Goal: Transaction & Acquisition: Purchase product/service

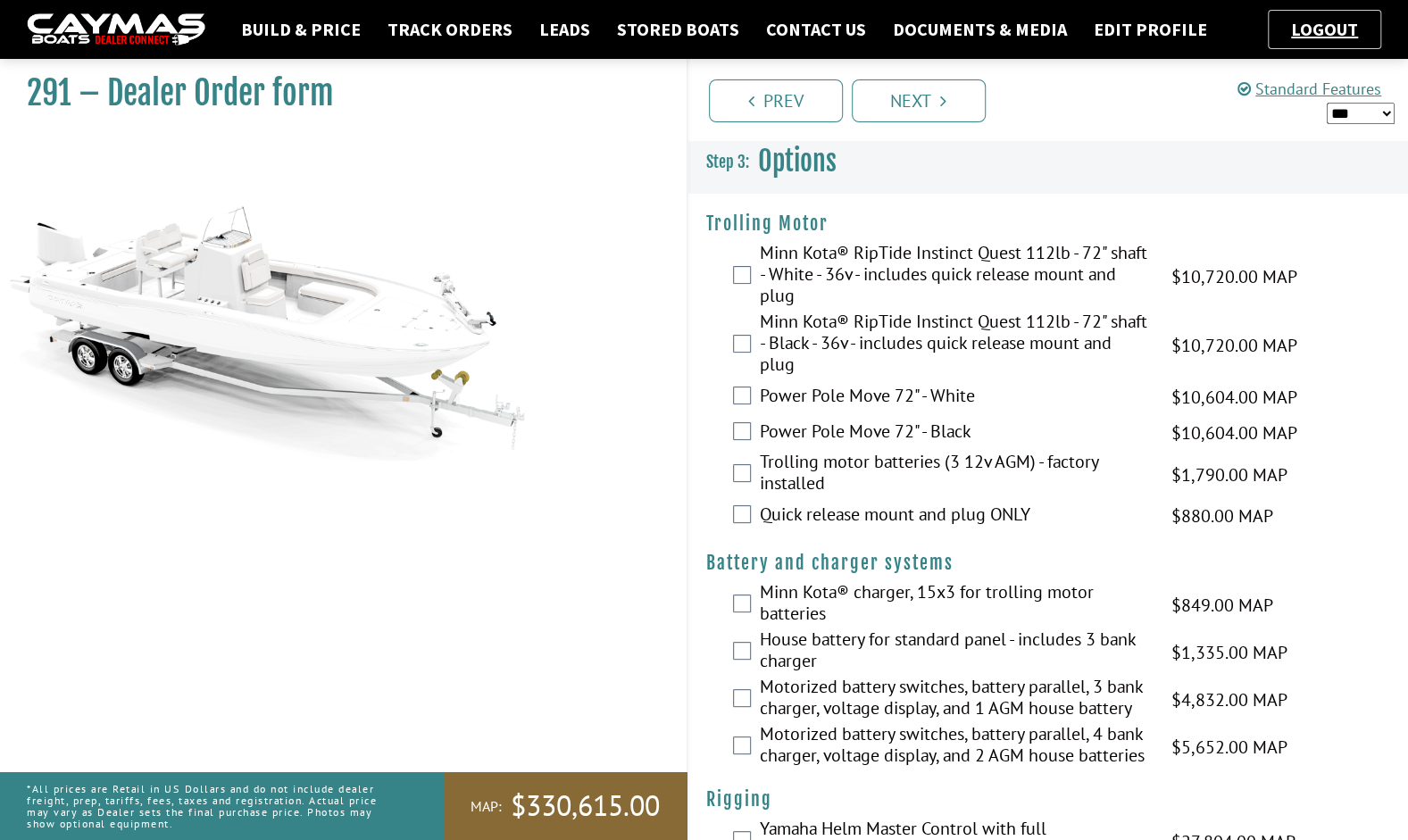
drag, startPoint x: 275, startPoint y: 30, endPoint x: 277, endPoint y: 46, distance: 16.1
click at [275, 30] on link "Build & Price" at bounding box center [300, 29] width 137 height 23
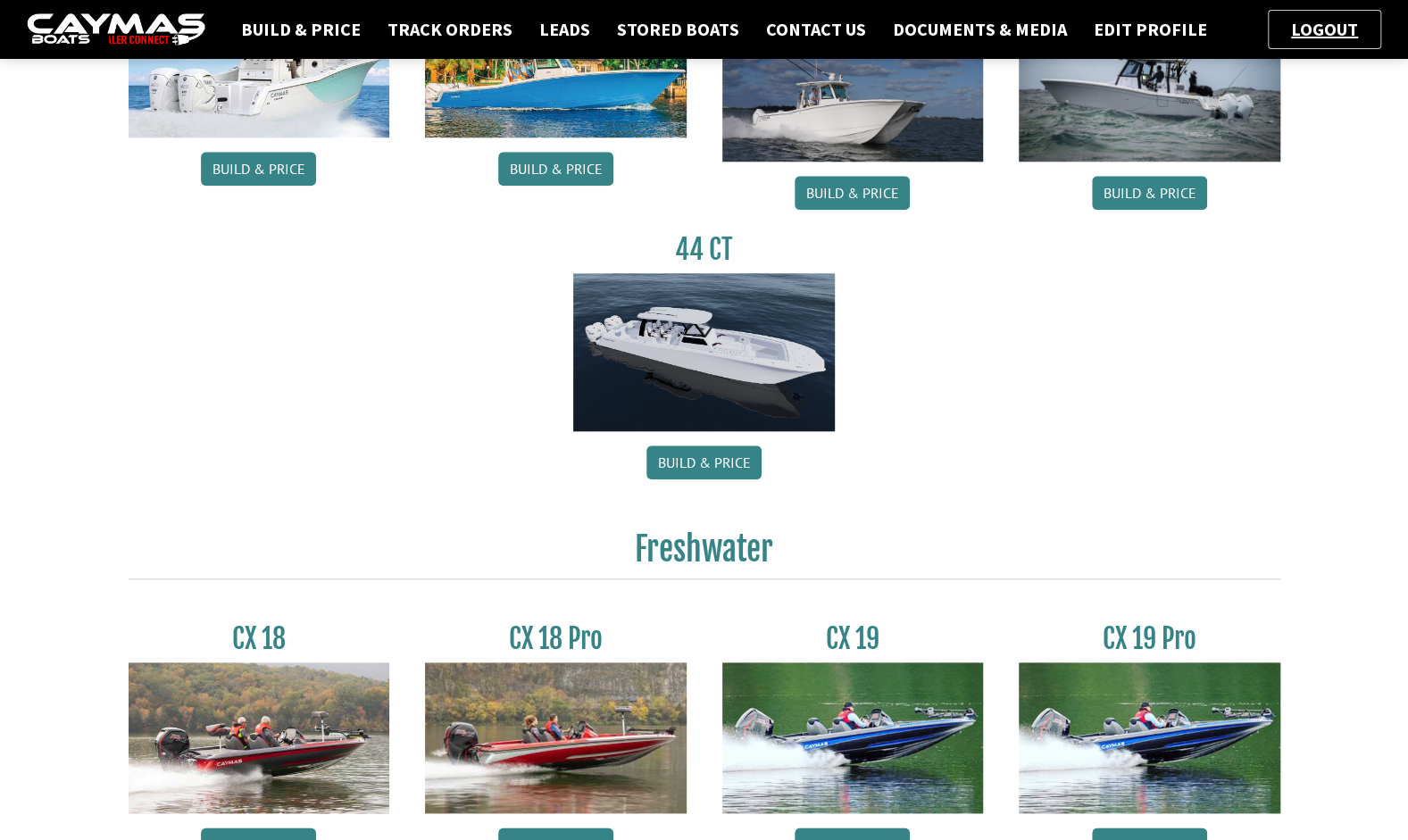
scroll to position [999, 0]
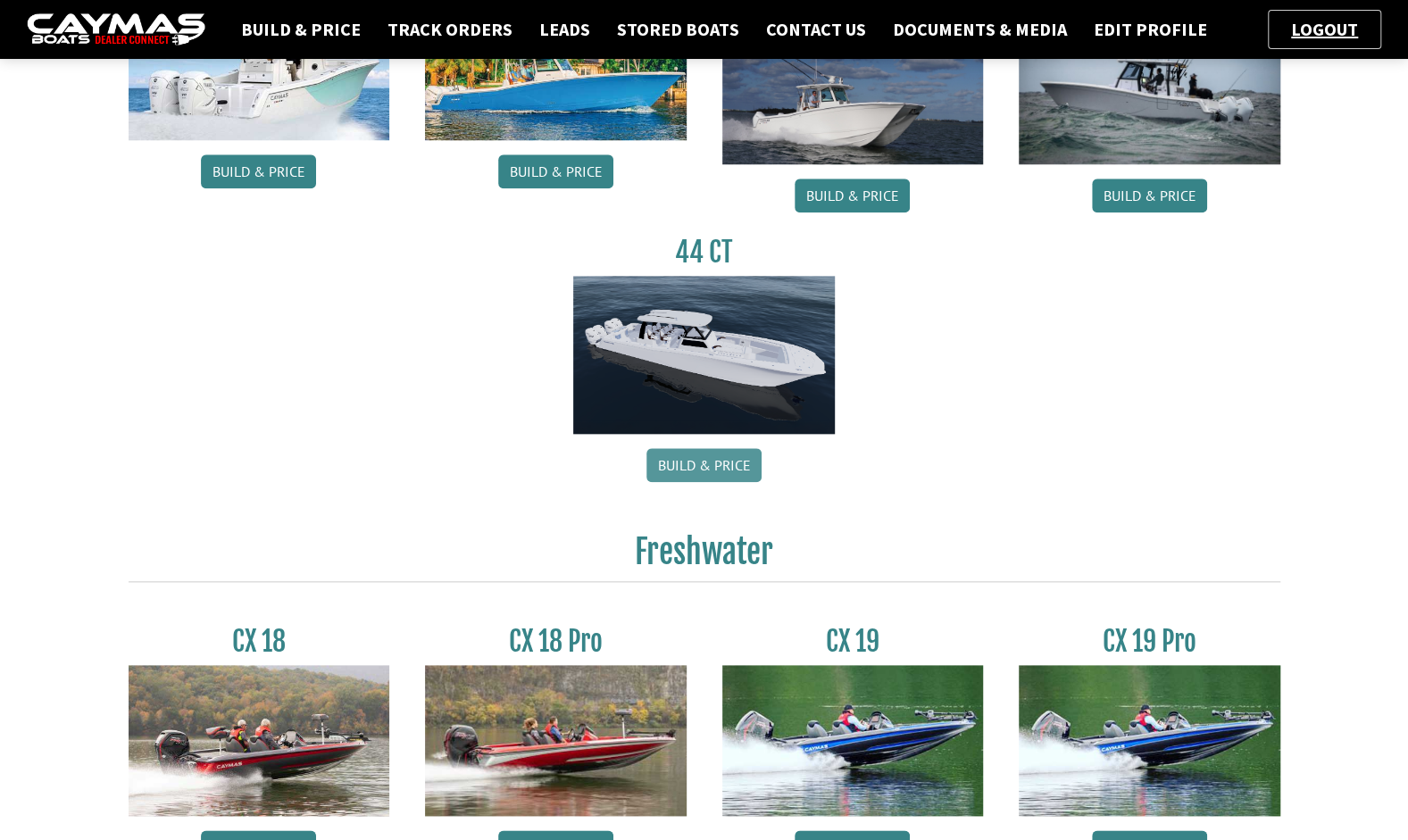
click at [702, 477] on link "Build & Price" at bounding box center [704, 465] width 115 height 34
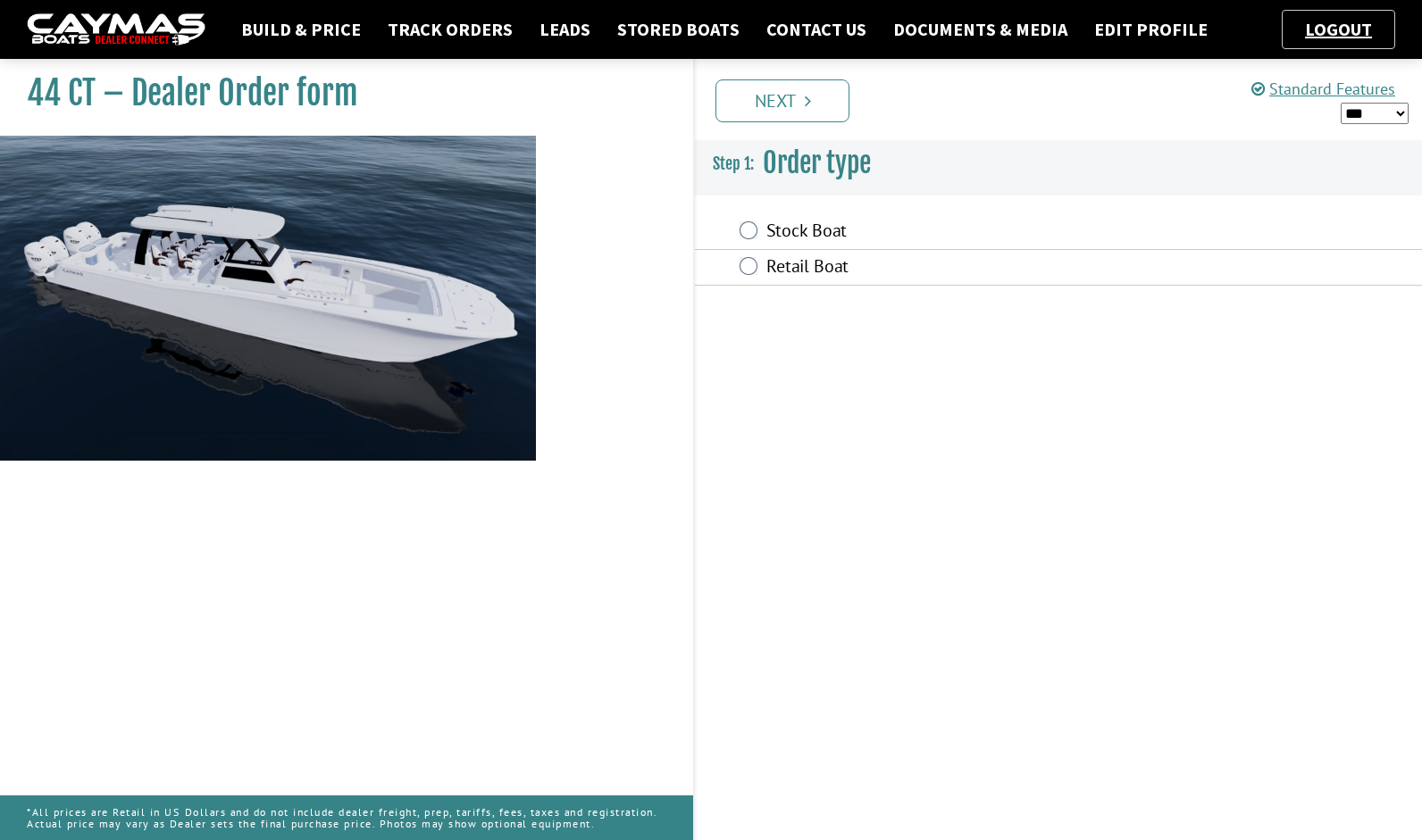
click at [796, 271] on label "Retail Boat" at bounding box center [962, 268] width 393 height 26
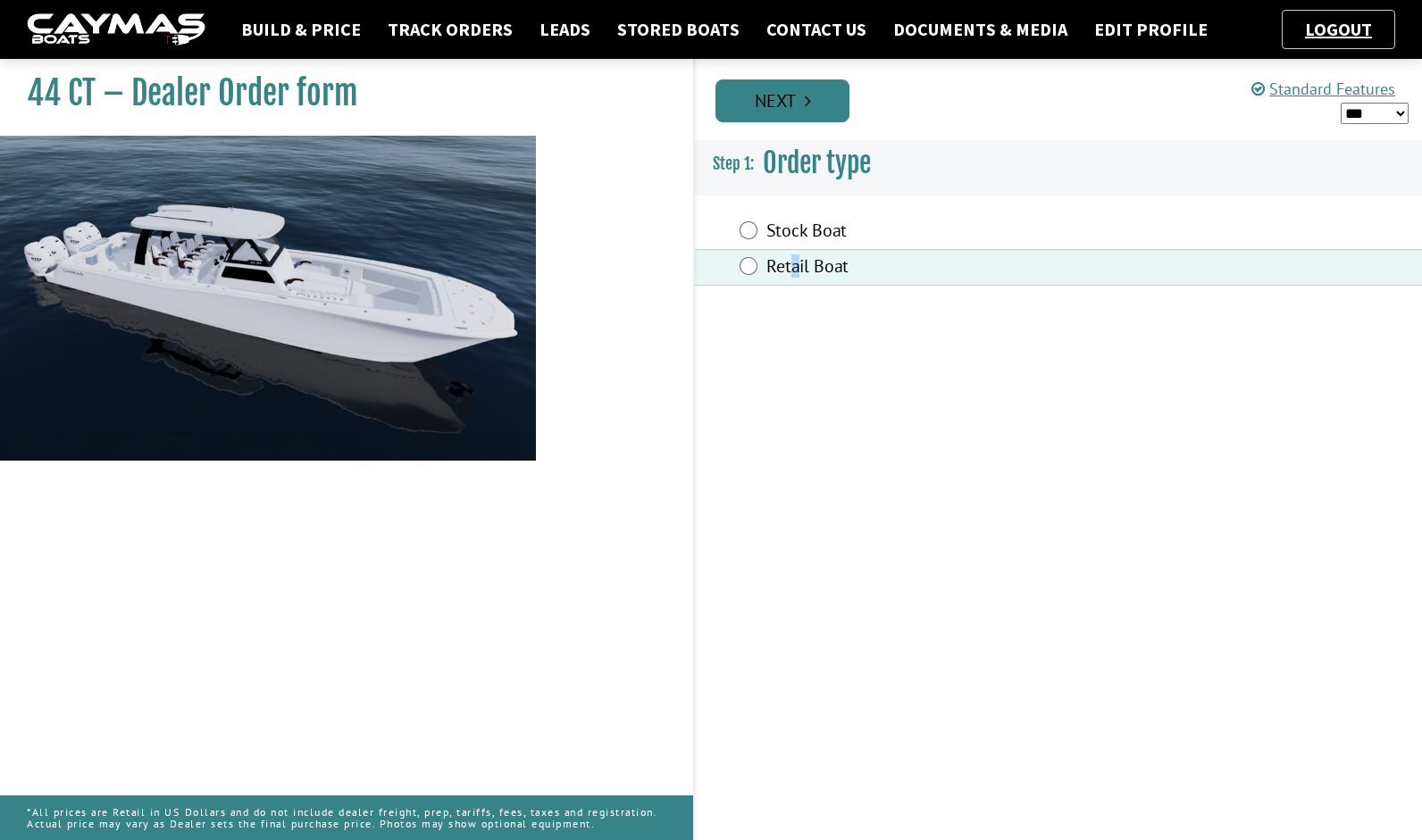
click at [773, 101] on link "Next" at bounding box center [782, 101] width 134 height 43
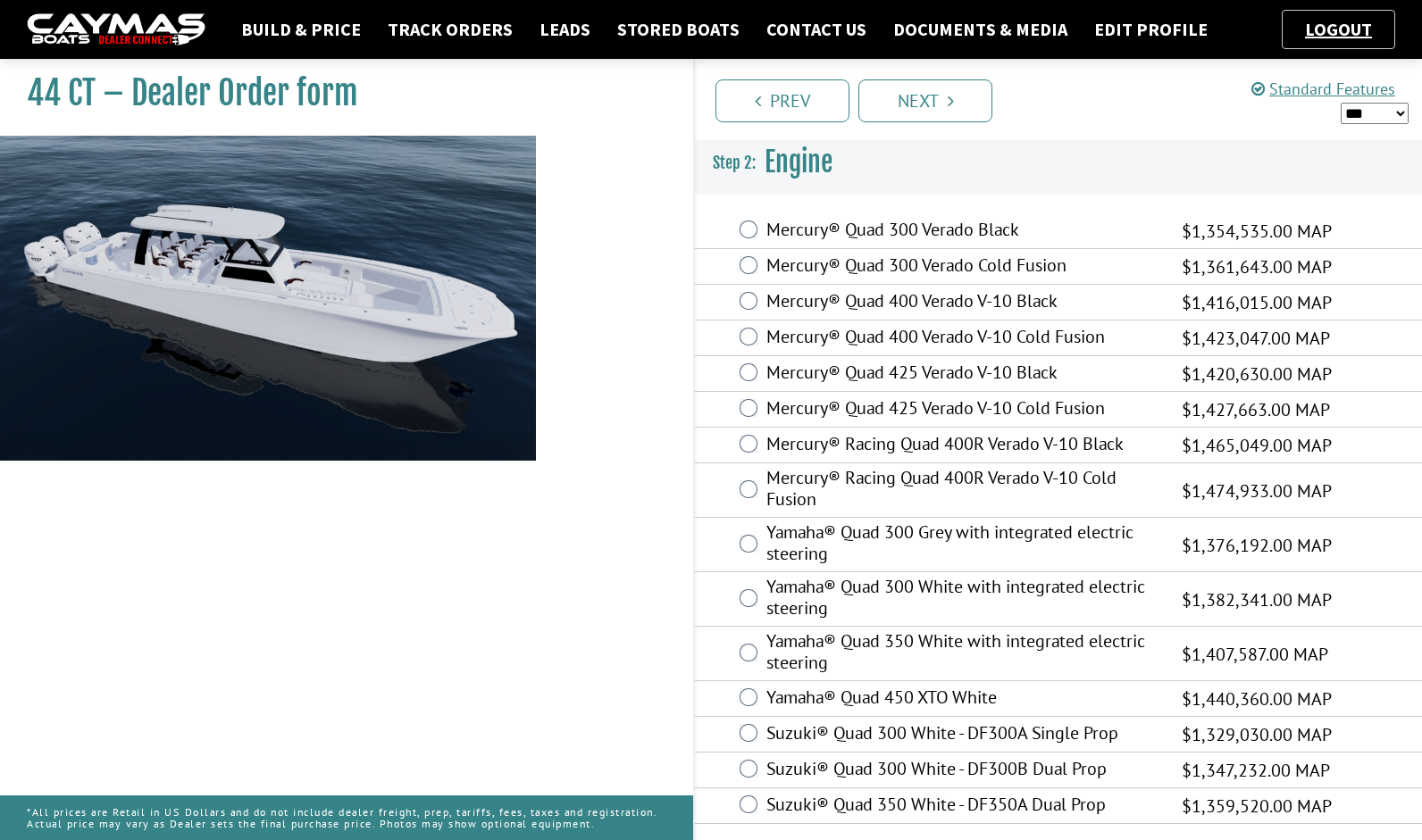
drag, startPoint x: 942, startPoint y: 373, endPoint x: 940, endPoint y: 364, distance: 9.2
click at [942, 372] on label "Mercury® Quad 425 Verado V-10 Black" at bounding box center [962, 374] width 393 height 26
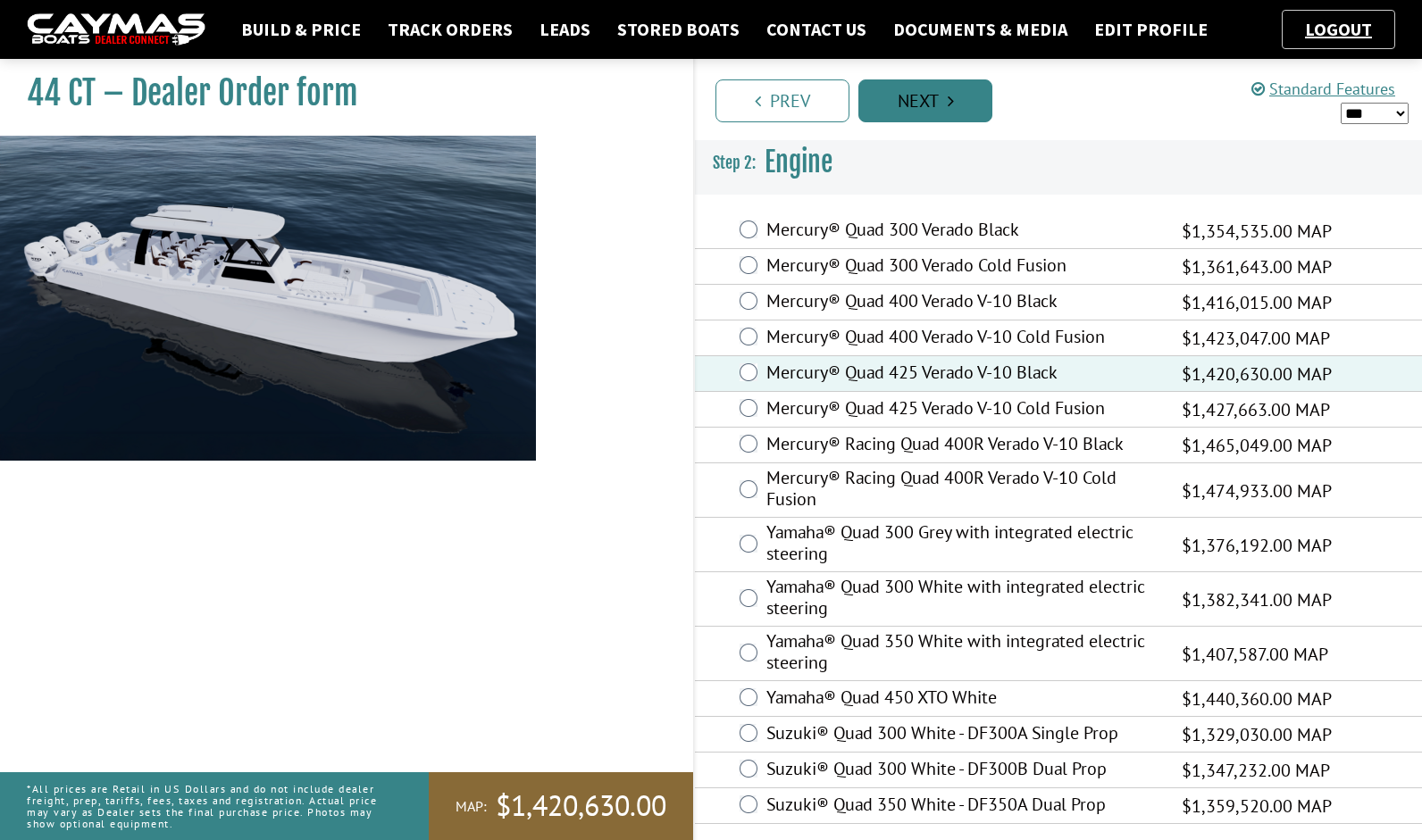
click at [922, 111] on link "Next" at bounding box center [925, 101] width 134 height 43
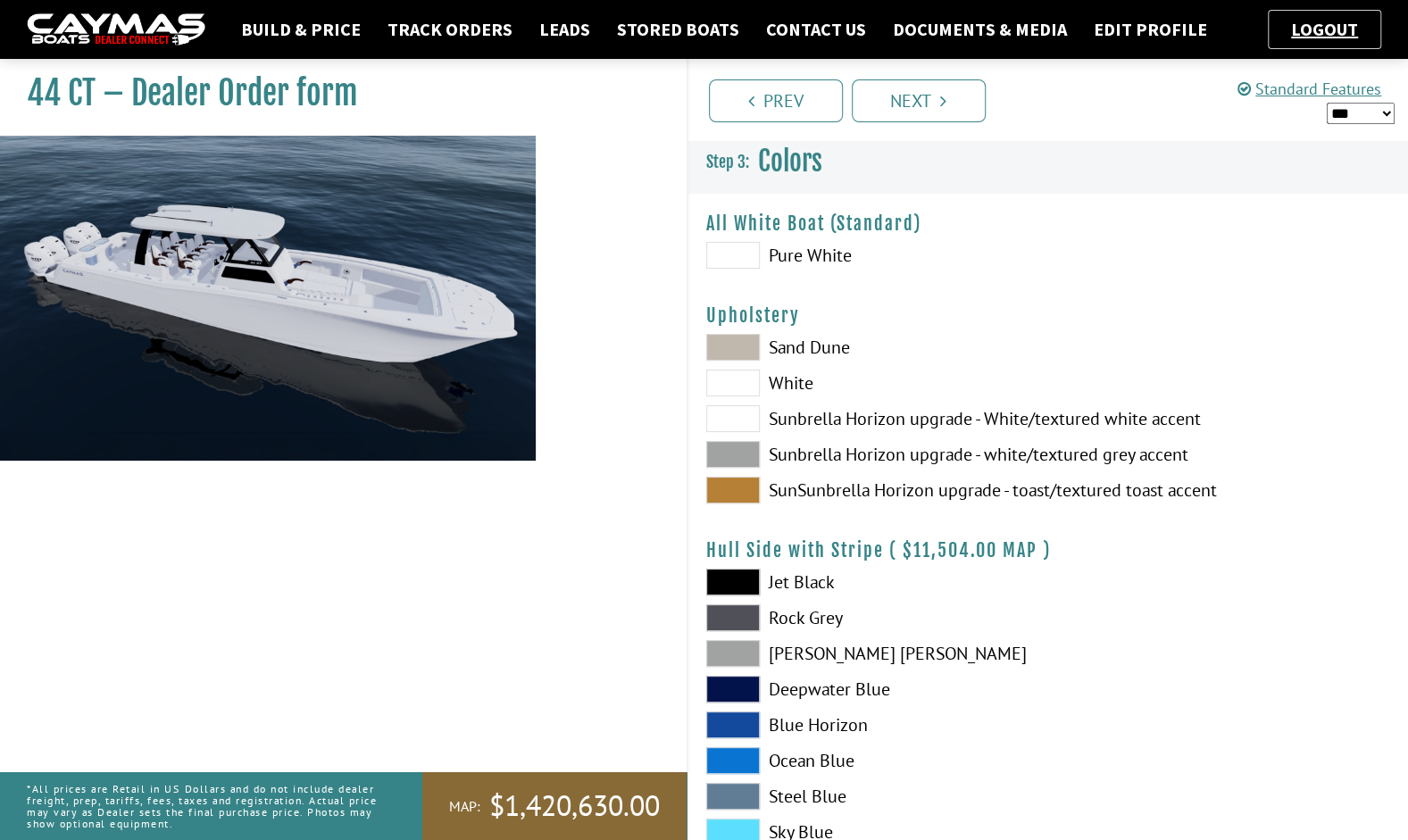
click at [740, 263] on span at bounding box center [733, 254] width 54 height 26
click at [725, 388] on span at bounding box center [733, 382] width 54 height 26
click at [889, 118] on link "Next" at bounding box center [918, 101] width 133 height 43
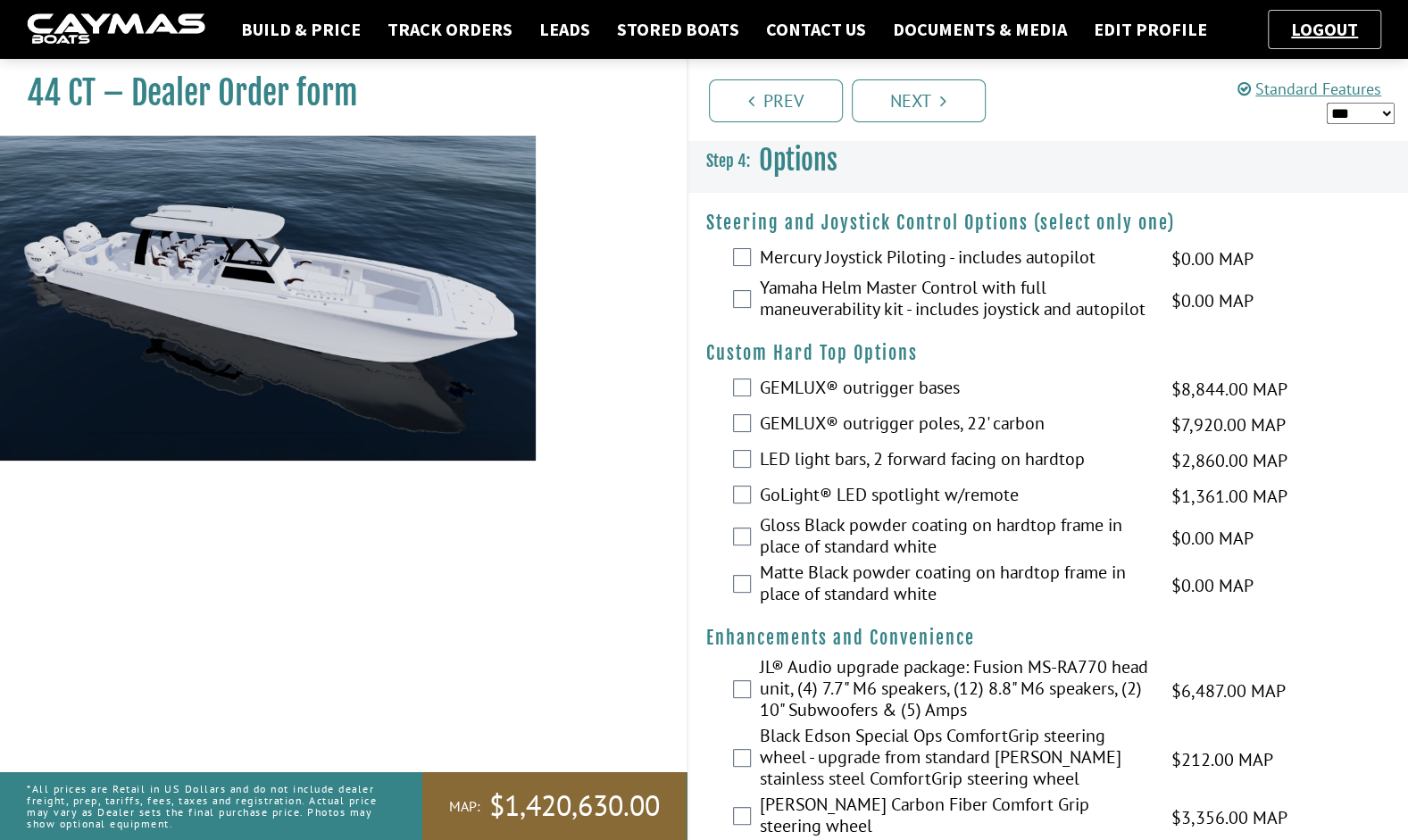
click at [954, 253] on label "Mercury Joystick Piloting - includes autopilot" at bounding box center [954, 259] width 389 height 26
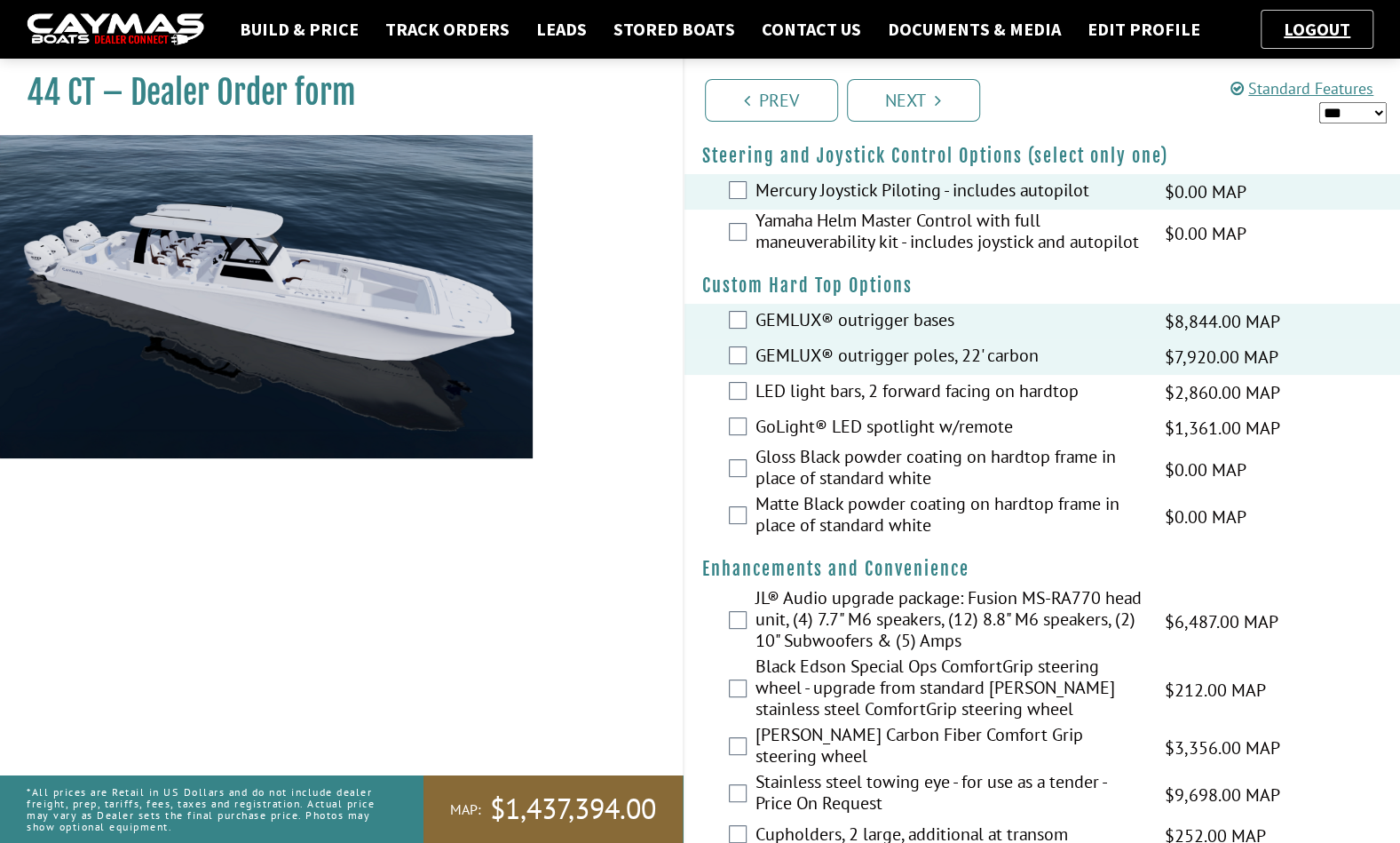
scroll to position [62, 0]
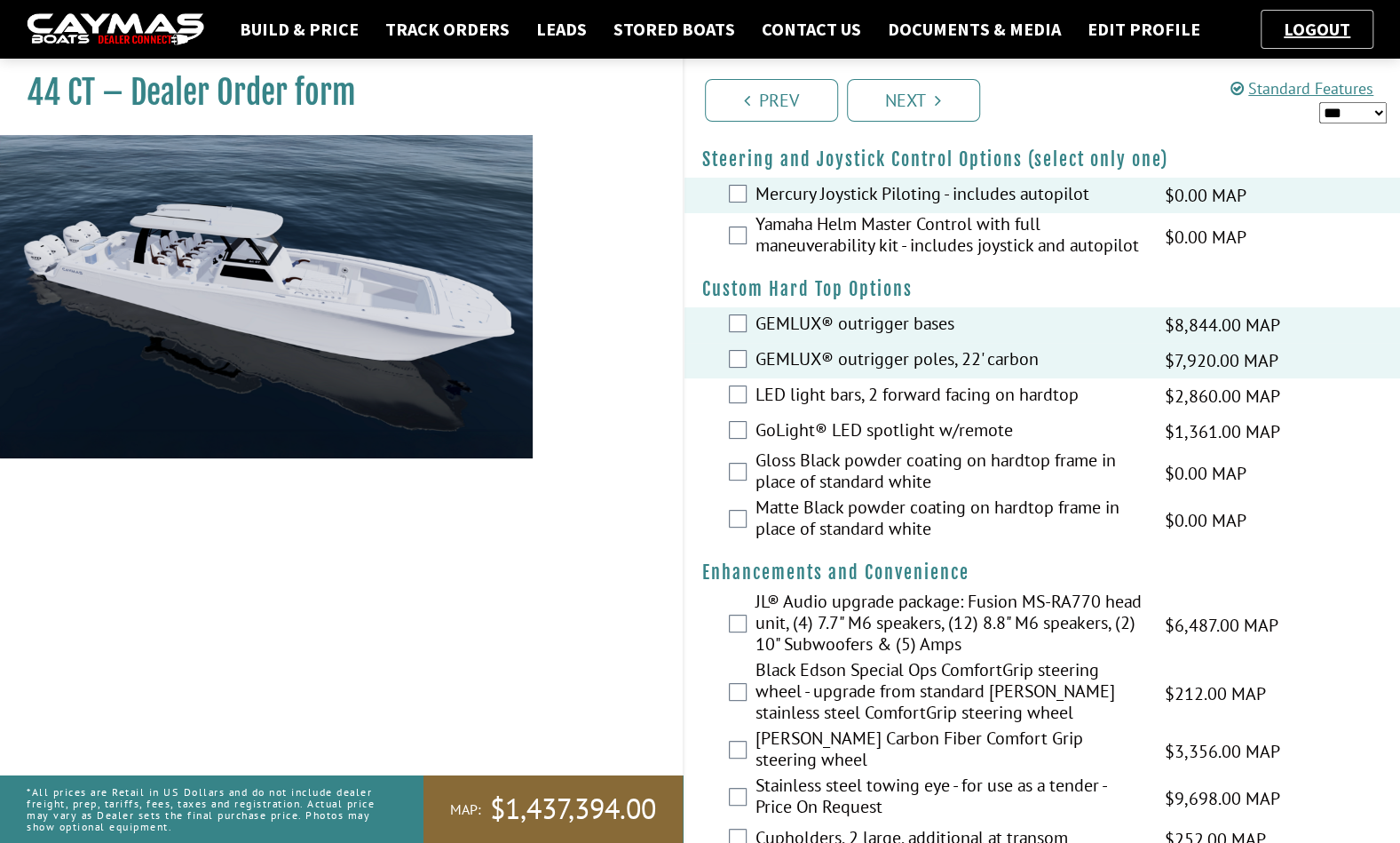
click at [716, 538] on div "Matte Black powder coating on hardtop frame in place of standard white $0.00 MA…" at bounding box center [1042, 519] width 716 height 47
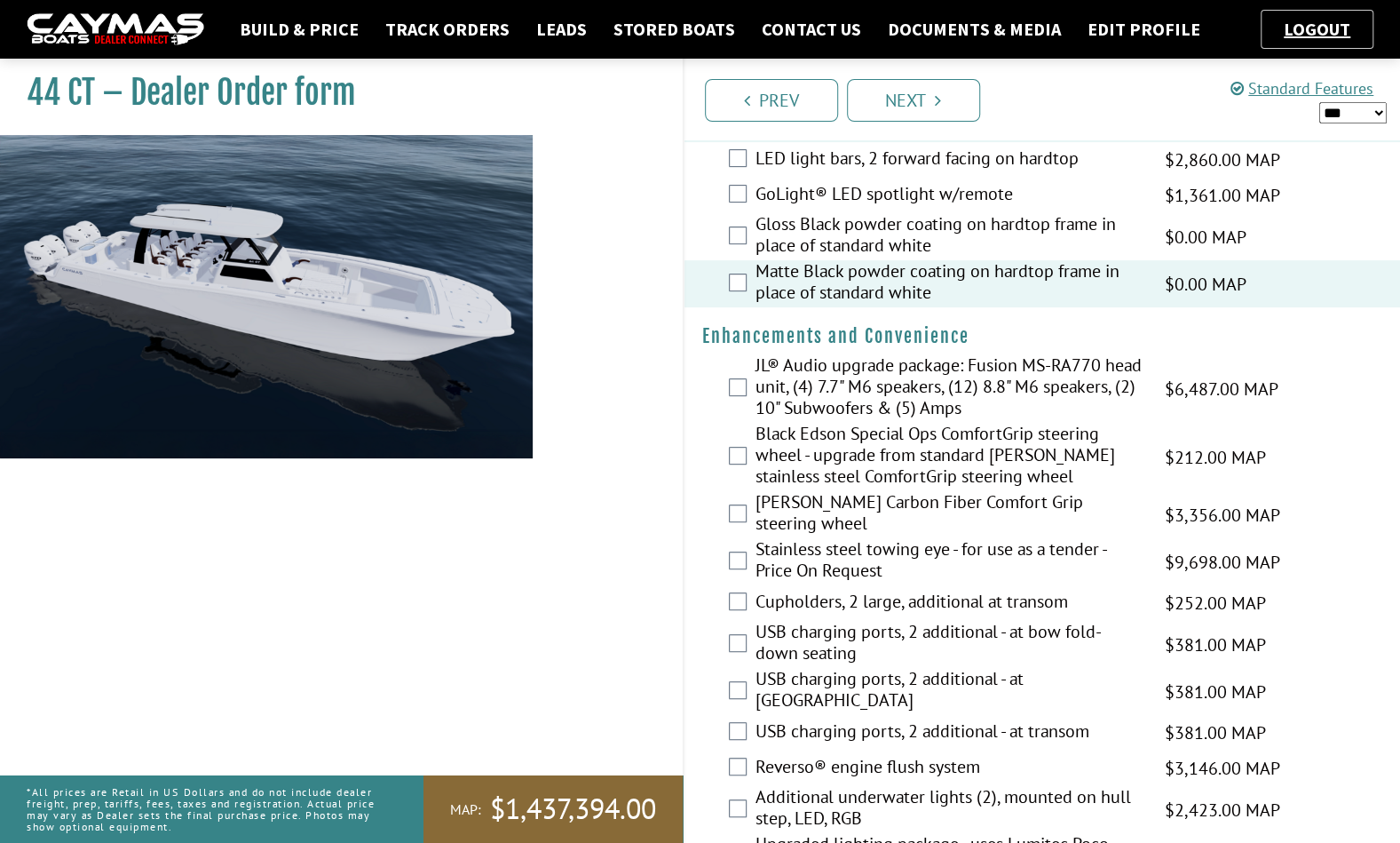
scroll to position [295, 0]
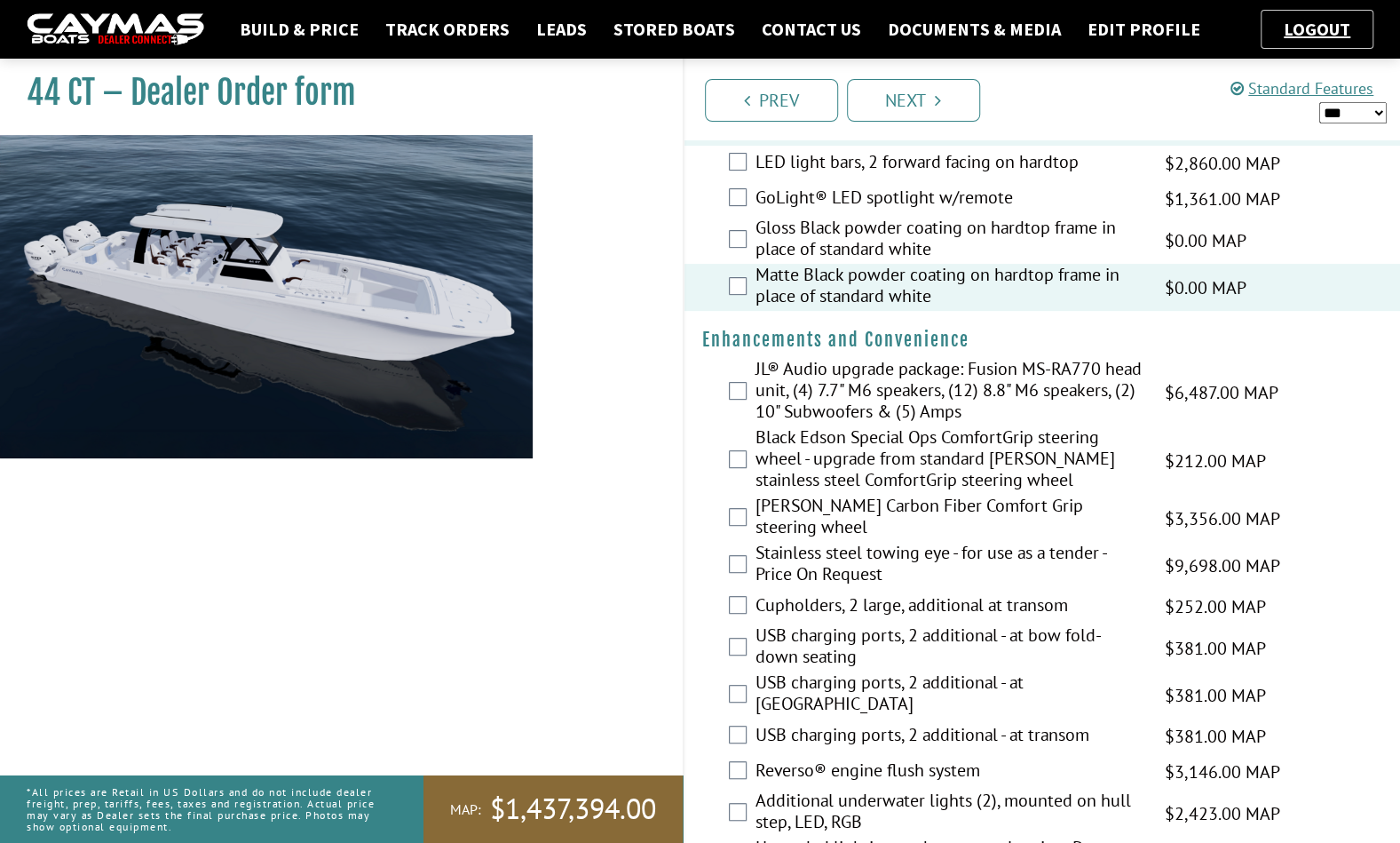
click at [1047, 396] on label "JL® Audio upgrade package: Fusion MS-RA770 head unit, (4) 7.7" M6 speakers, (12…" at bounding box center [949, 391] width 387 height 69
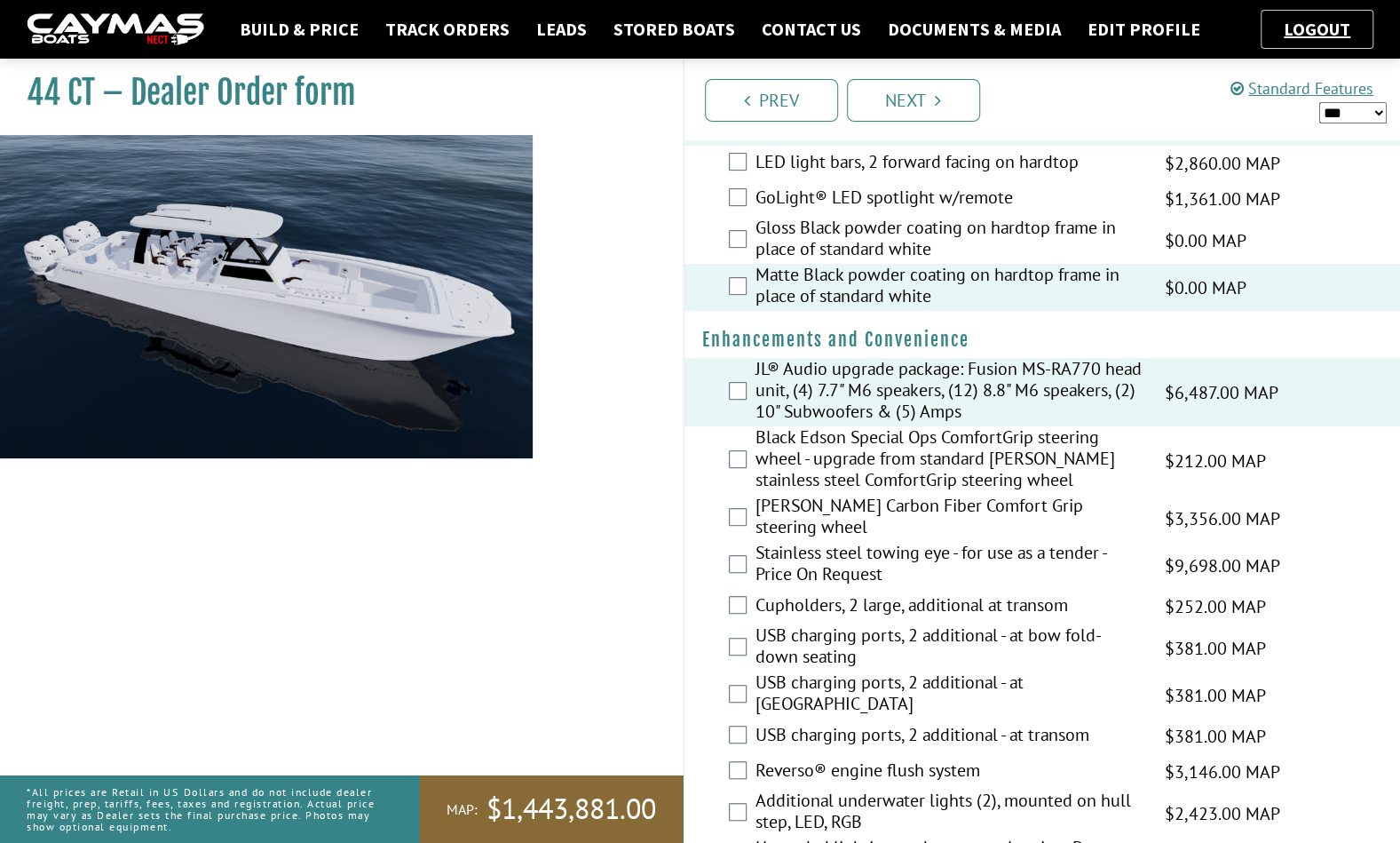
click at [1018, 478] on label "Black Edson Special Ops ComfortGrip steering wheel - upgrade from standard [PER…" at bounding box center [949, 460] width 387 height 69
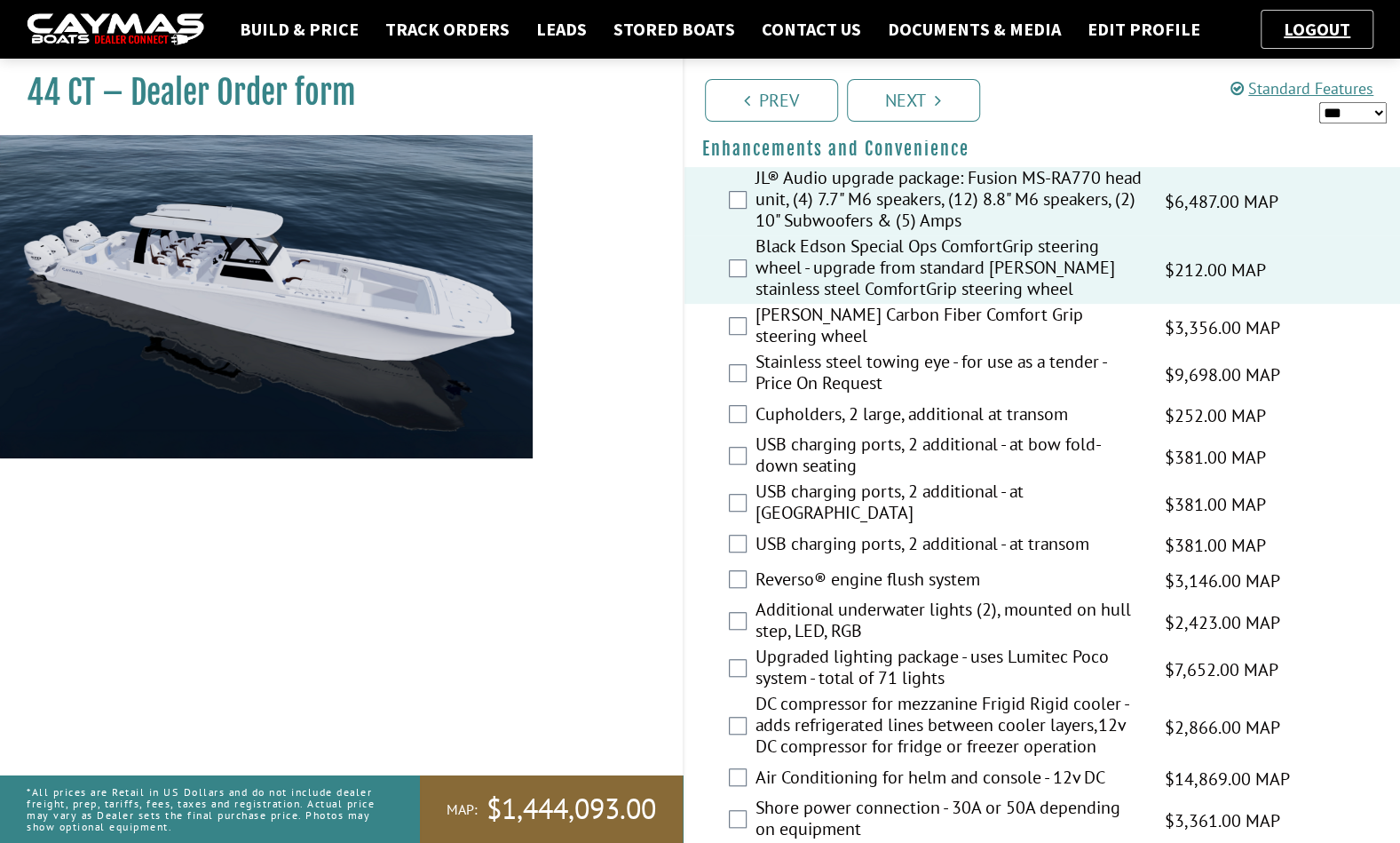
scroll to position [476, 0]
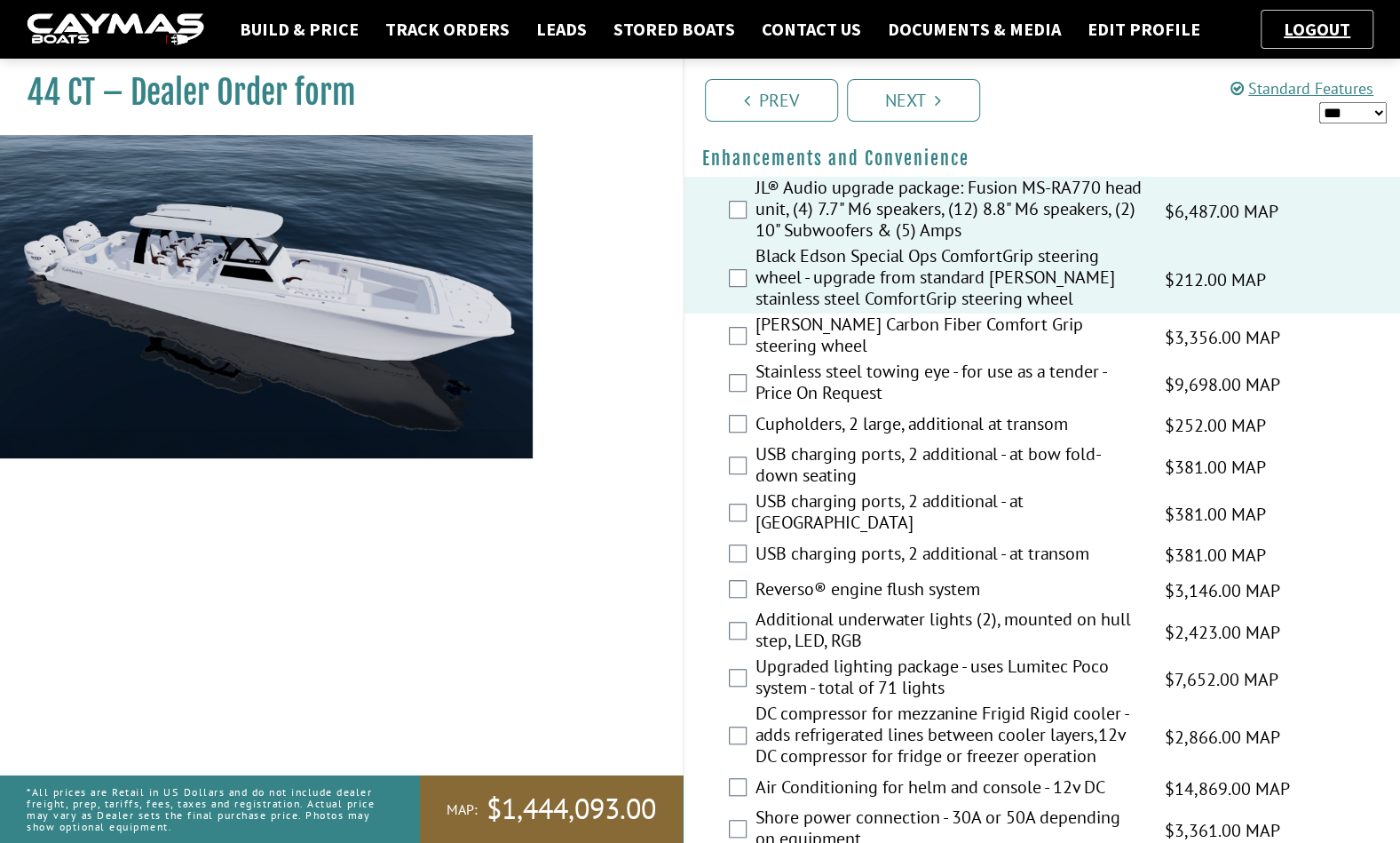
click at [749, 431] on div "Cupholders, 2 large, additional at transom $252.00 MAP $252.00 MSRP $164.00 $20…" at bounding box center [1042, 425] width 716 height 36
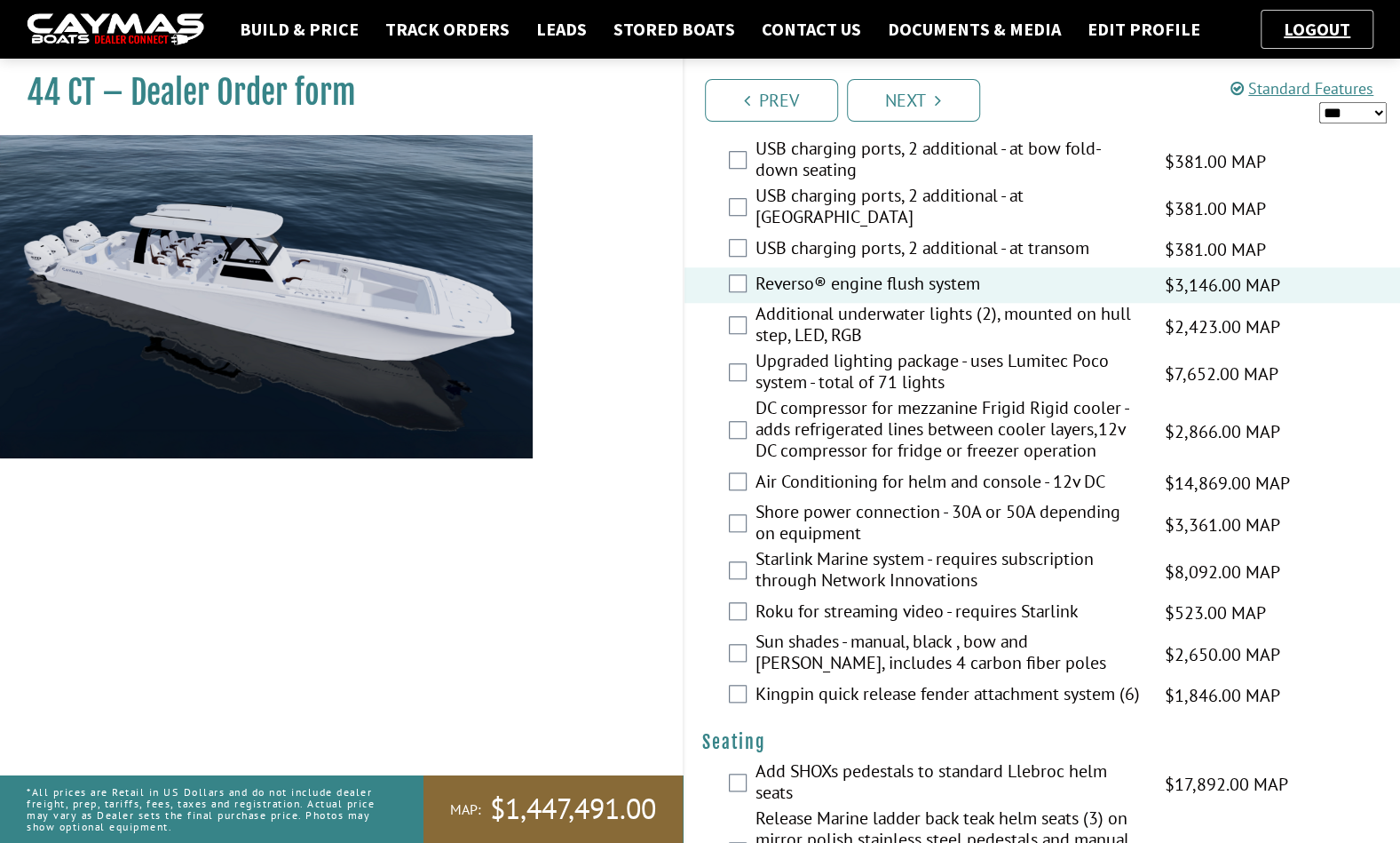
scroll to position [787, 0]
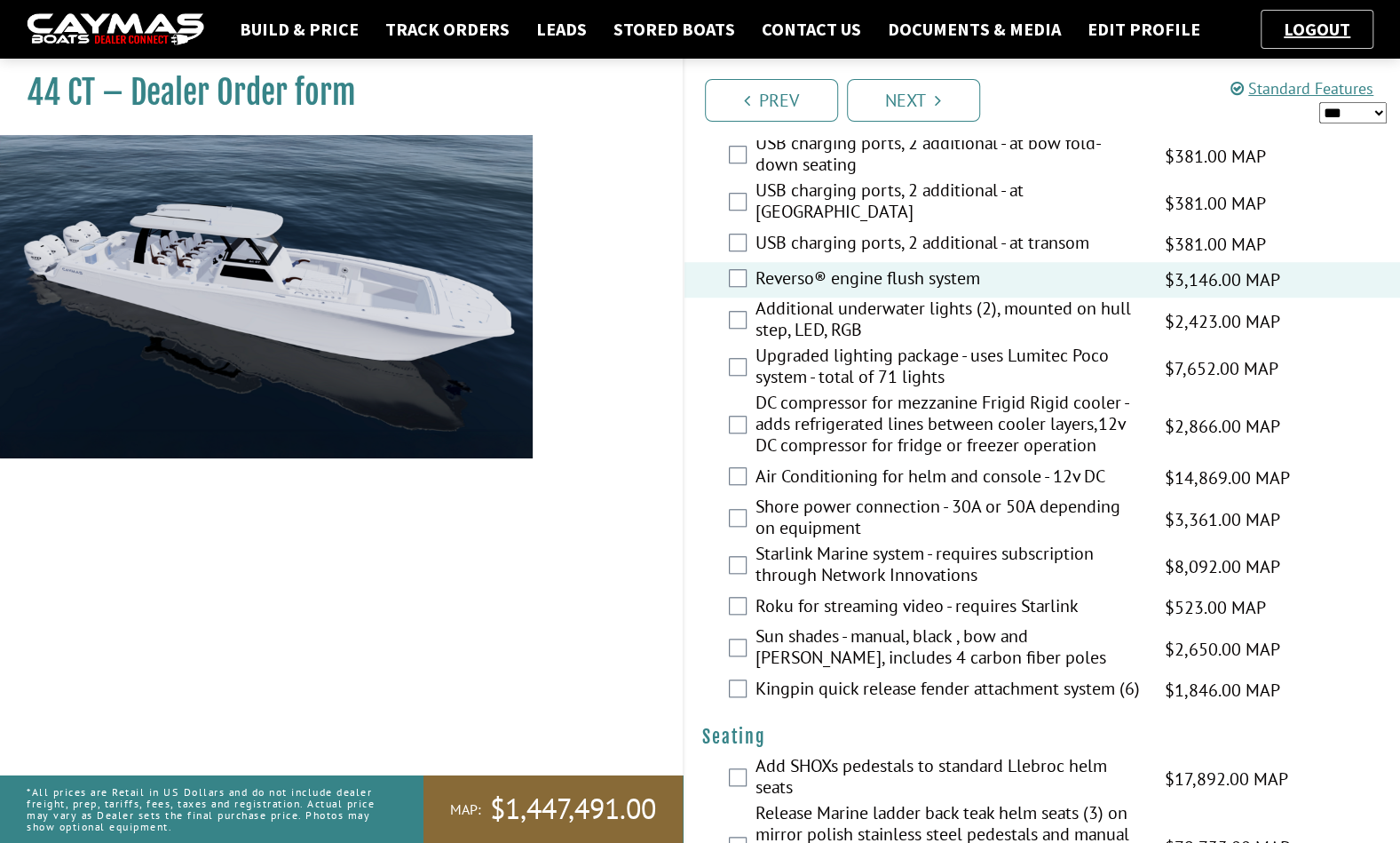
click at [747, 421] on div "DC compressor for mezzanine Frigid Rigid cooler - adds refrigerated lines betwe…" at bounding box center [1042, 425] width 716 height 69
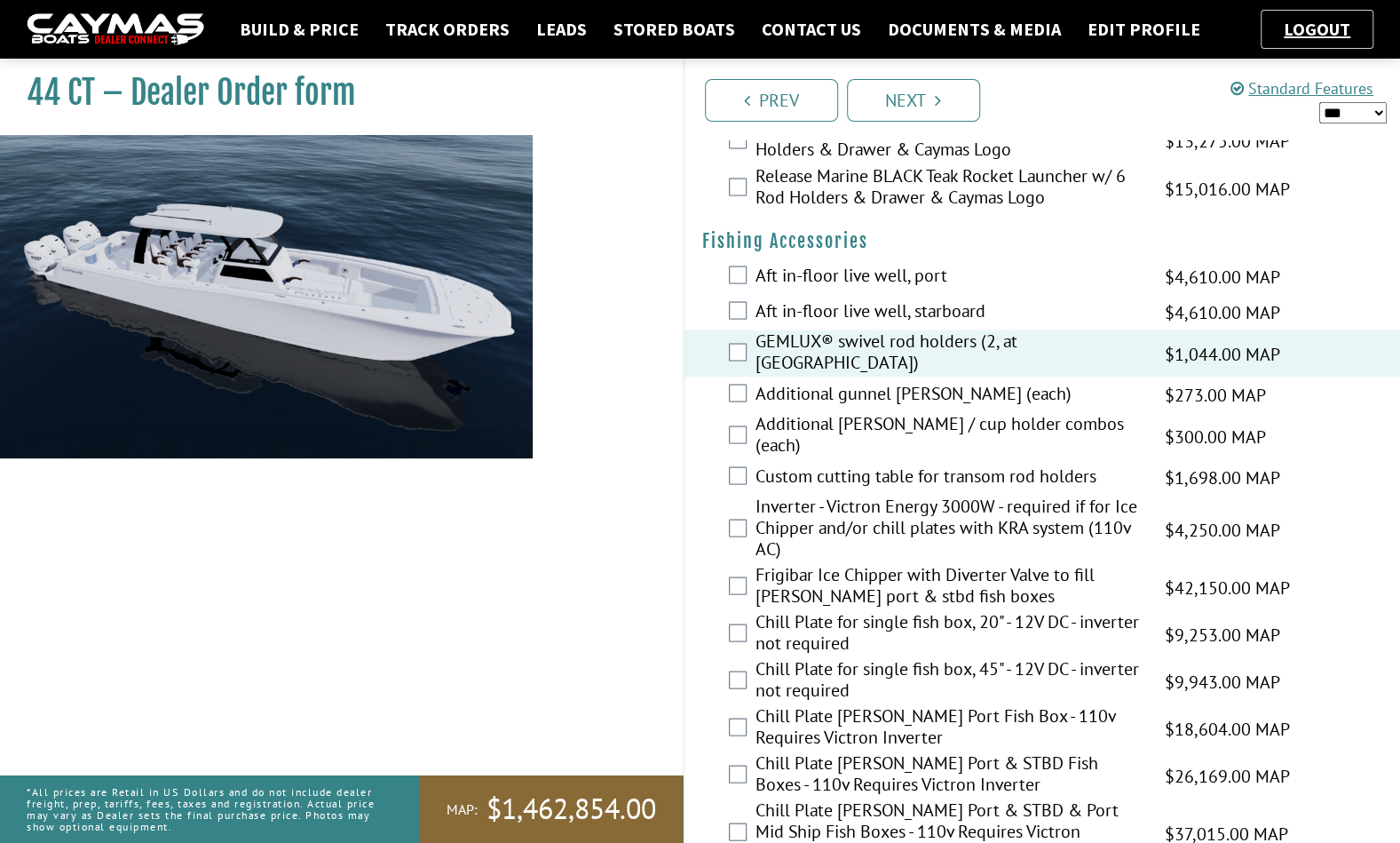
scroll to position [1929, 0]
click at [638, 539] on div "44 CT – Dealer Order form" at bounding box center [332, 472] width 700 height 843
click at [1046, 520] on label "Inverter - Victron Energy 3000W - required if for Ice Chipper and/or chill plat…" at bounding box center [949, 527] width 387 height 69
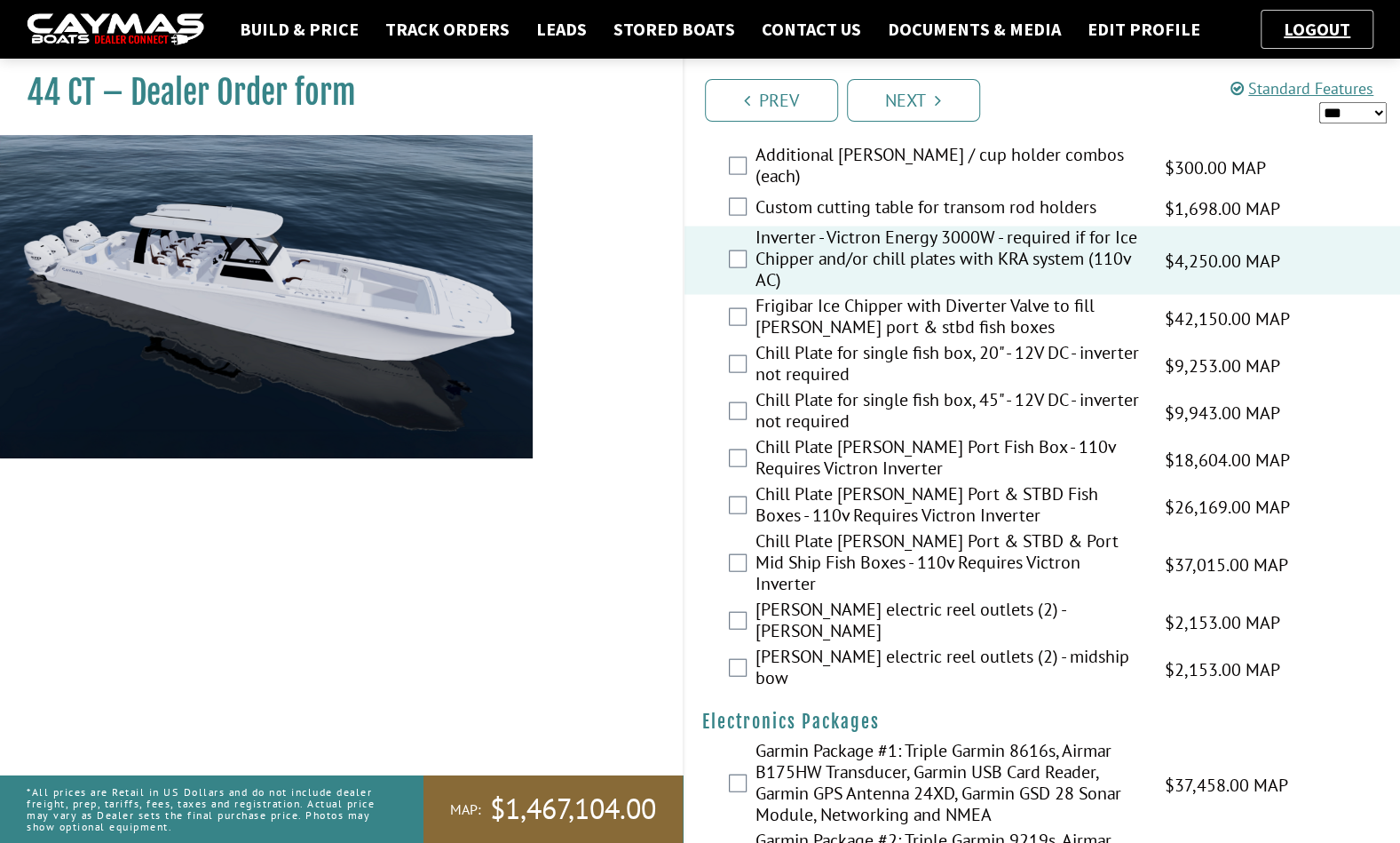
scroll to position [2198, 0]
click at [1026, 598] on label "[PERSON_NAME] electric reel outlets (2) - [PERSON_NAME]" at bounding box center [949, 621] width 387 height 47
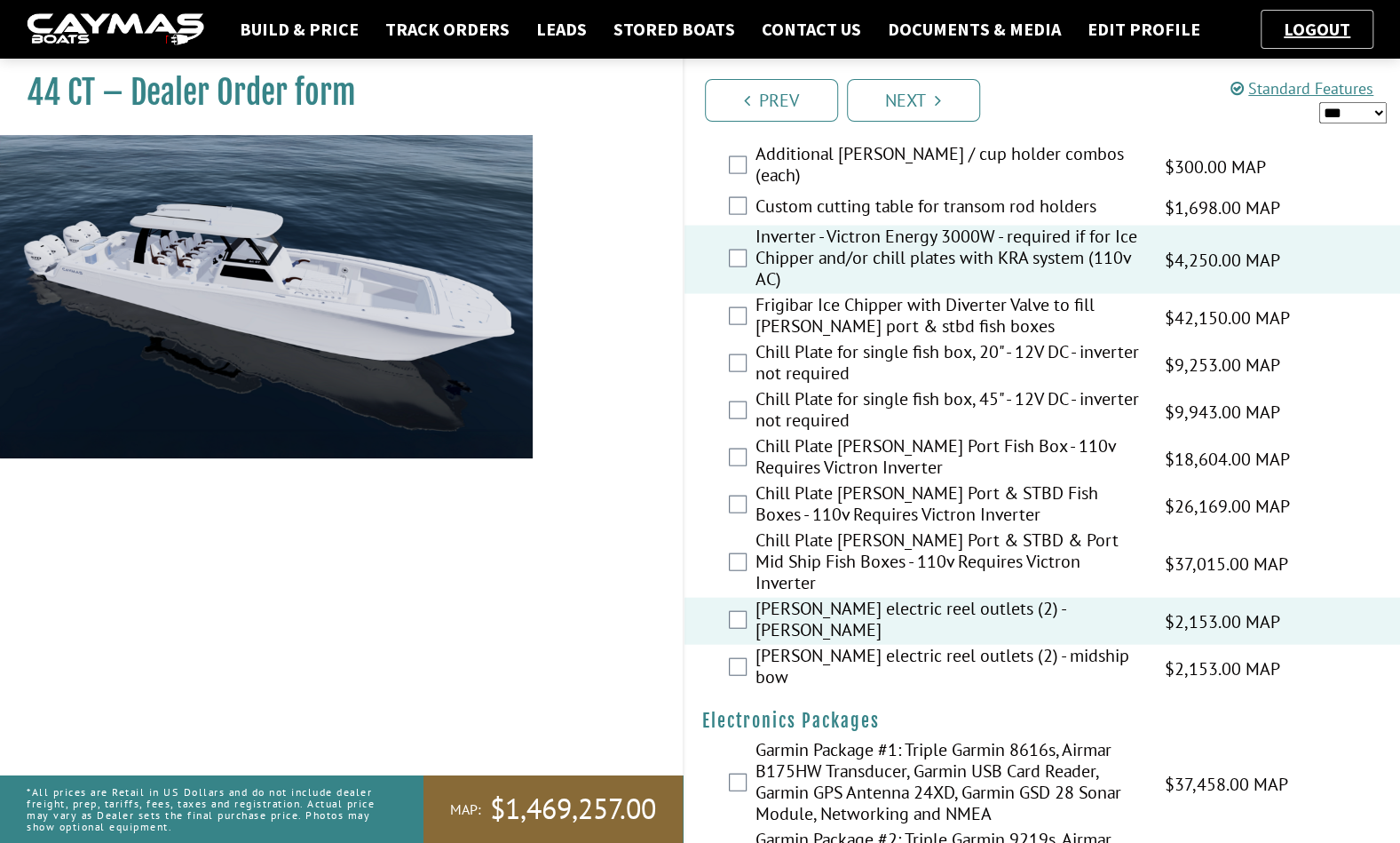
click at [1049, 644] on label "Hubbell electric reel outlets (2) - midship bow" at bounding box center [949, 668] width 387 height 47
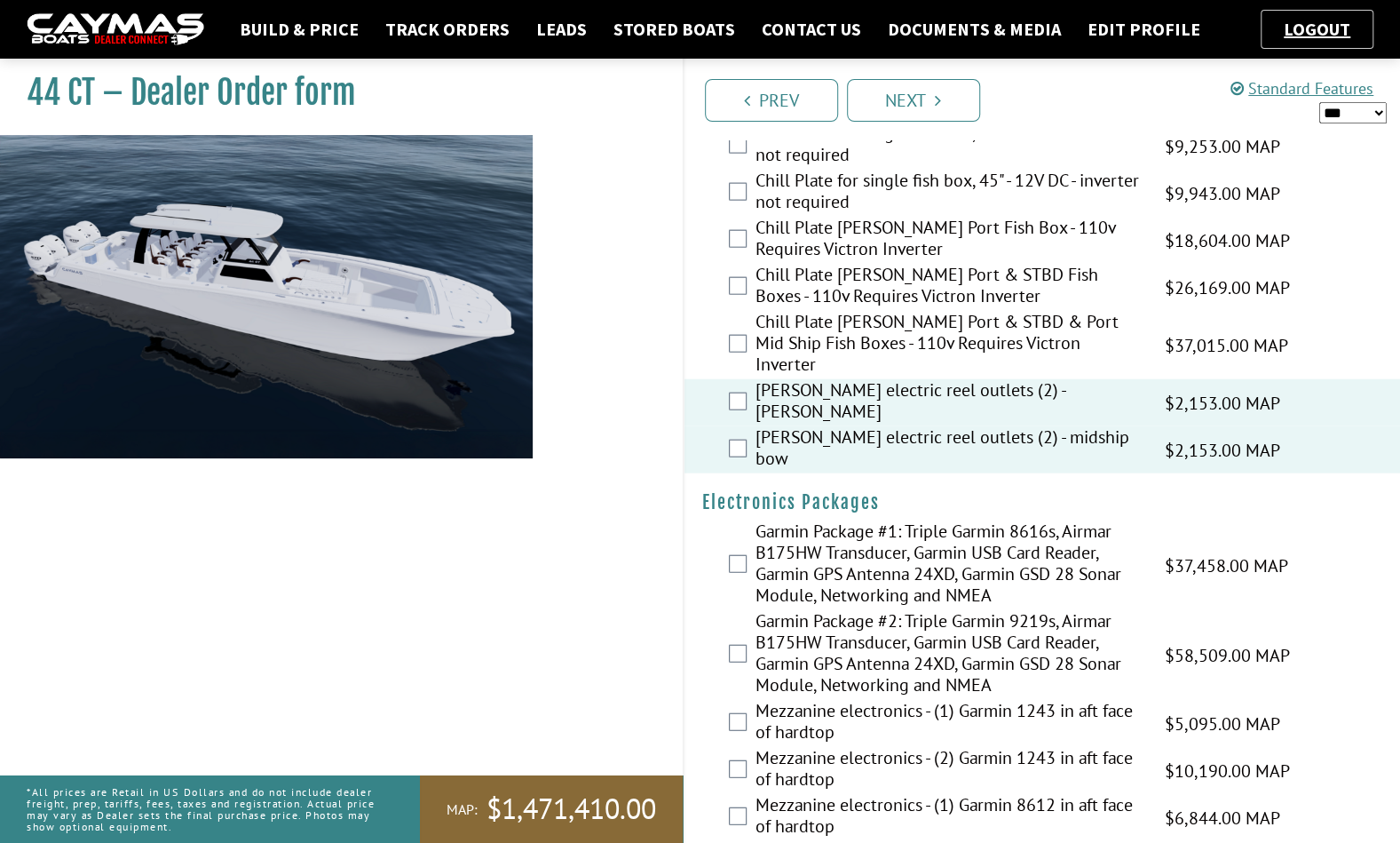
scroll to position [2407, 0]
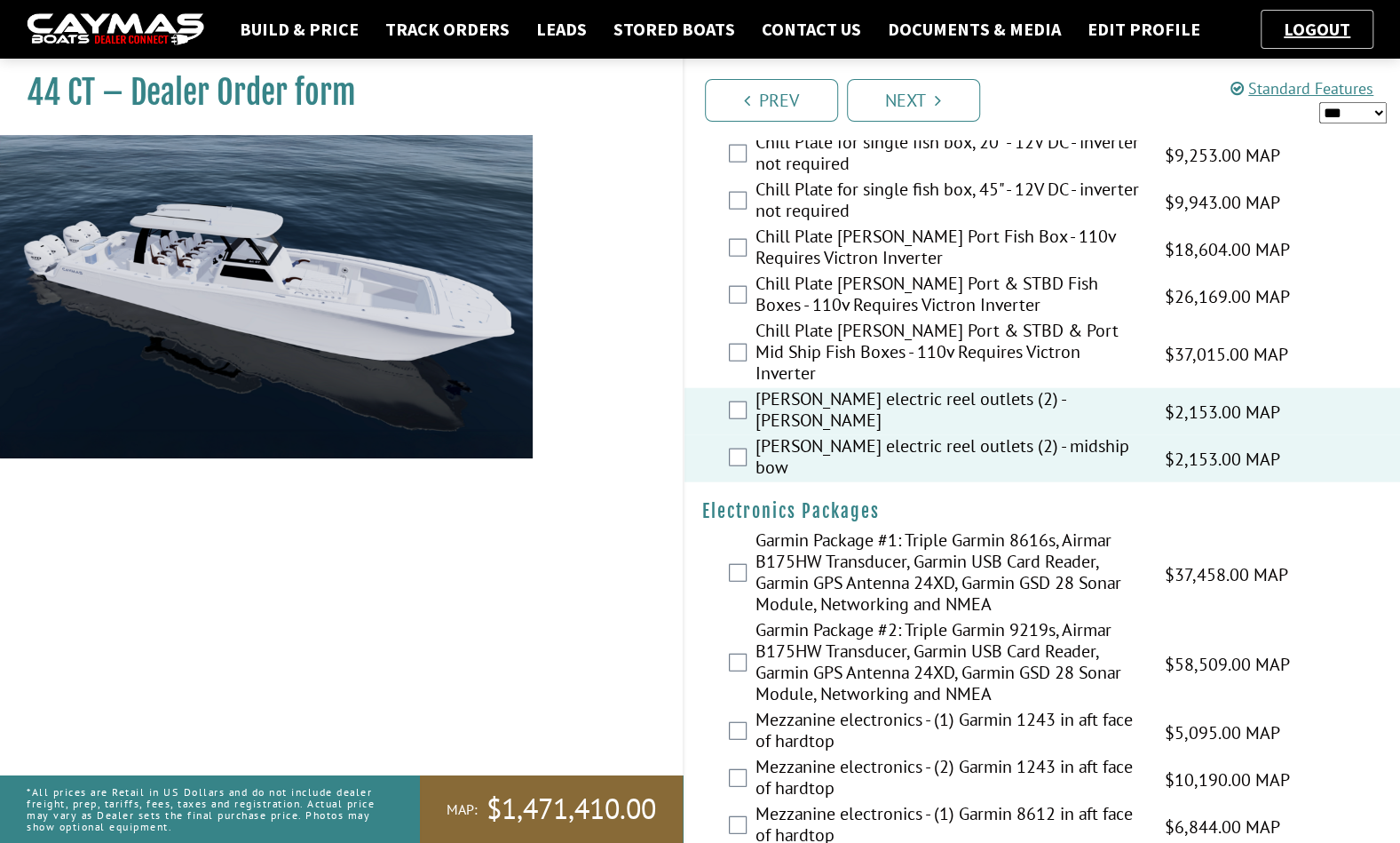
click at [1107, 619] on label "Garmin Package #2: Triple Garmin 9219s, Airmar B175HW Transducer, Garmin USB Ca…" at bounding box center [949, 664] width 387 height 90
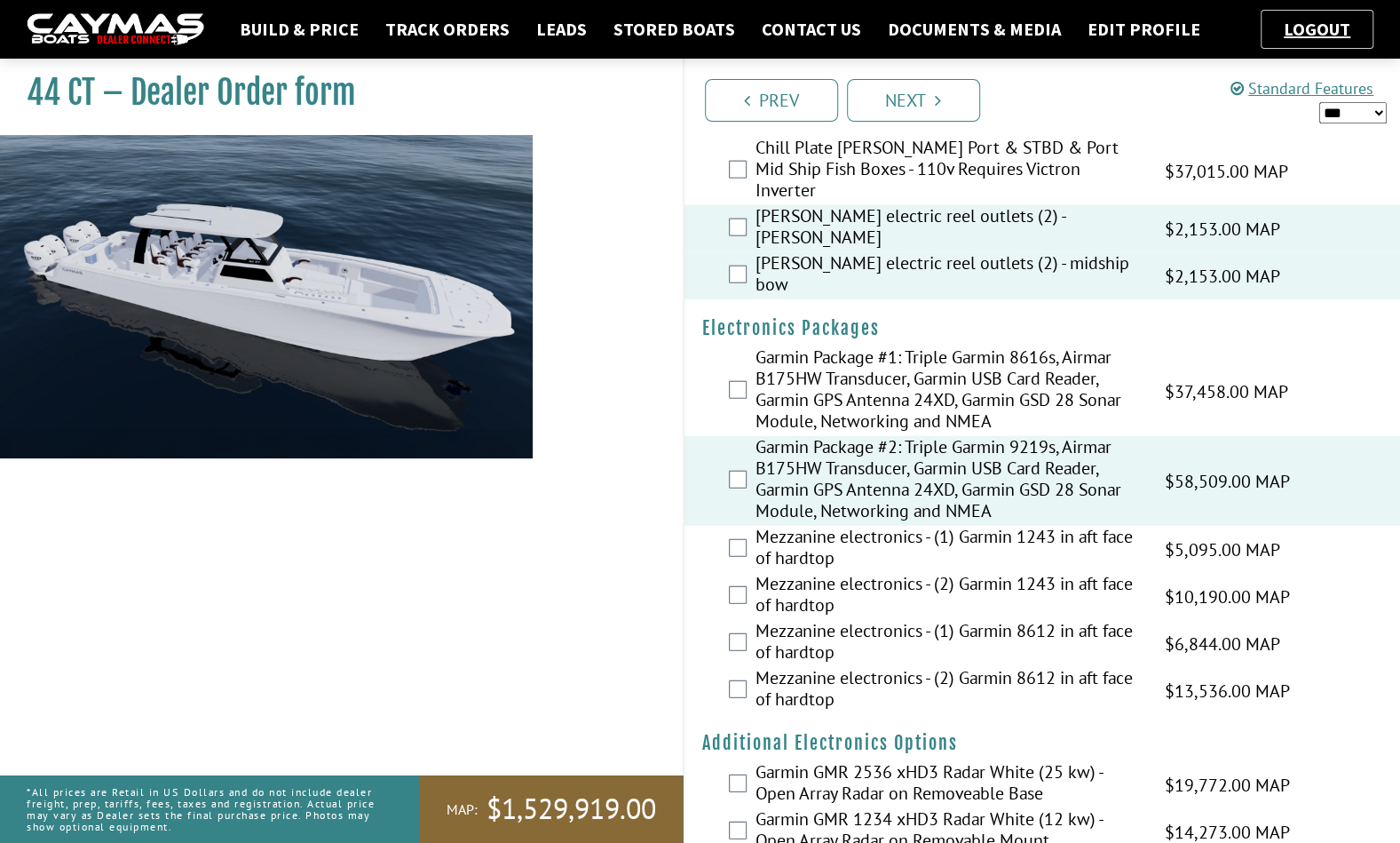
scroll to position [2593, 0]
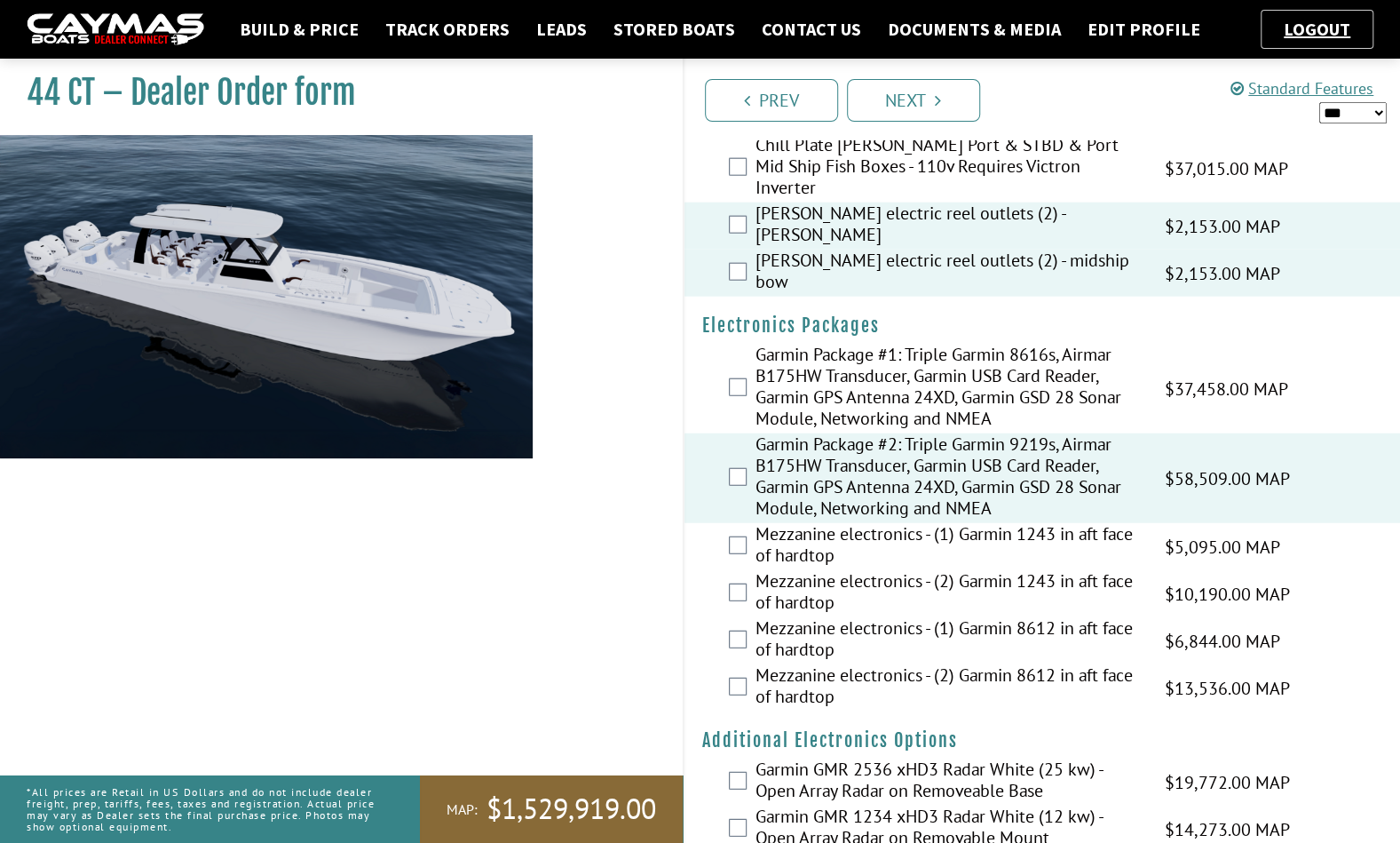
click at [1086, 523] on label "Mezzanine electronics - (1) Garmin 1243 in aft face of hardtop" at bounding box center [949, 546] width 387 height 47
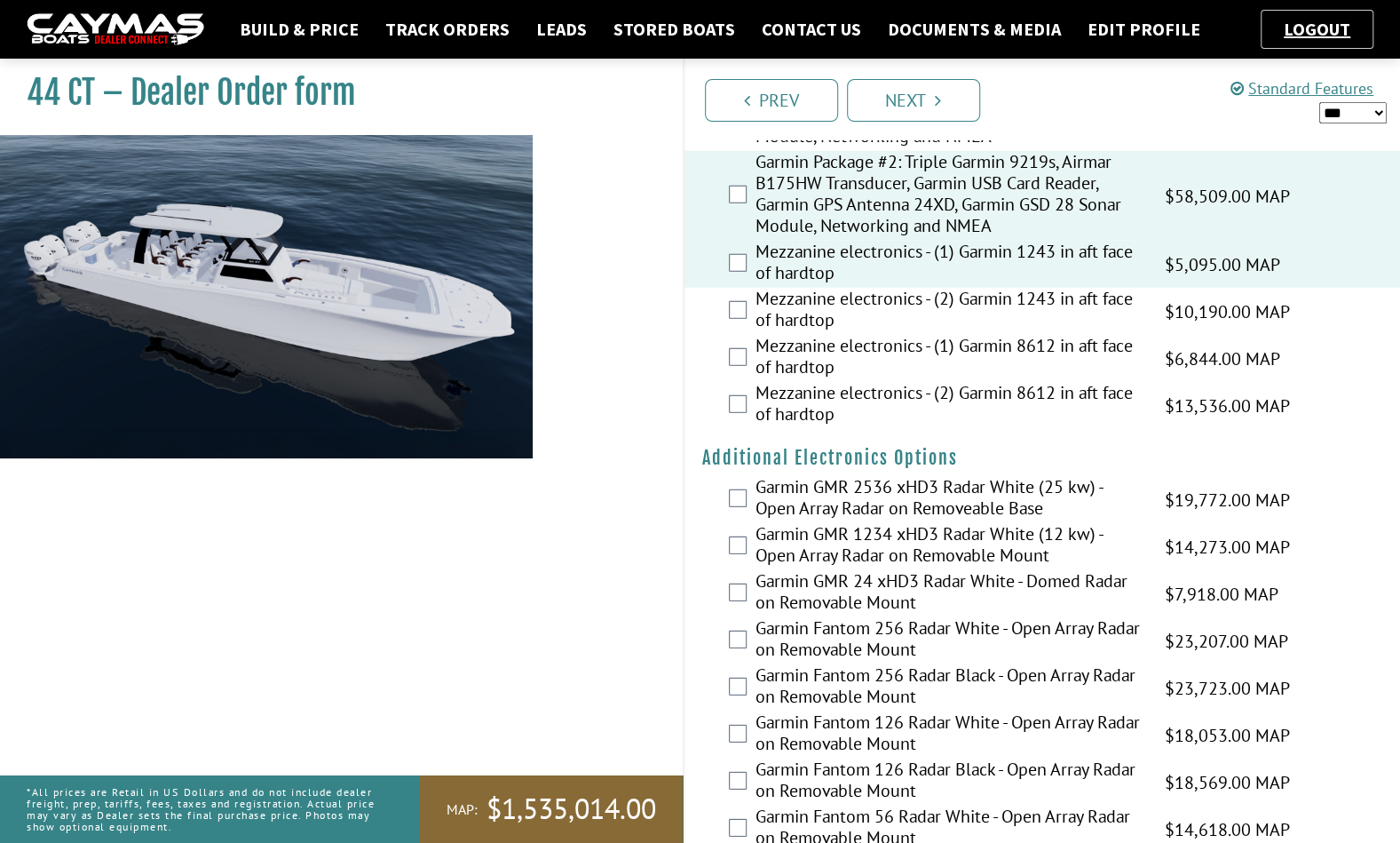
scroll to position [2878, 0]
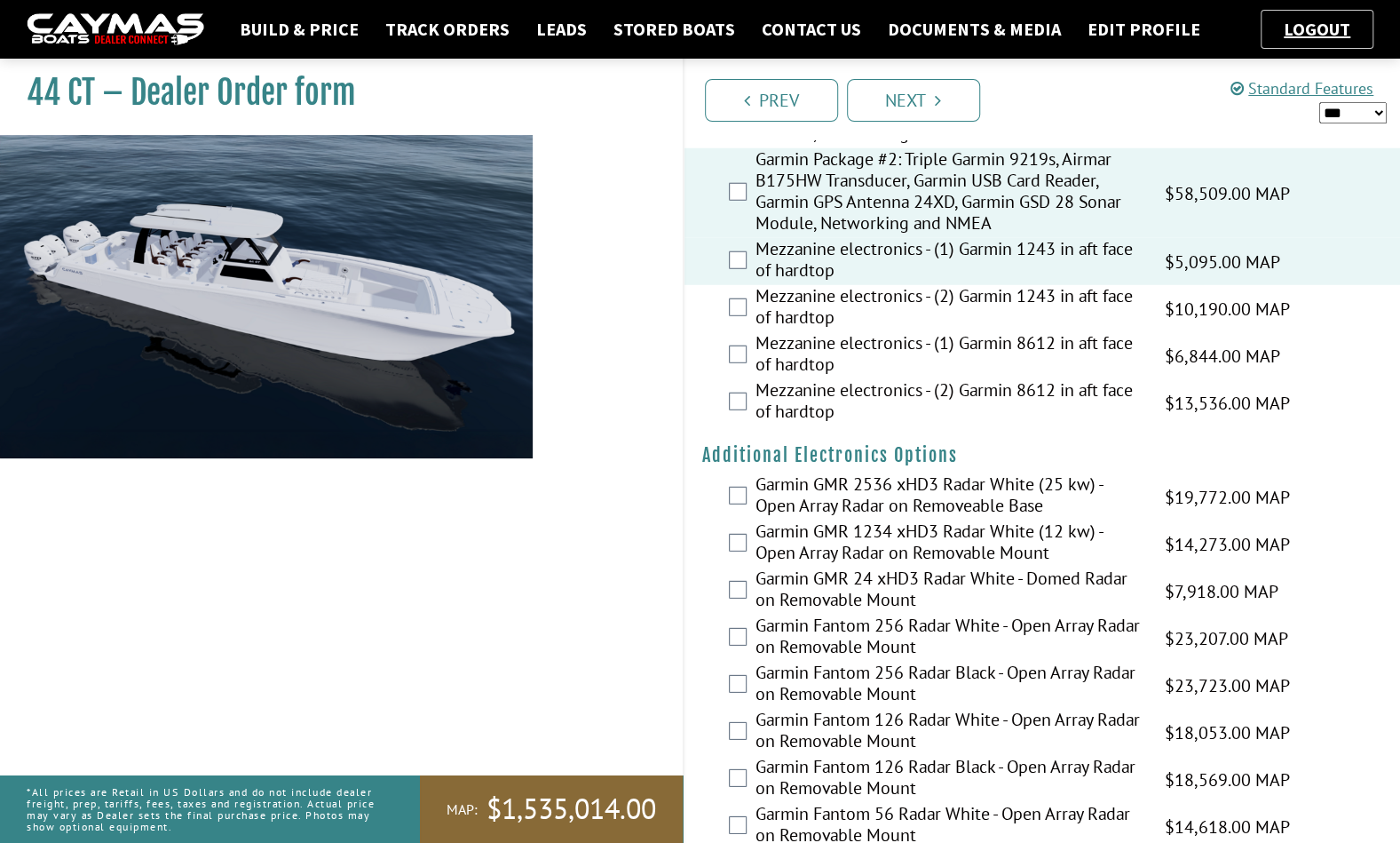
click at [1086, 473] on label "Garmin GMR 2536 xHD3 Radar White (25 kw) - Open Array Radar on Removeable Base" at bounding box center [949, 496] width 387 height 47
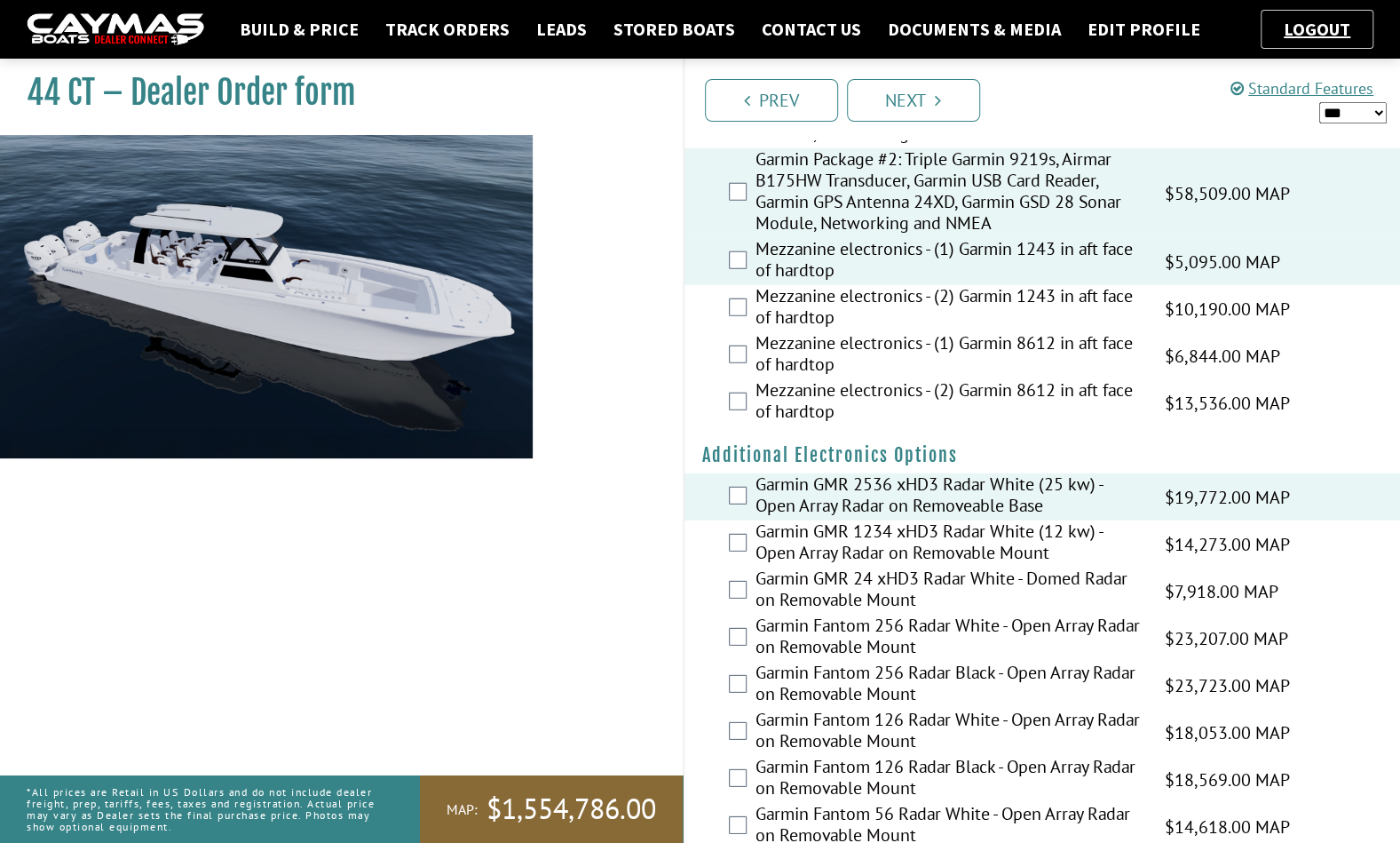
click at [1082, 473] on label "Garmin GMR 2536 xHD3 Radar White (25 kw) - Open Array Radar on Removeable Base" at bounding box center [949, 496] width 387 height 47
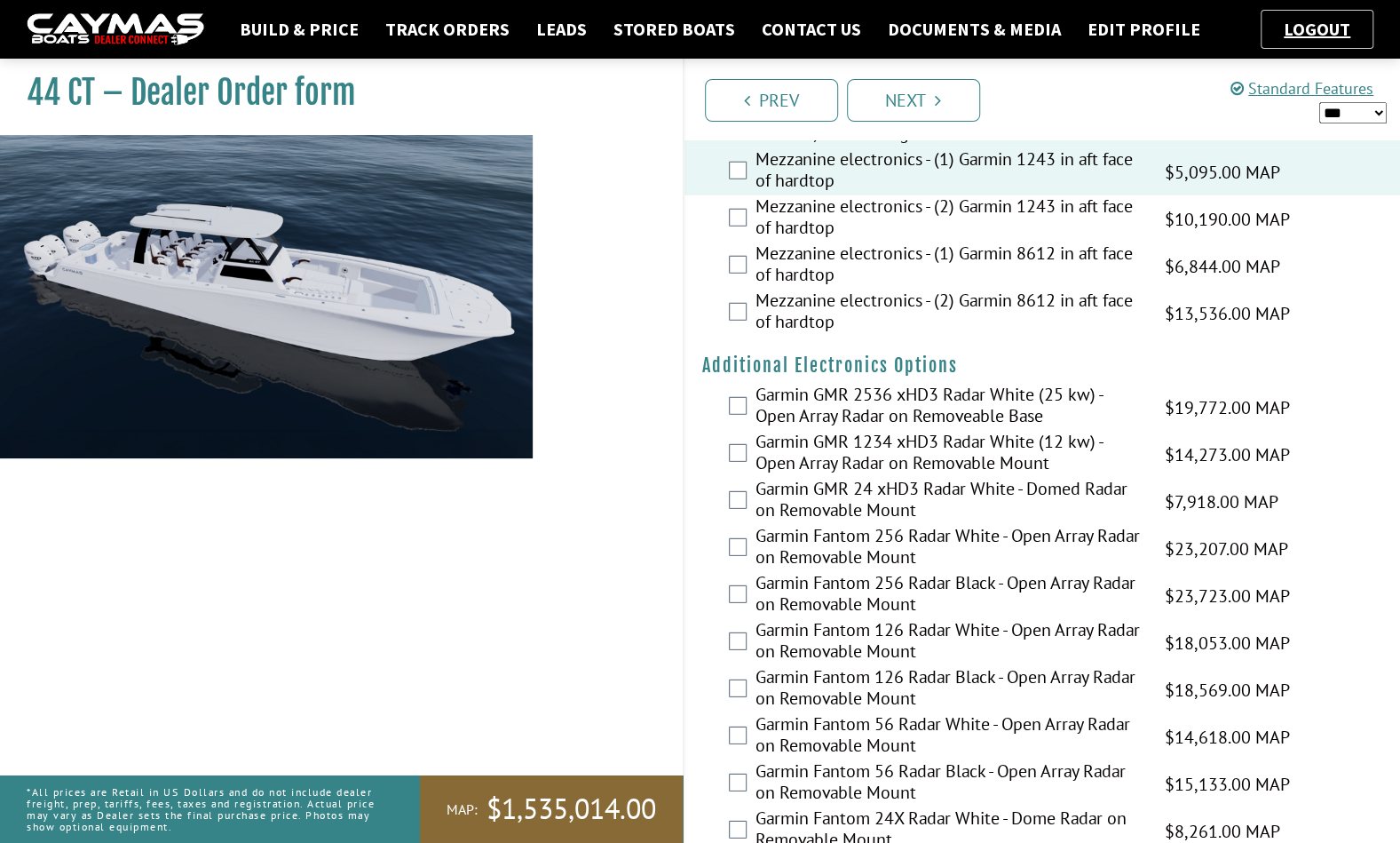
scroll to position [2971, 0]
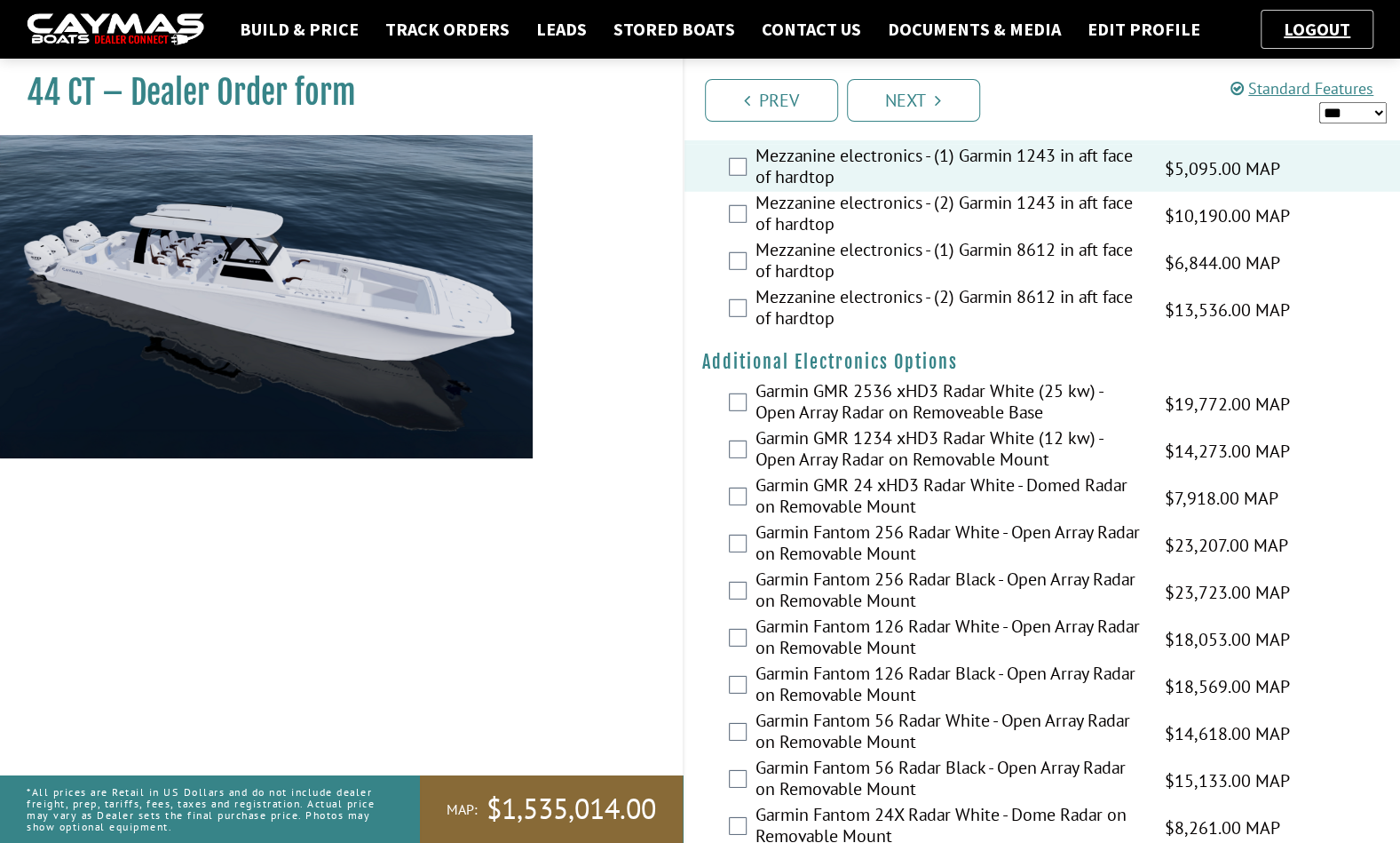
click at [1148, 380] on div "Garmin GMR 2536 xHD3 Radar White (25 kw) - Open Array Radar on Removeable Base …" at bounding box center [1042, 403] width 716 height 47
click at [1077, 380] on label "Garmin GMR 2536 xHD3 Radar White (25 kw) - Open Array Radar on Removeable Base" at bounding box center [949, 403] width 387 height 47
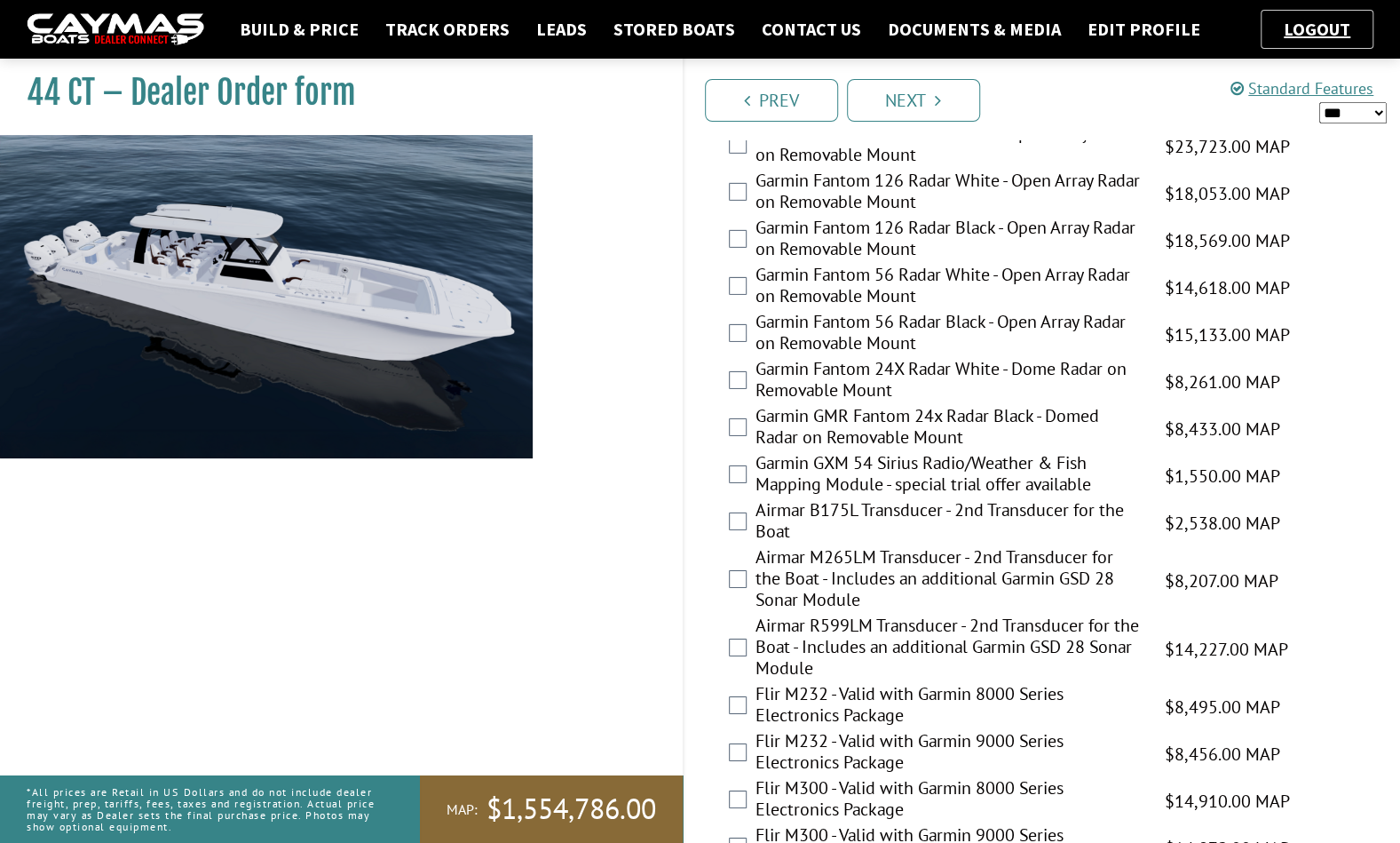
scroll to position [3436, 0]
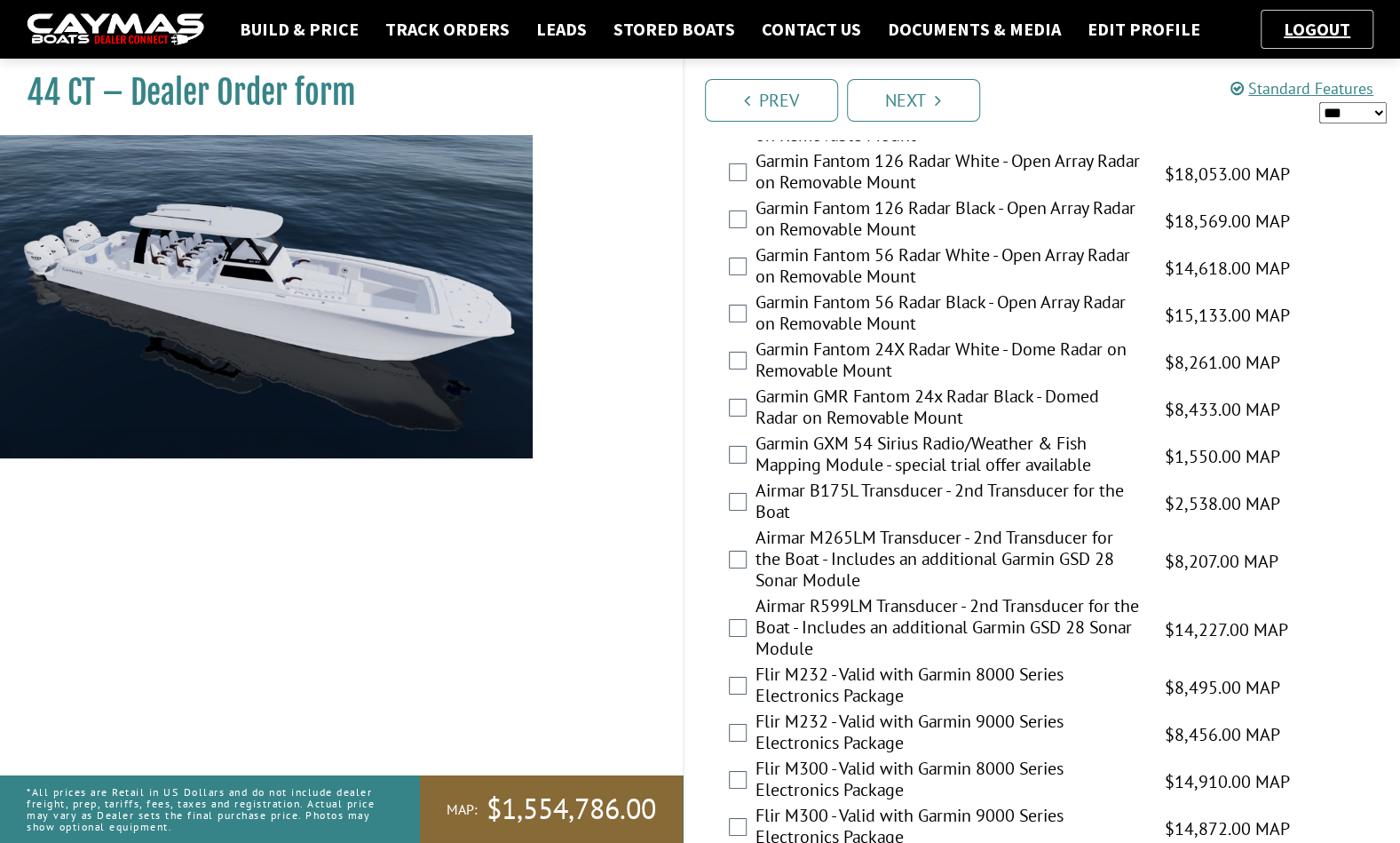
click at [1073, 432] on label "Garmin GXM 54 Sirius Radio/Weather & Fish Mapping Module - special trial offer …" at bounding box center [949, 455] width 387 height 47
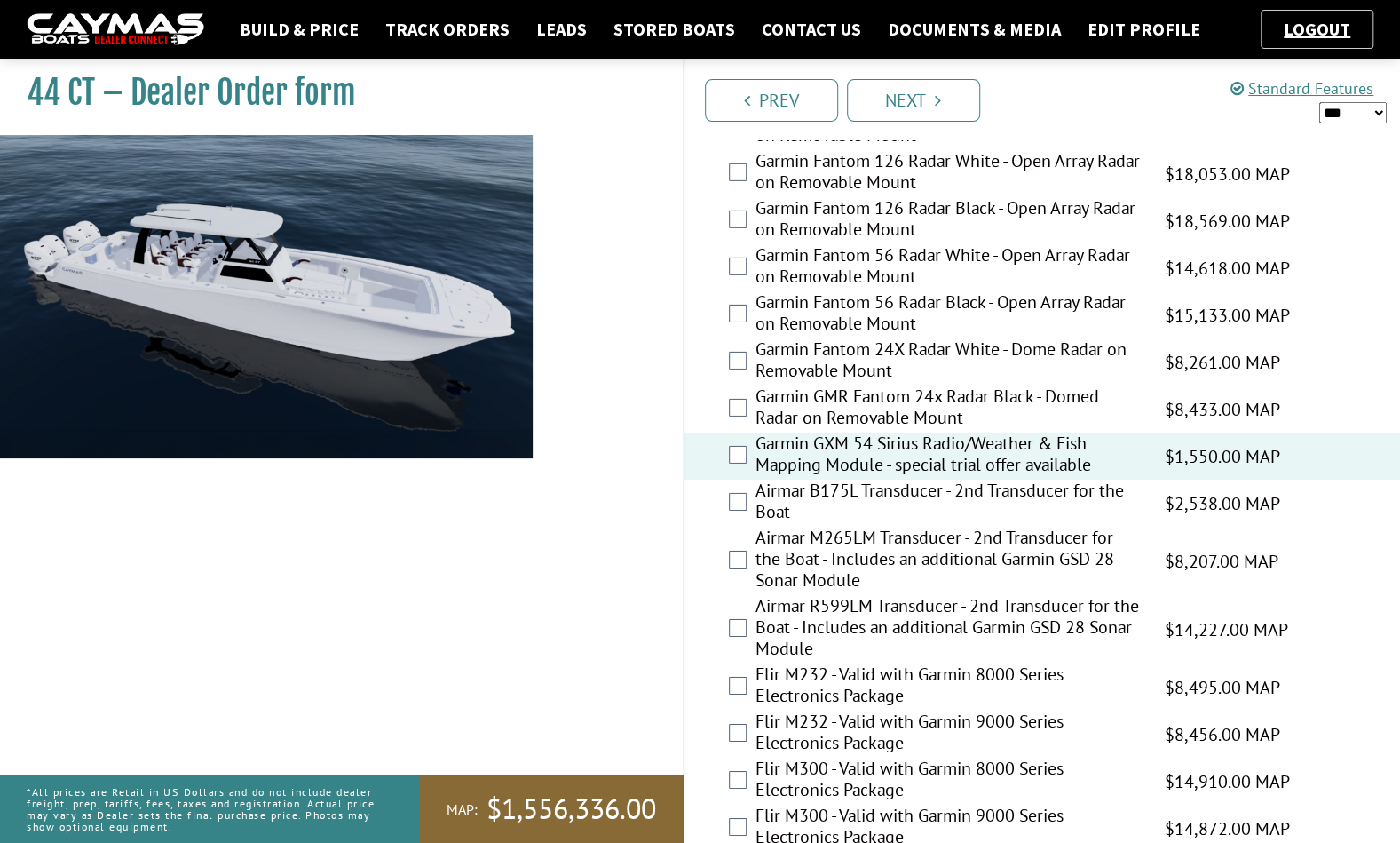
click at [1078, 480] on label "Airmar B175L Transducer - 2nd Transducer for the Boat" at bounding box center [949, 503] width 387 height 47
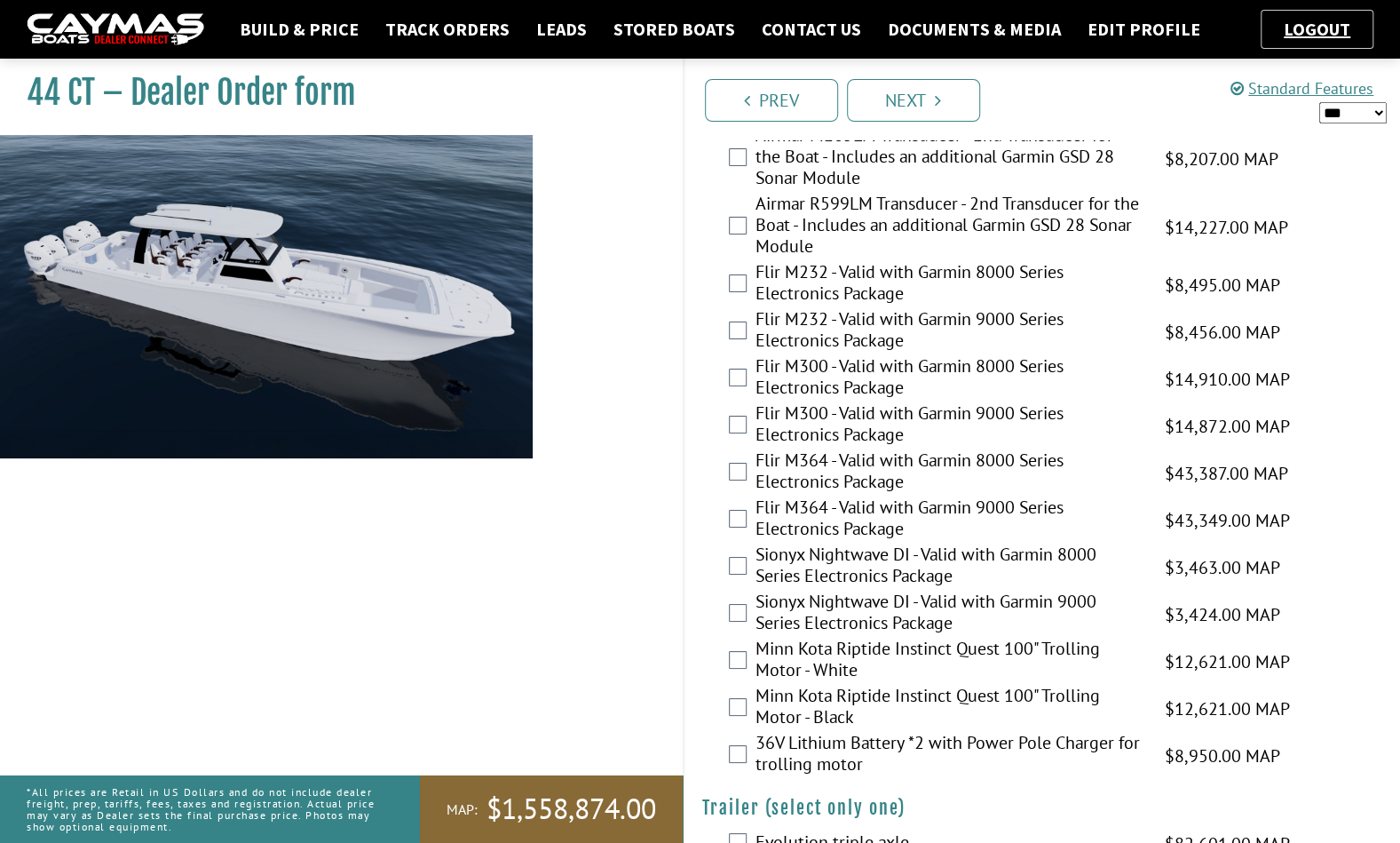
scroll to position [3839, 0]
click at [1066, 589] on label "Sionyx Nightwave DI - Valid with Garmin 9000 Series Electronics Package" at bounding box center [949, 612] width 387 height 47
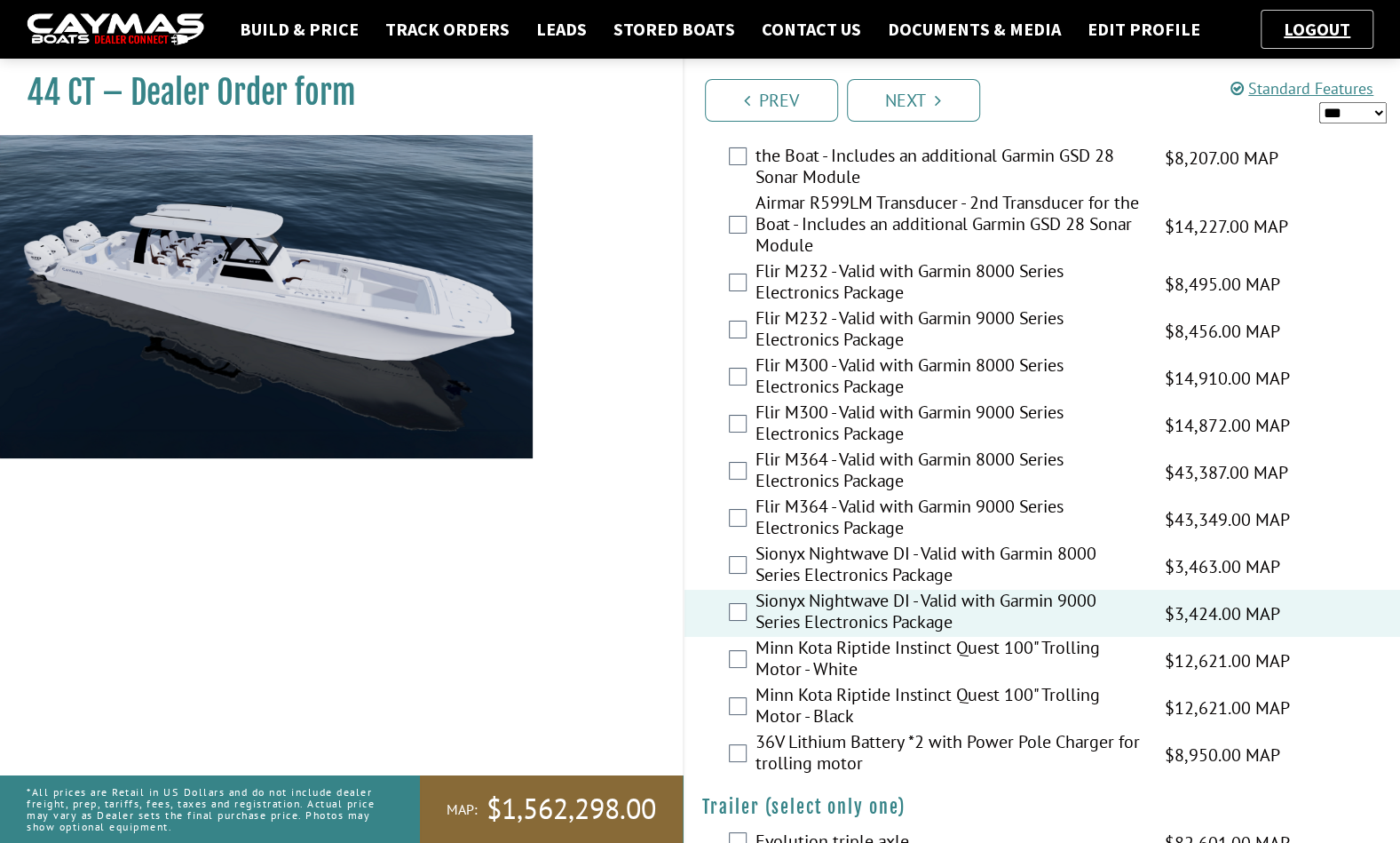
scroll to position [3843, 0]
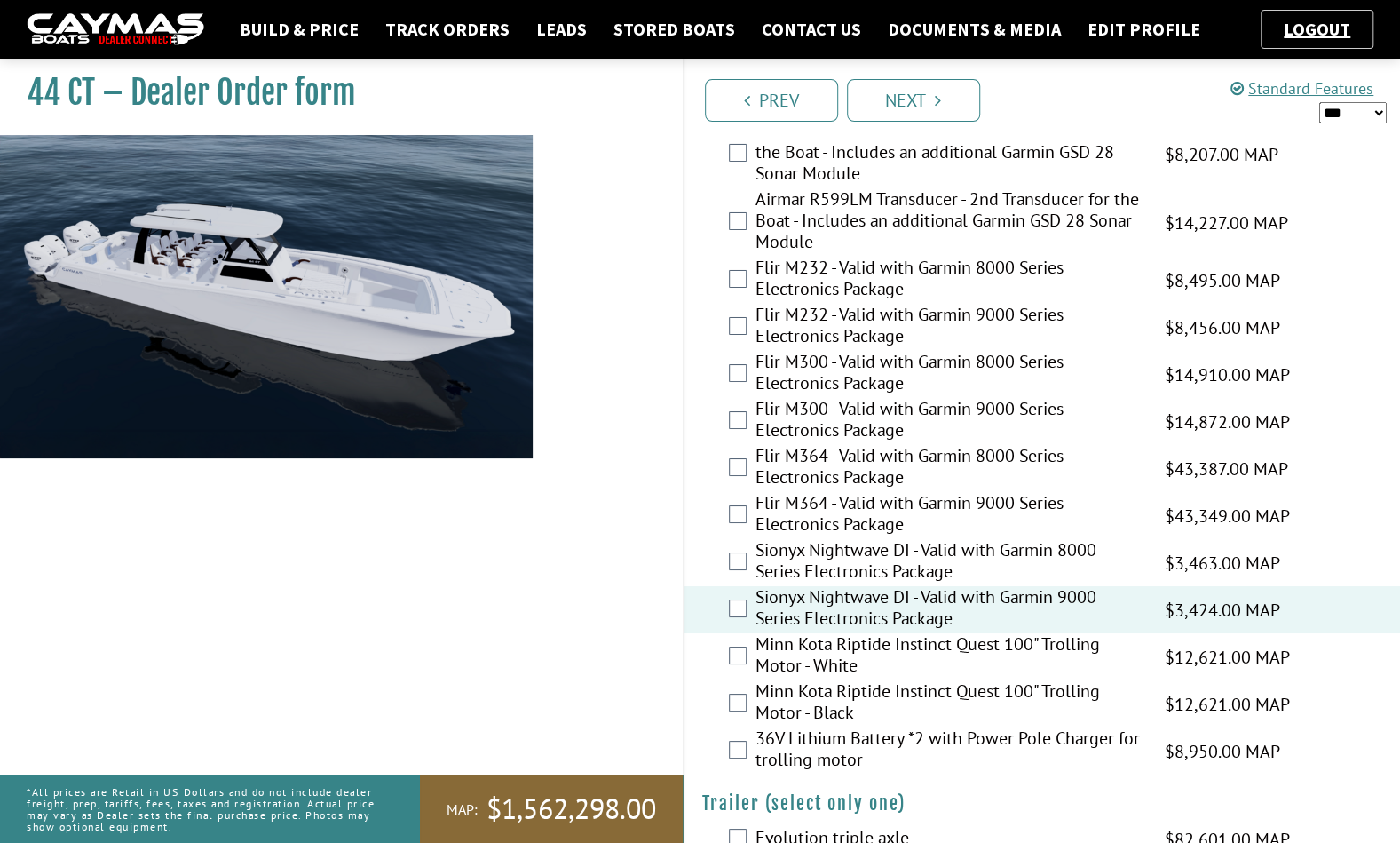
click at [928, 94] on link "Next" at bounding box center [913, 101] width 133 height 43
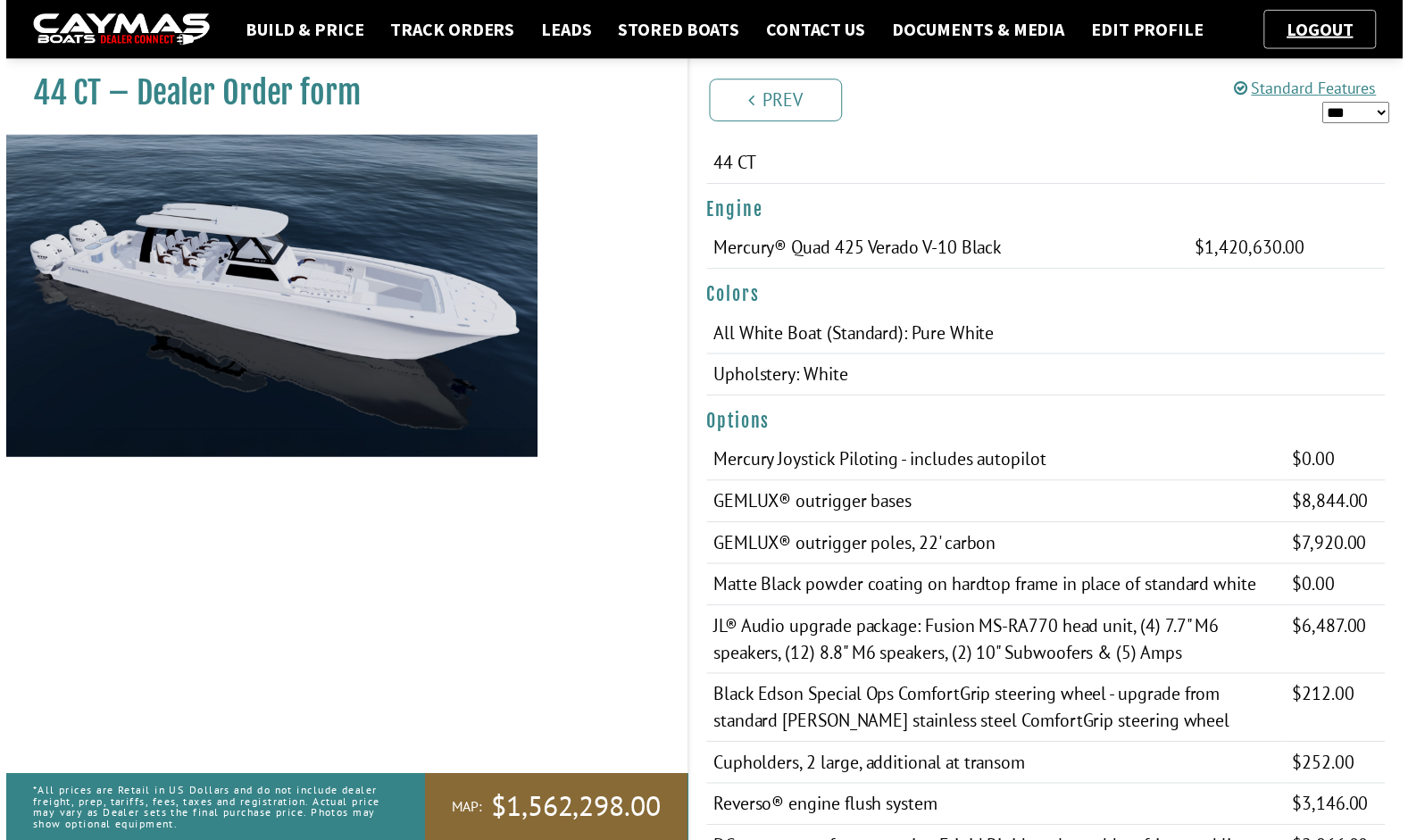
scroll to position [250, 0]
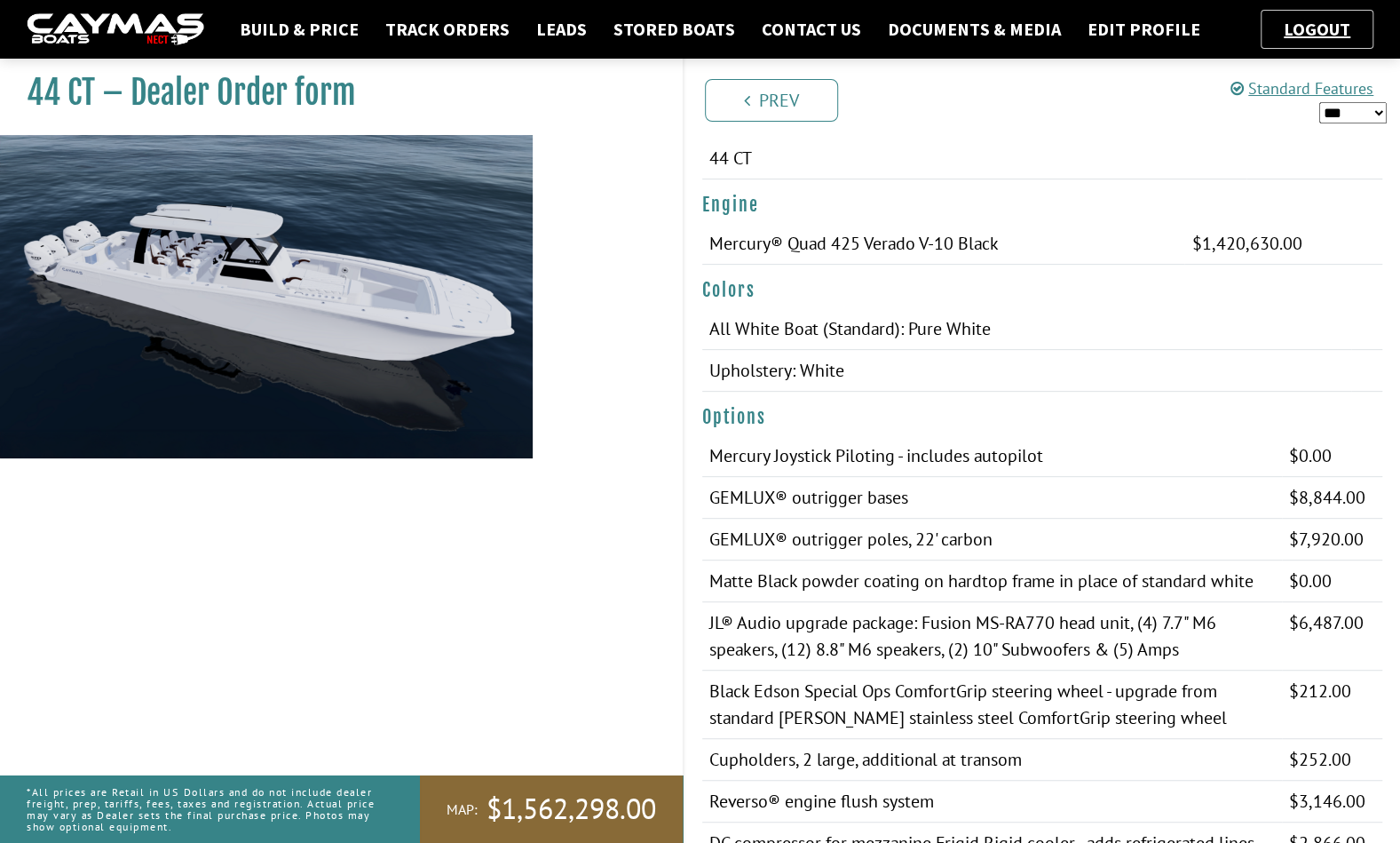
click at [1369, 103] on select "*** ****** ******" at bounding box center [1353, 112] width 68 height 22
click at [1320, 102] on select "*** ****** ******" at bounding box center [1353, 112] width 68 height 22
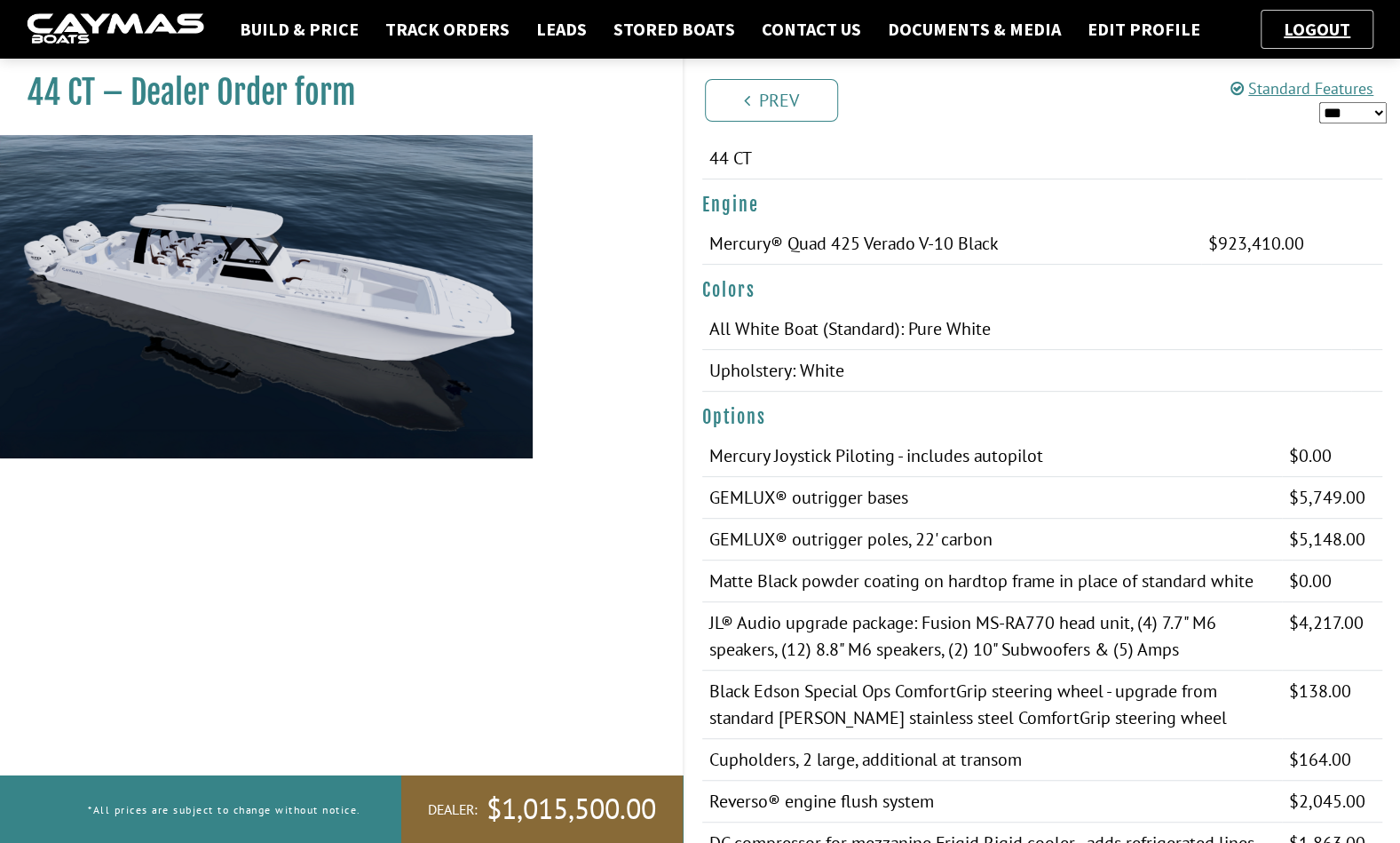
click at [1375, 115] on select "*** ****** ******" at bounding box center [1353, 112] width 68 height 22
select select "*"
click at [1320, 102] on select "*** ****** ******" at bounding box center [1353, 112] width 68 height 22
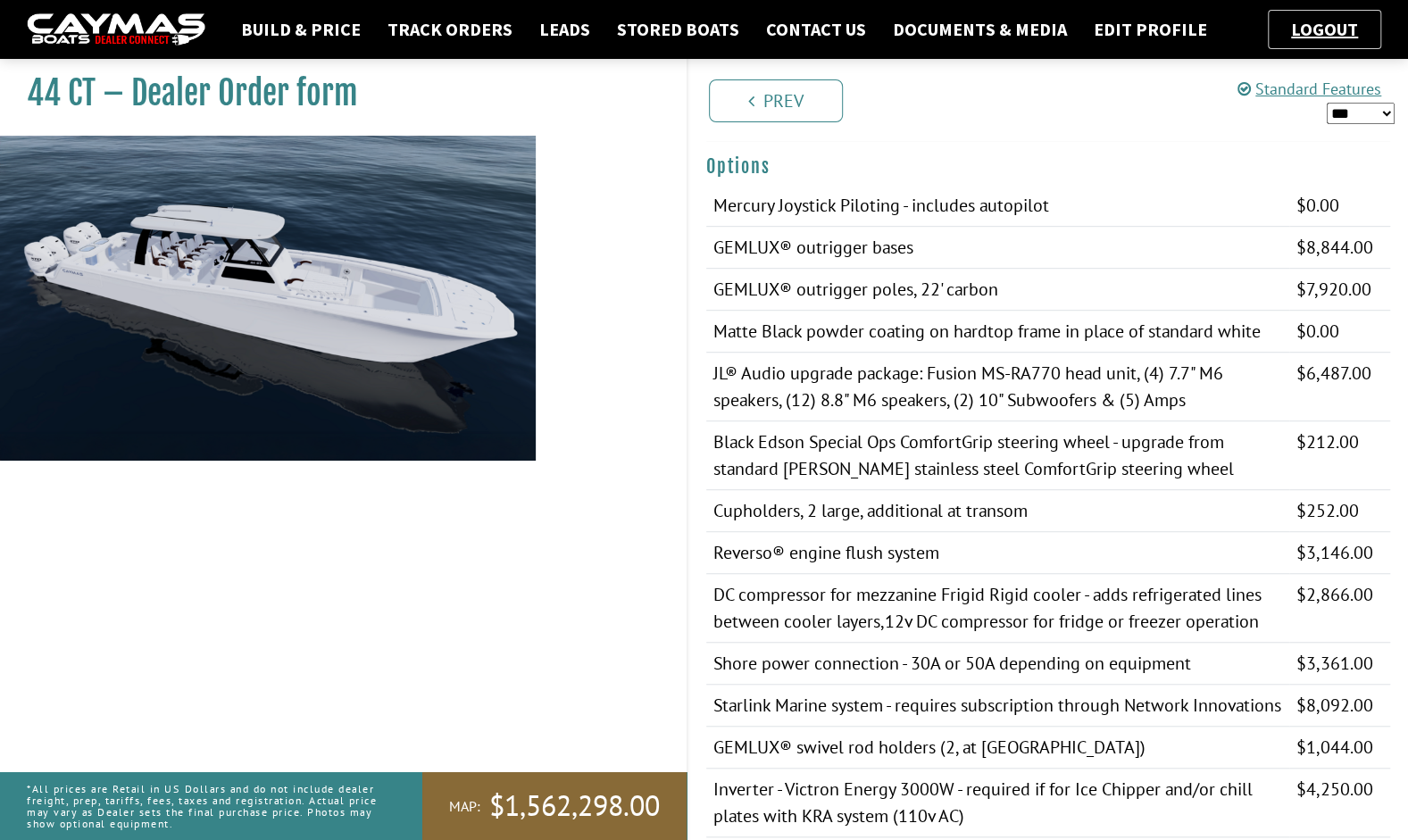
scroll to position [543, 0]
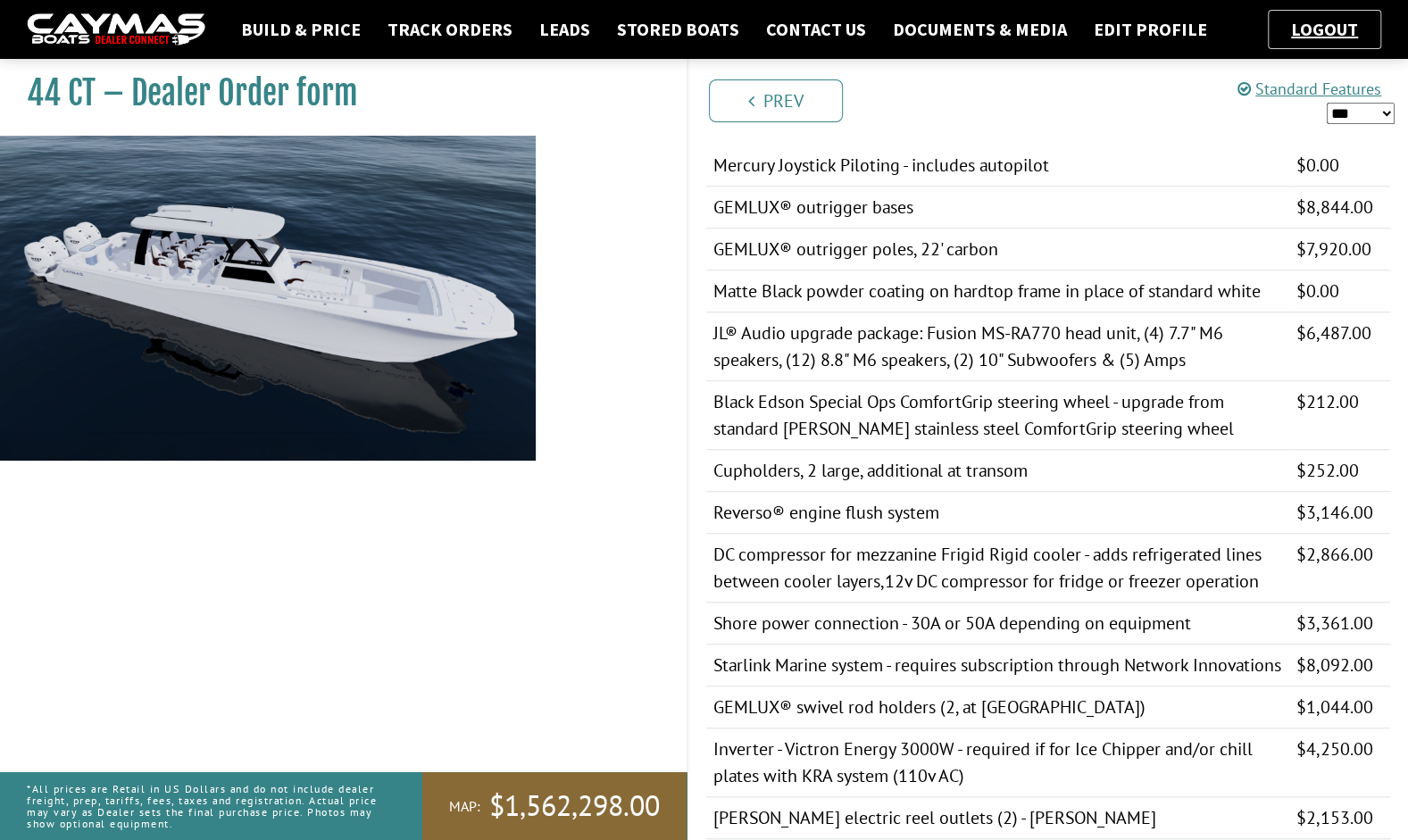
drag, startPoint x: 174, startPoint y: 27, endPoint x: 195, endPoint y: 1, distance: 33.4
click at [174, 26] on img at bounding box center [115, 30] width 178 height 33
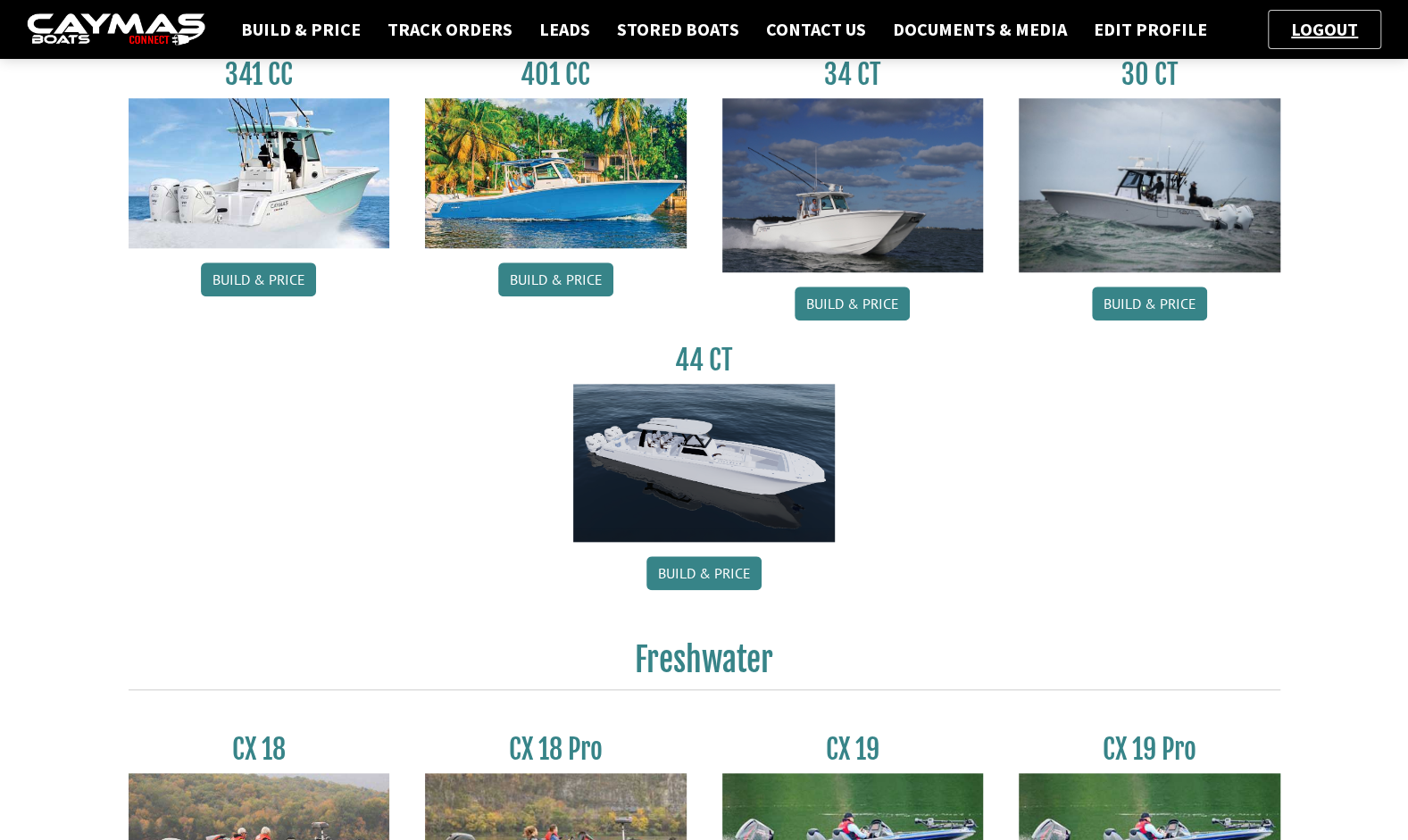
scroll to position [895, 0]
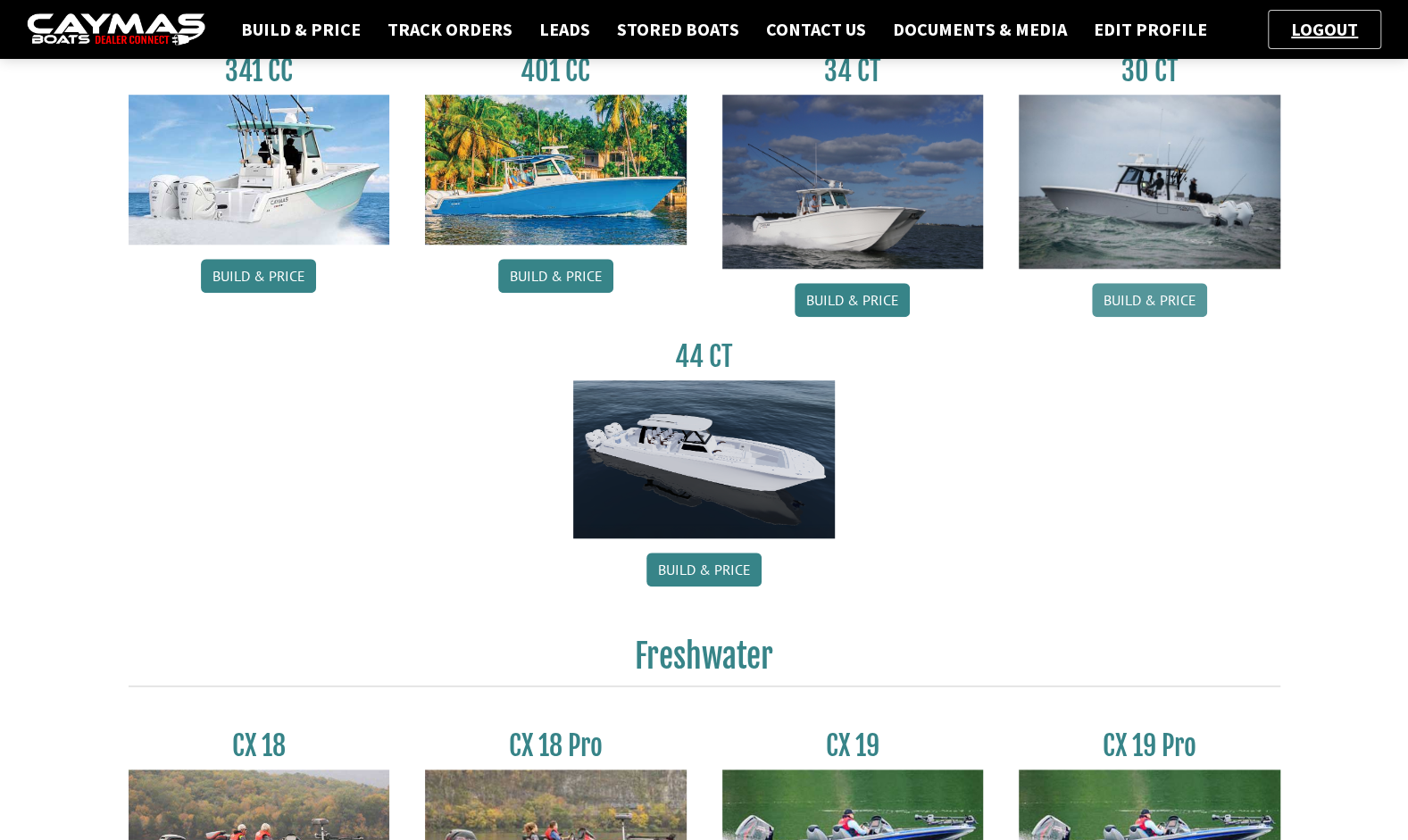
click at [1140, 292] on link "Build & Price" at bounding box center [1150, 299] width 115 height 34
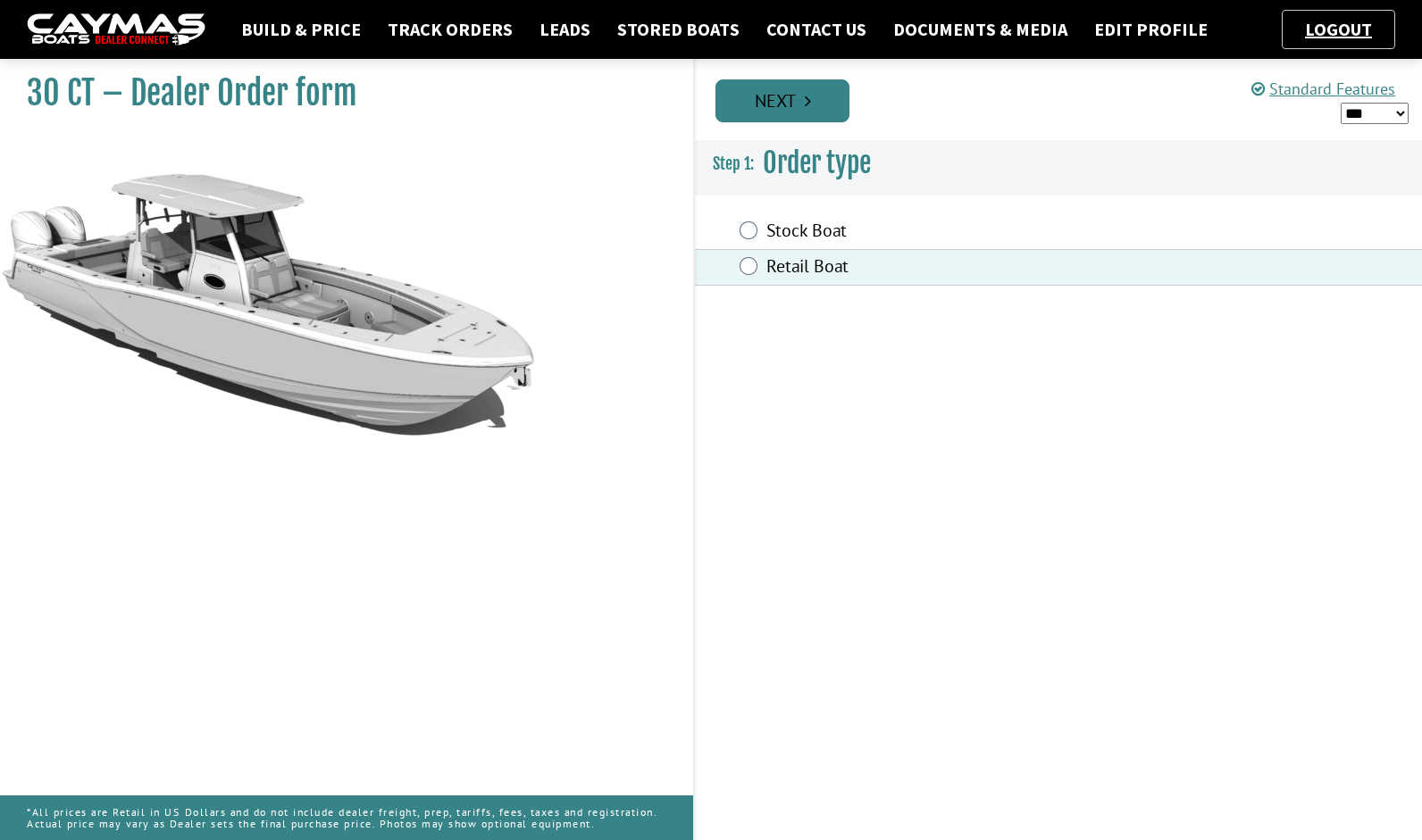
drag, startPoint x: 788, startPoint y: 101, endPoint x: 788, endPoint y: 123, distance: 22.0
click at [788, 101] on link "Next" at bounding box center [782, 101] width 134 height 43
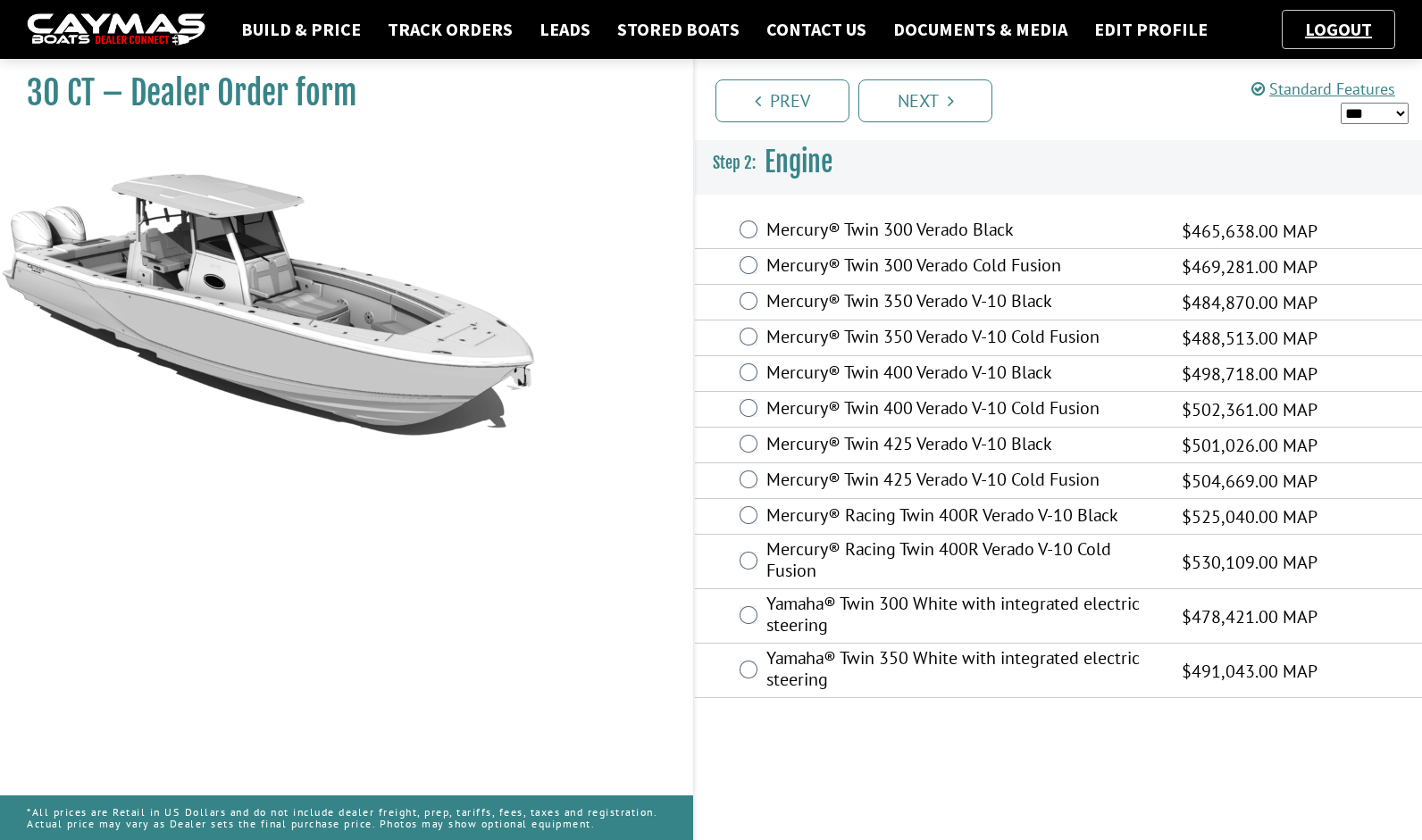
click at [895, 663] on label "Yamaha® Twin 350 White with integrated electric steering" at bounding box center [962, 670] width 393 height 48
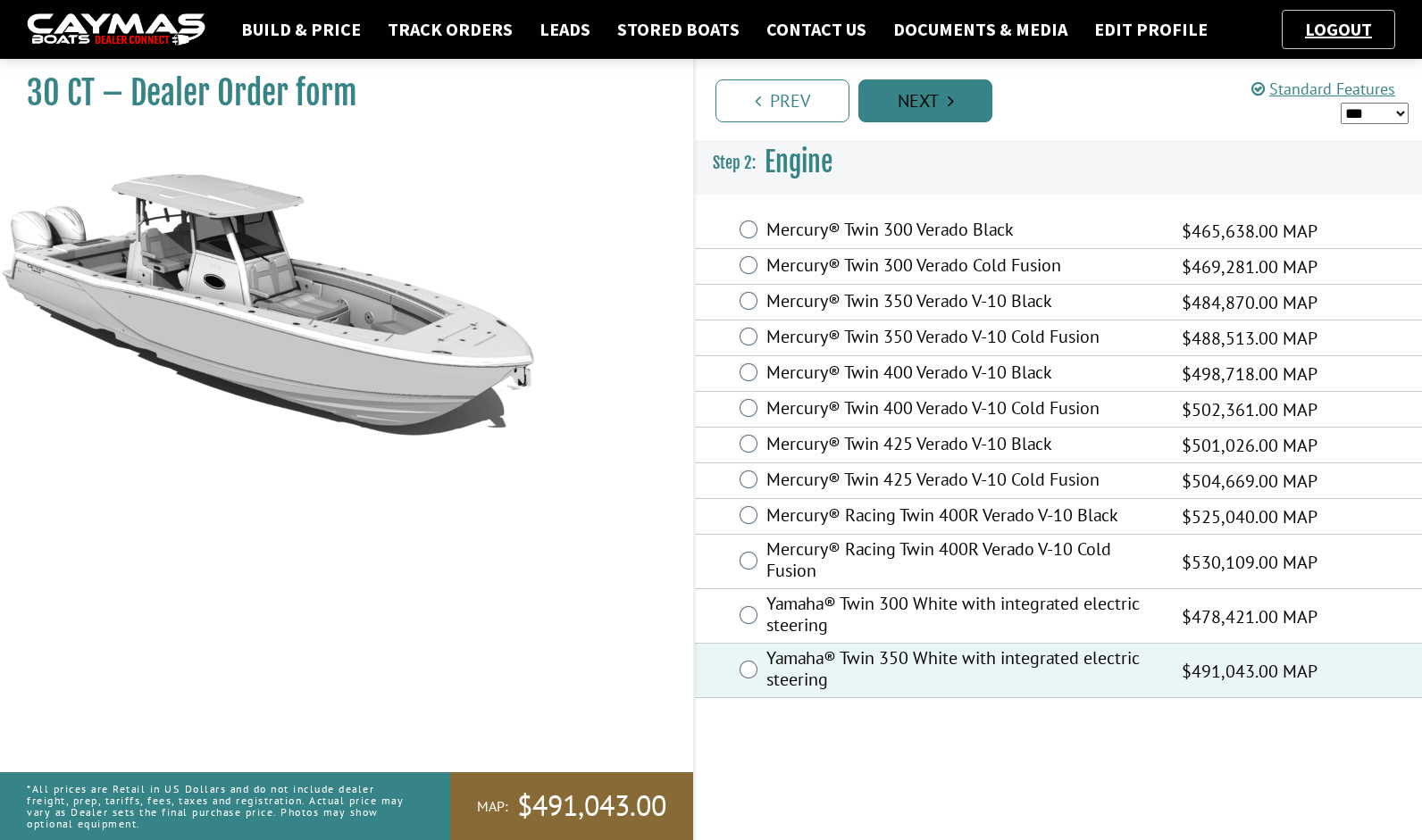
click at [903, 100] on link "Next" at bounding box center [925, 101] width 134 height 43
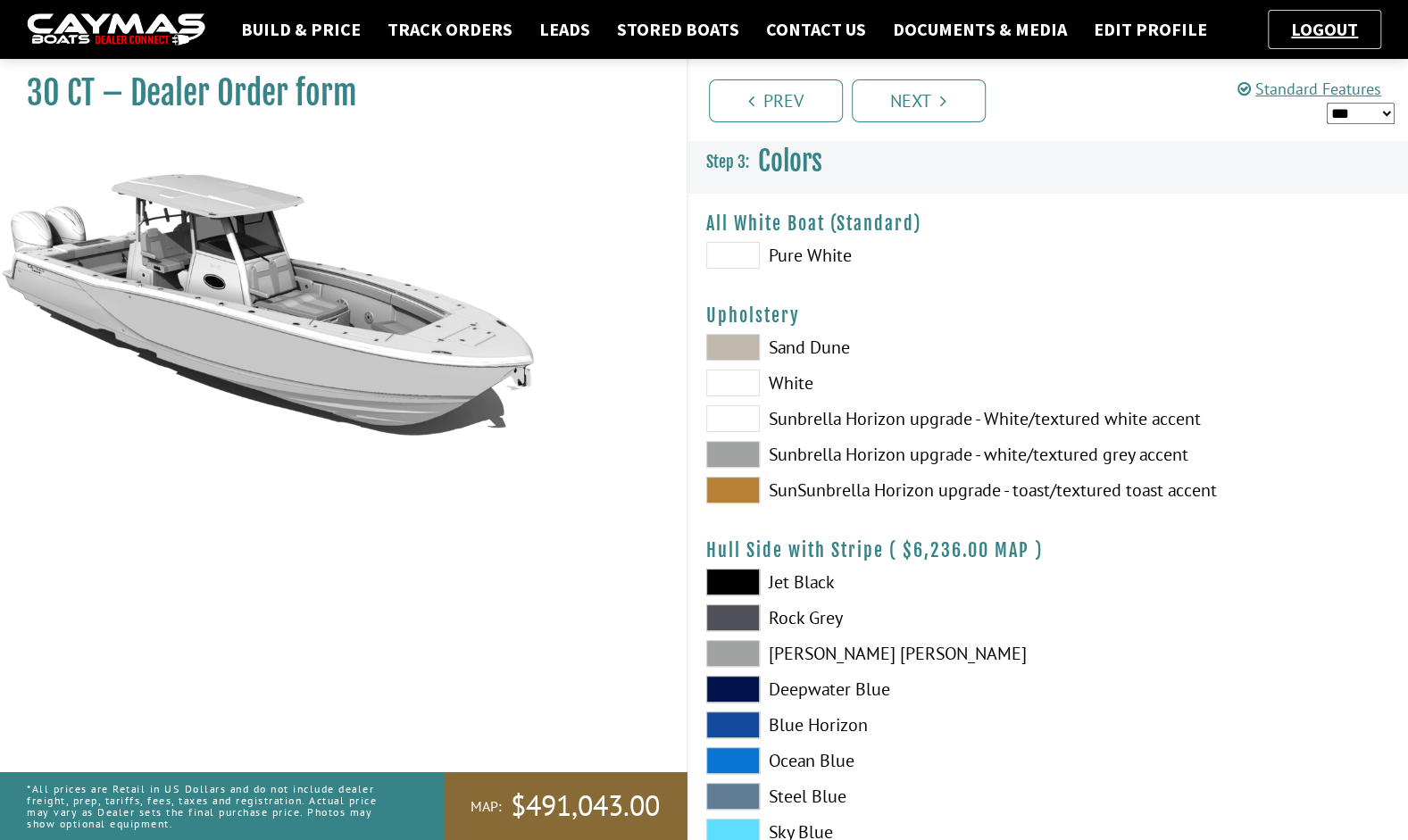
click at [702, 265] on div "Pure White" at bounding box center [867, 259] width 360 height 36
click at [758, 259] on label "Pure White" at bounding box center [868, 254] width 324 height 26
click at [894, 111] on link "Next" at bounding box center [918, 101] width 133 height 43
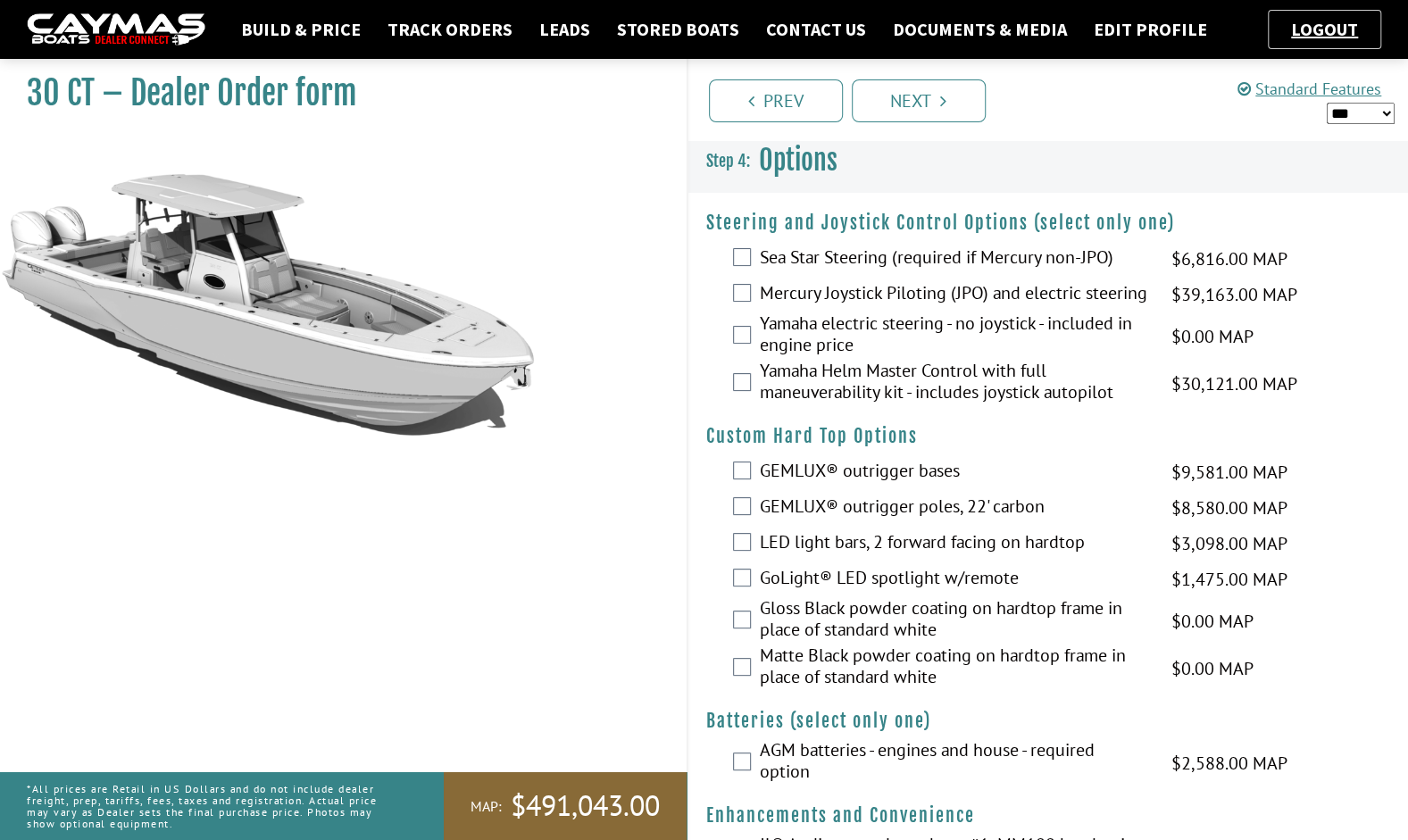
click at [831, 332] on label "Yamaha electric steering - no joystick - included in engine price" at bounding box center [954, 336] width 389 height 48
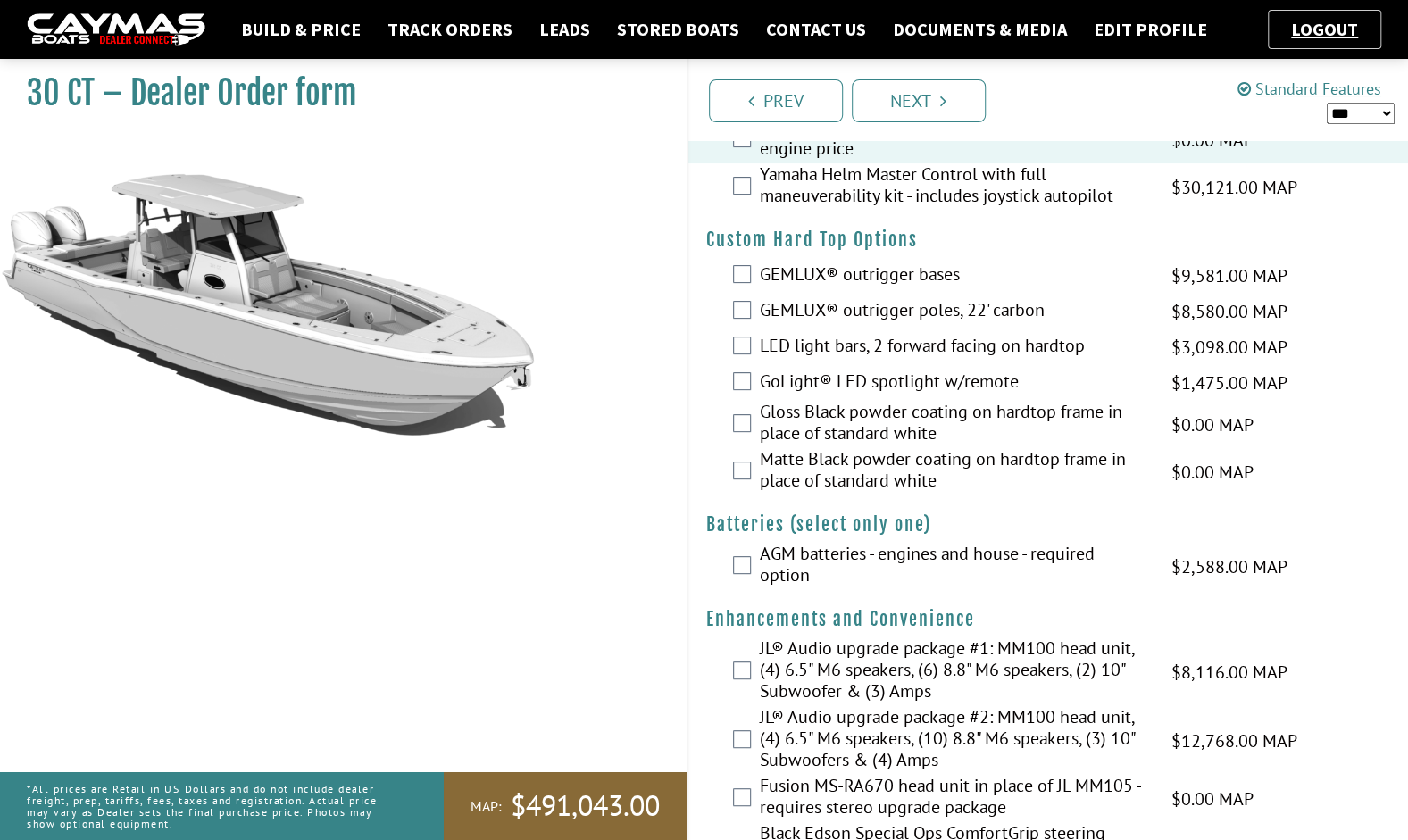
scroll to position [200, 0]
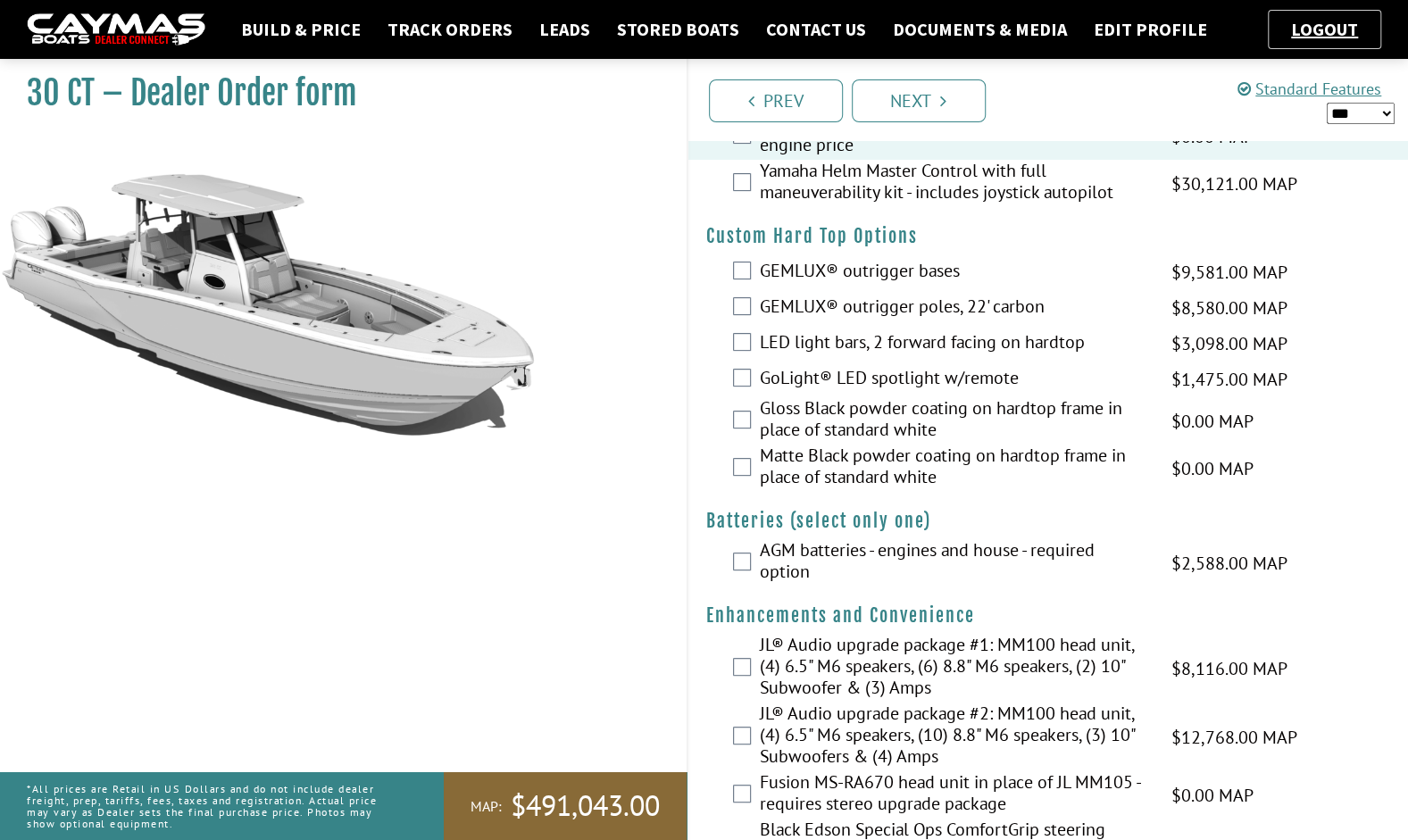
click at [926, 343] on label "LED light bars, 2 forward facing on hardtop" at bounding box center [954, 344] width 389 height 26
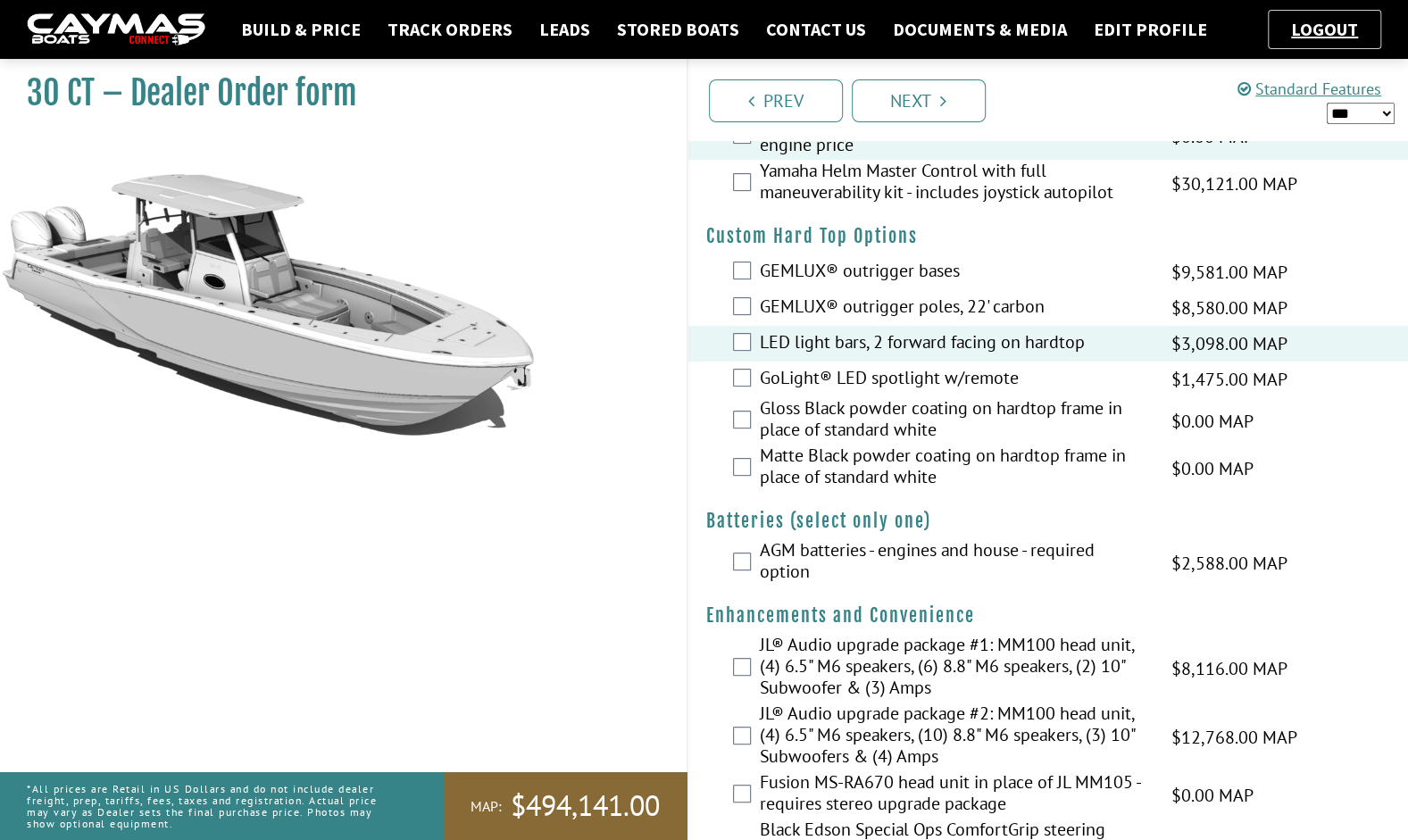
click at [933, 543] on label "AGM batteries - engines and house - required option" at bounding box center [954, 562] width 389 height 48
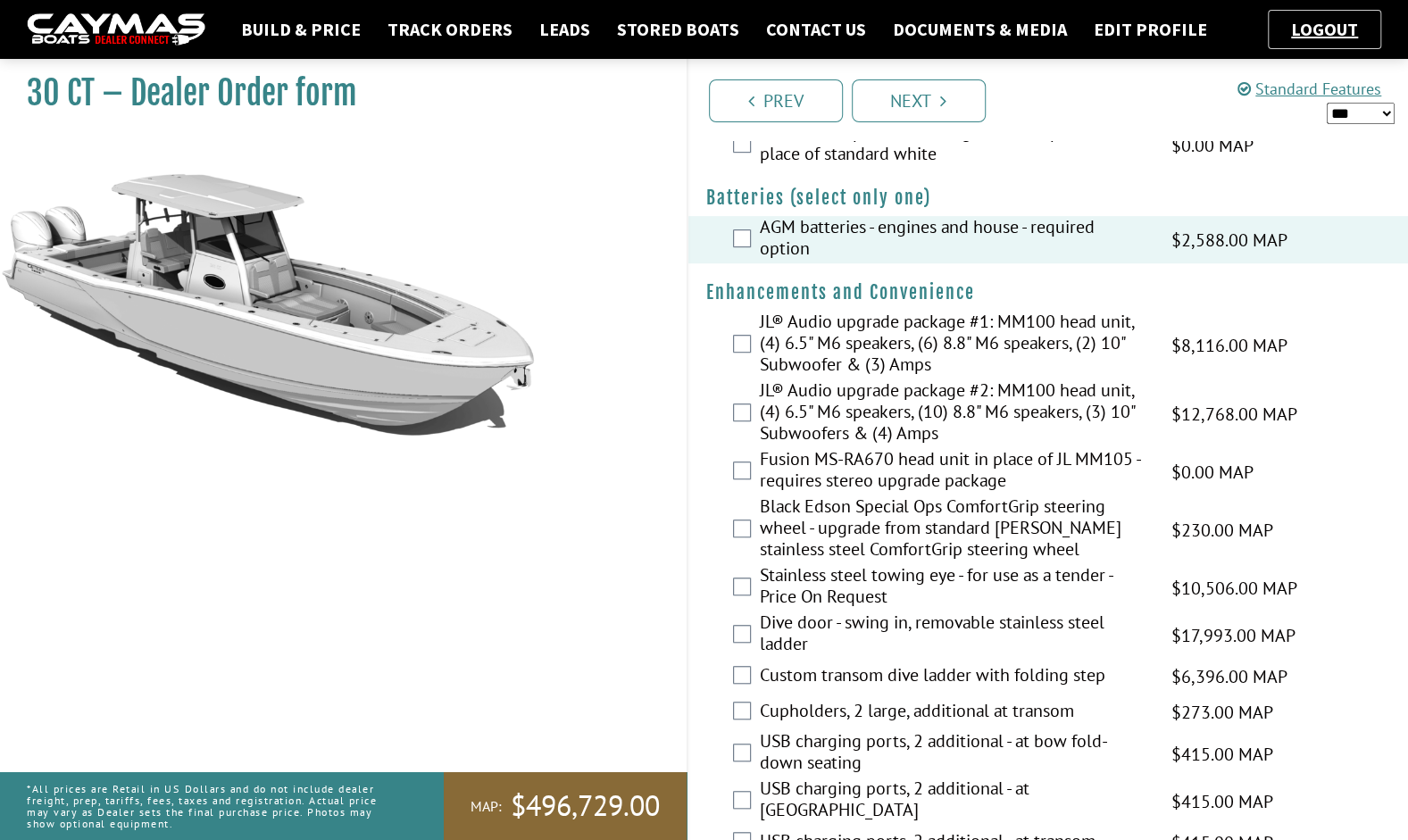
scroll to position [530, 0]
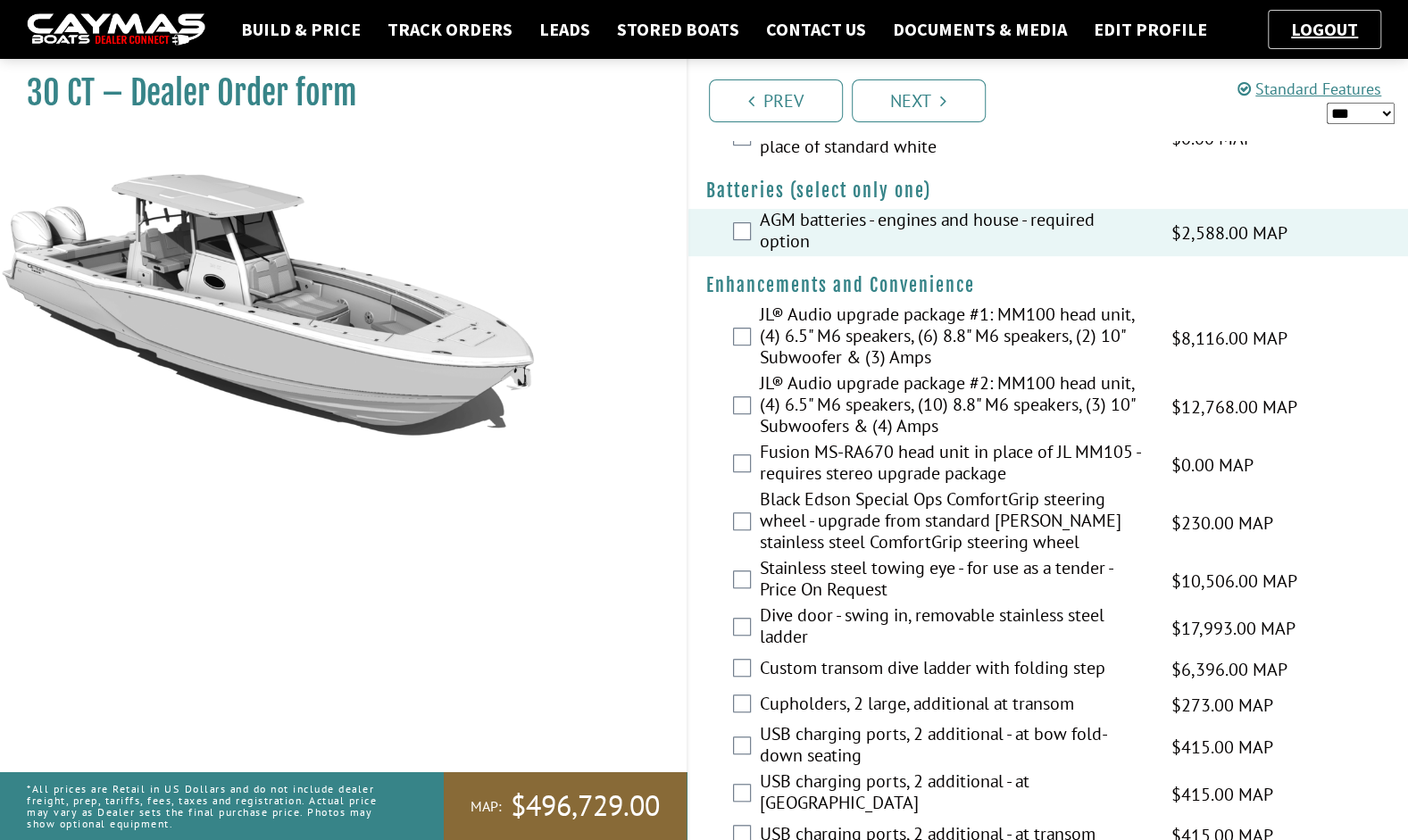
click at [876, 389] on label "JL® Audio upgrade package #2: MM100 head unit, (4) 6.5" M6 speakers, (10) 8.8" …" at bounding box center [954, 406] width 389 height 69
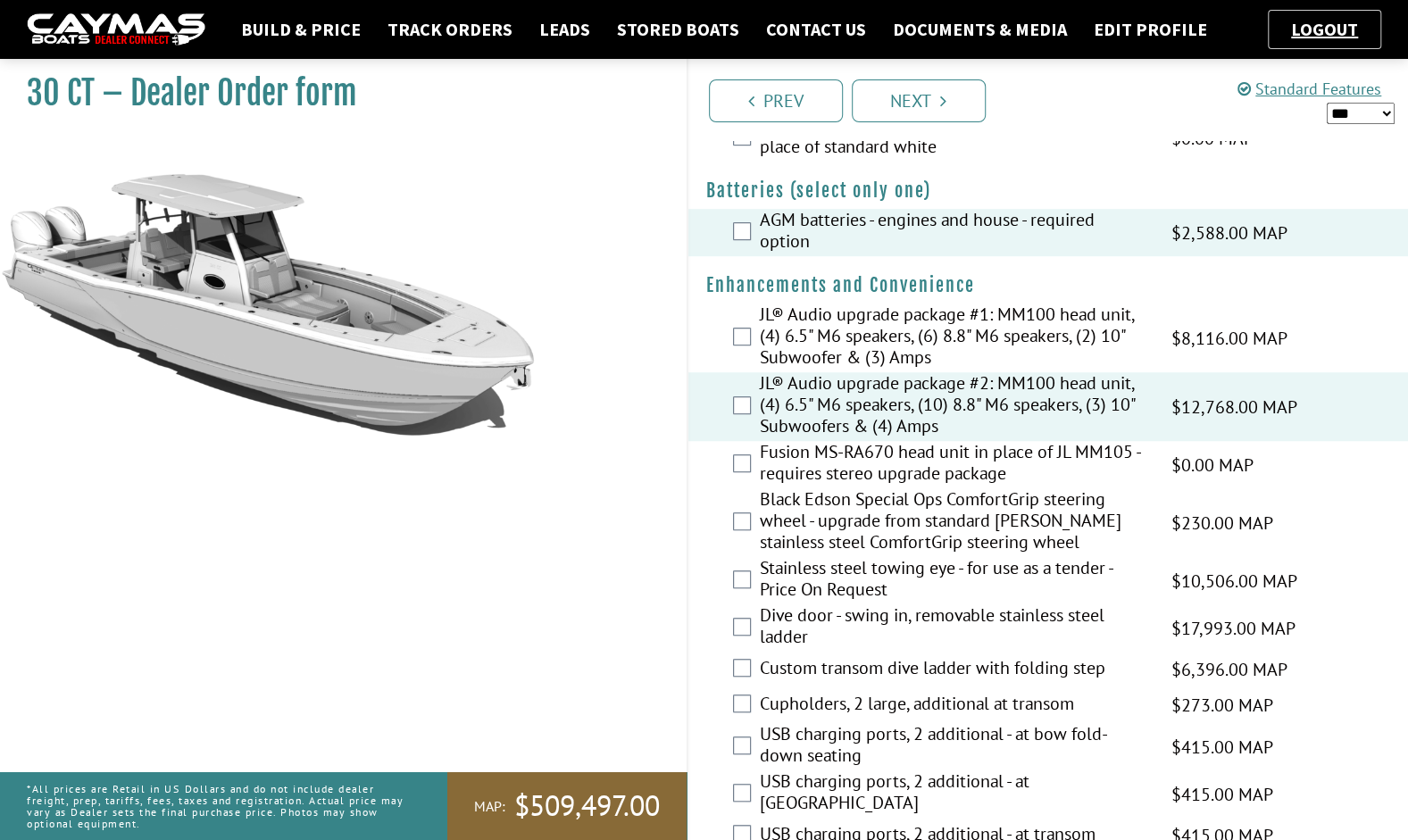
click at [880, 459] on label "Fusion MS-RA670 head unit in place of JL MM105 - requires stereo upgrade package" at bounding box center [954, 465] width 389 height 48
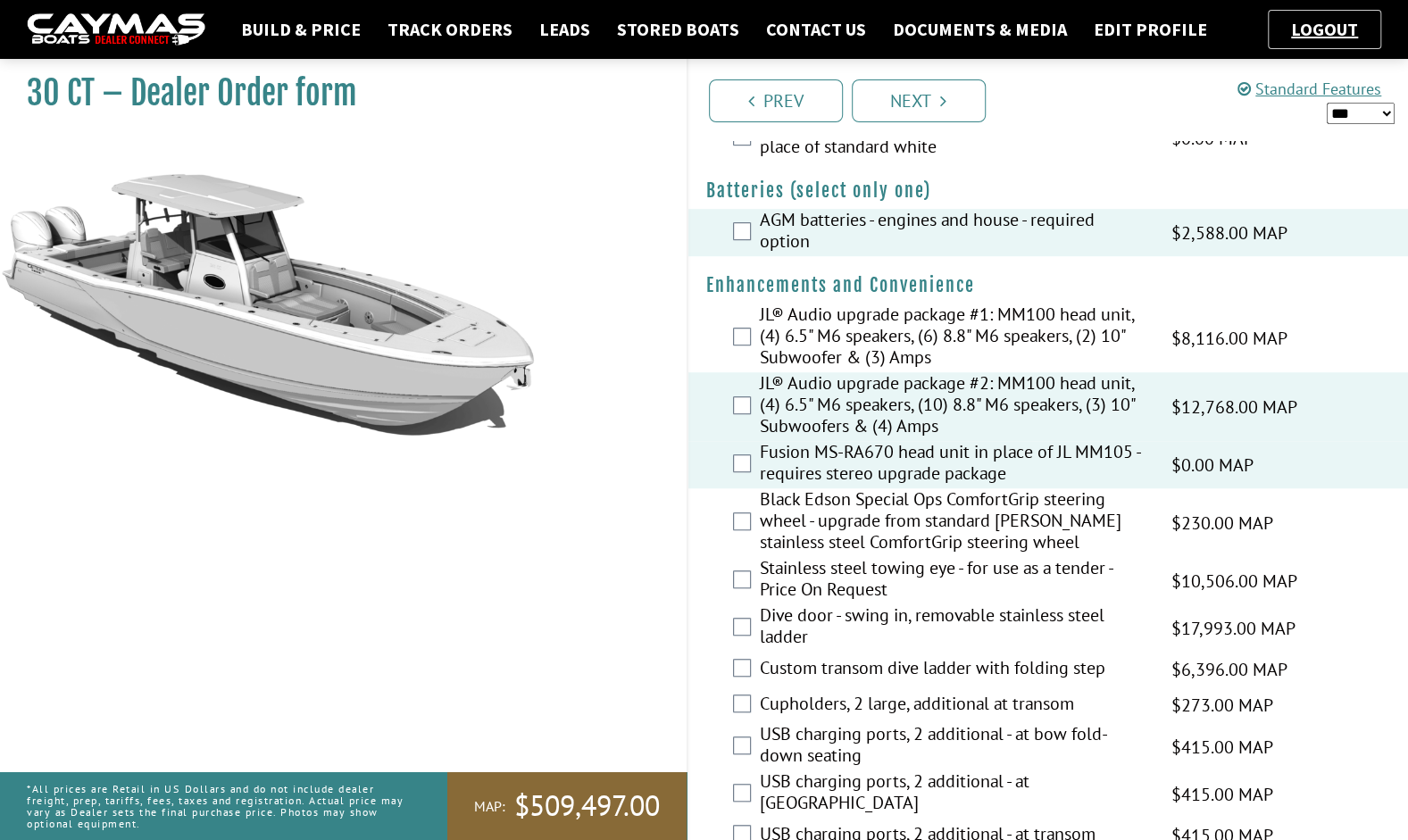
click at [880, 624] on label "Dive door - swing in, removable stainless steel ladder" at bounding box center [954, 628] width 389 height 48
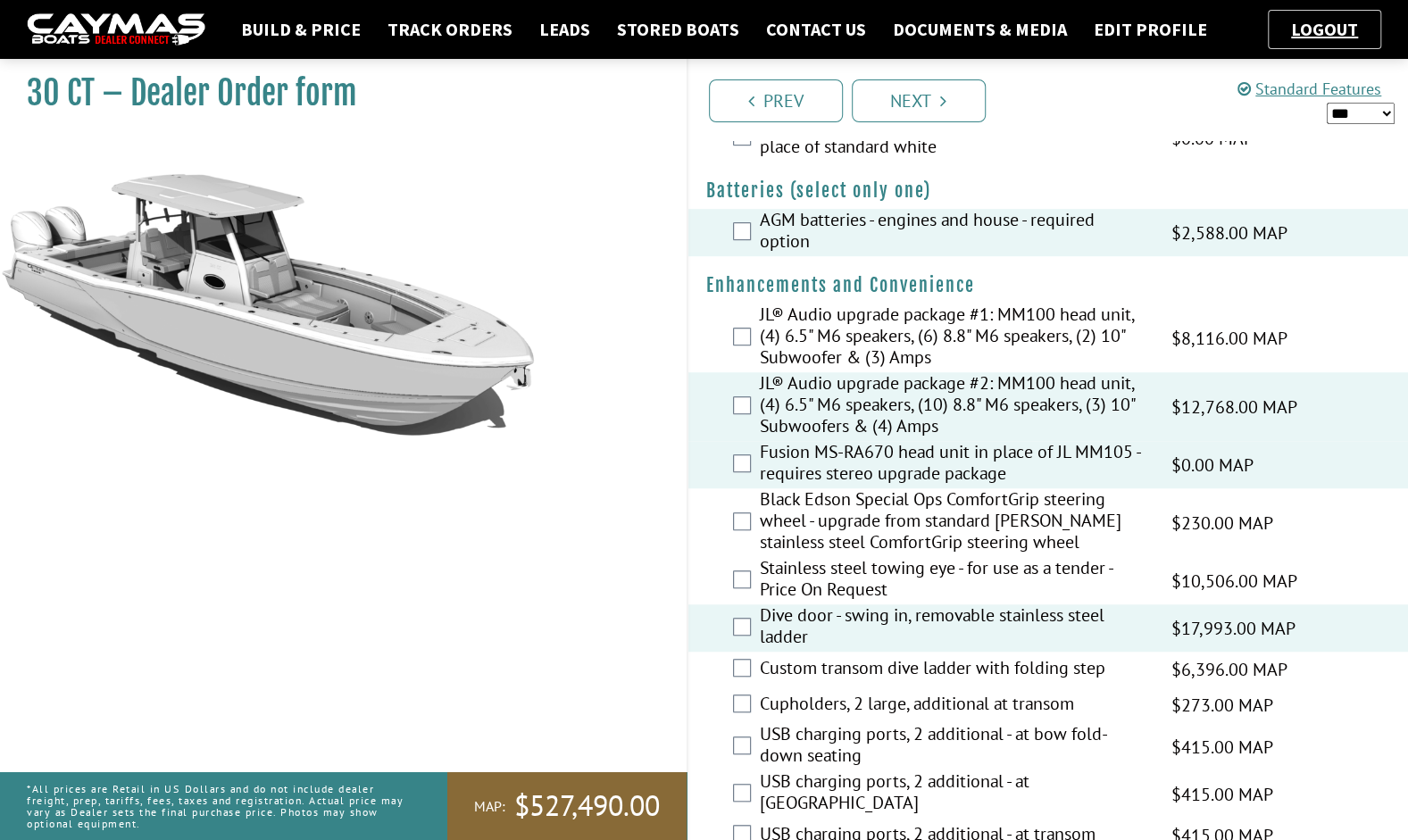
click at [875, 693] on label "Cupholders, 2 large, additional at transom" at bounding box center [954, 706] width 389 height 26
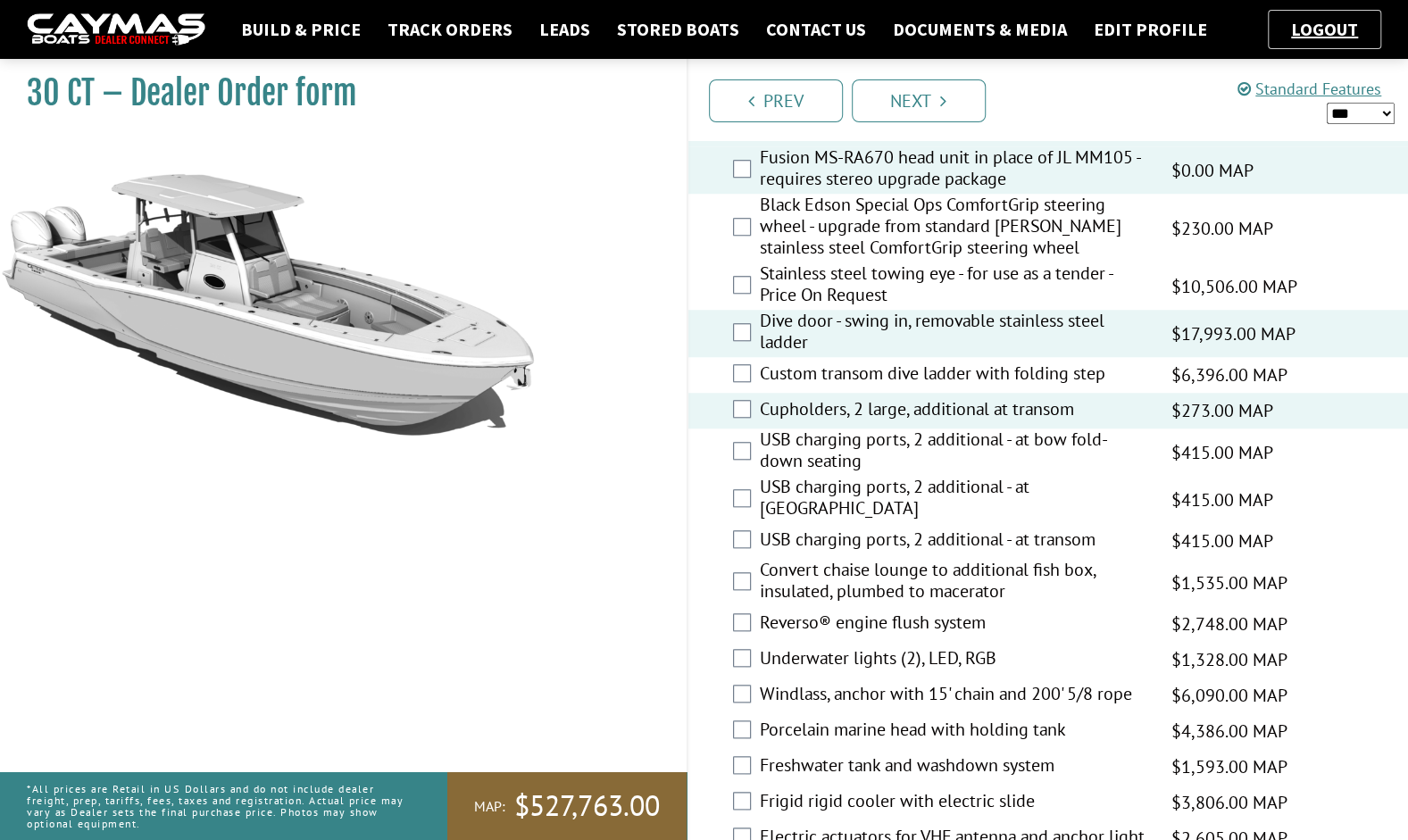
scroll to position [837, 0]
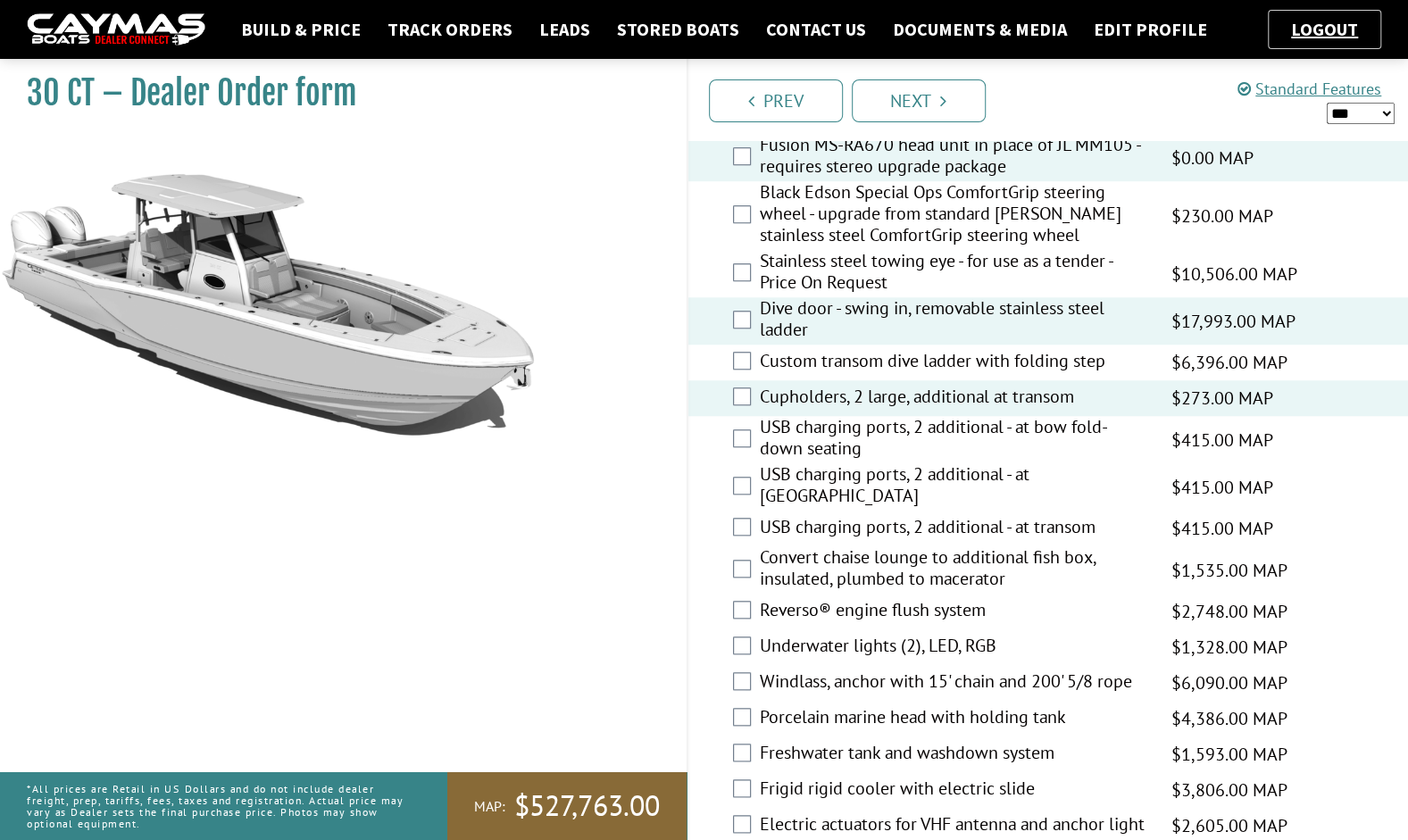
click at [891, 602] on label "Reverso® engine flush system" at bounding box center [954, 612] width 389 height 26
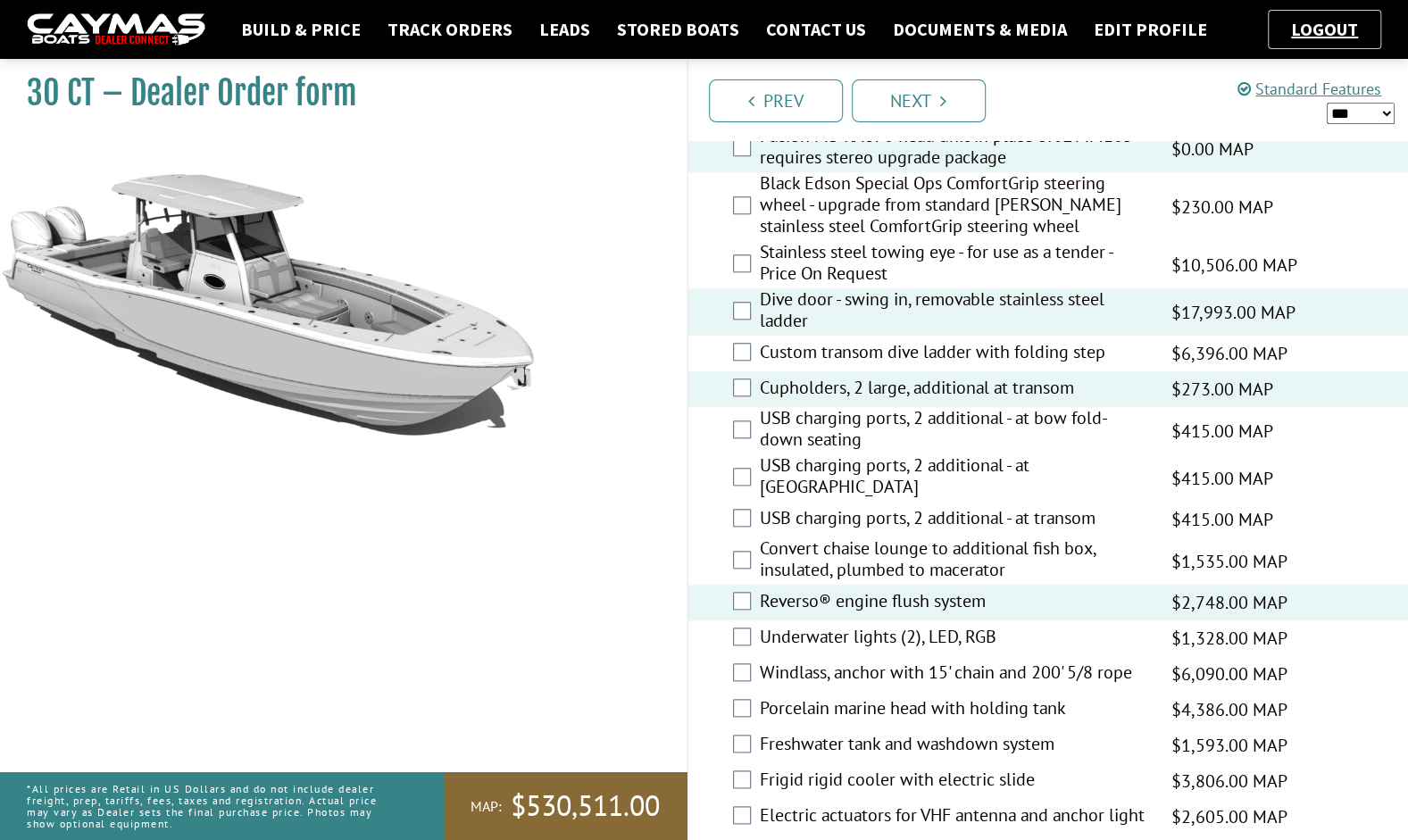
scroll to position [878, 0]
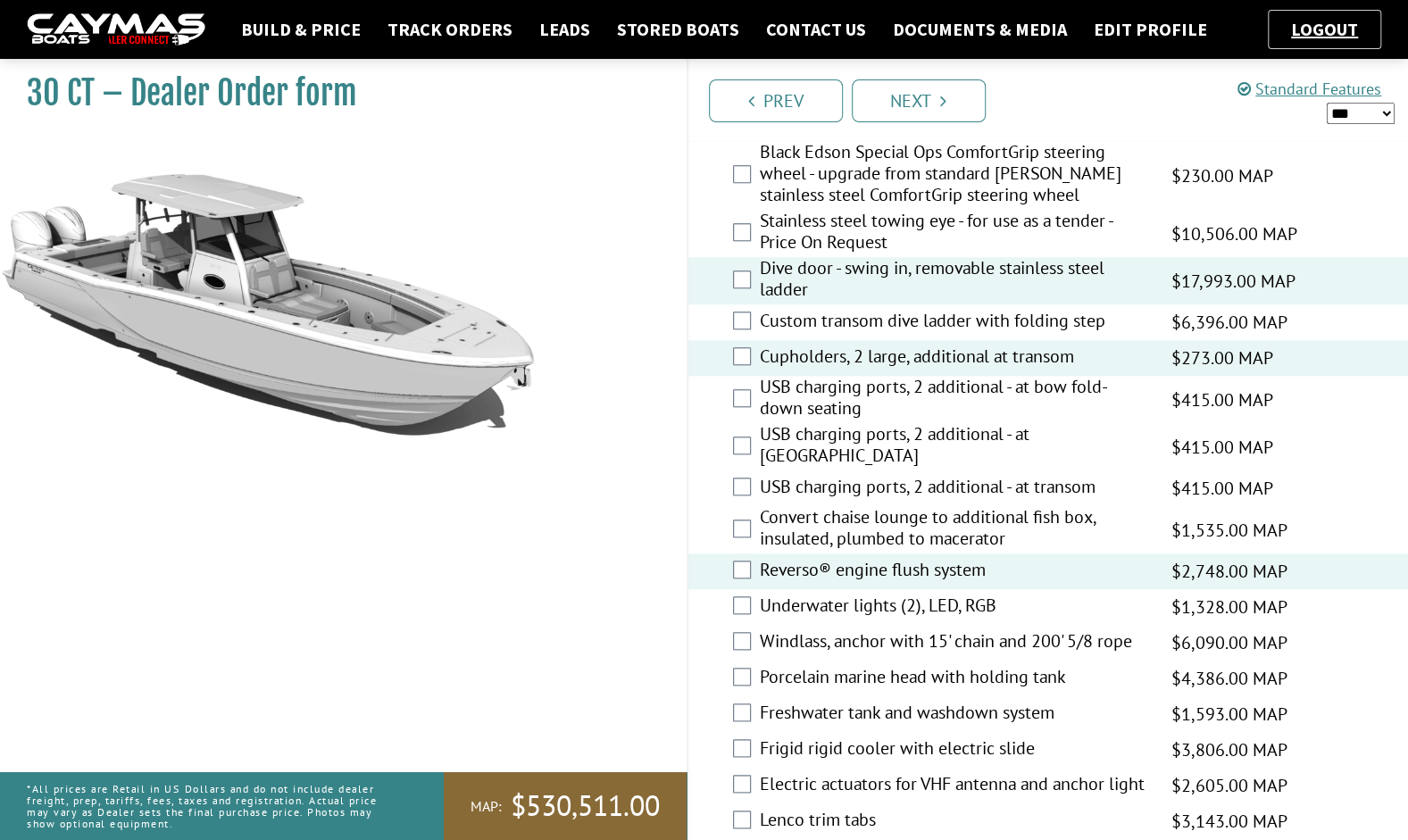
click at [898, 594] on label "Underwater lights (2), LED, RGB" at bounding box center [954, 607] width 389 height 26
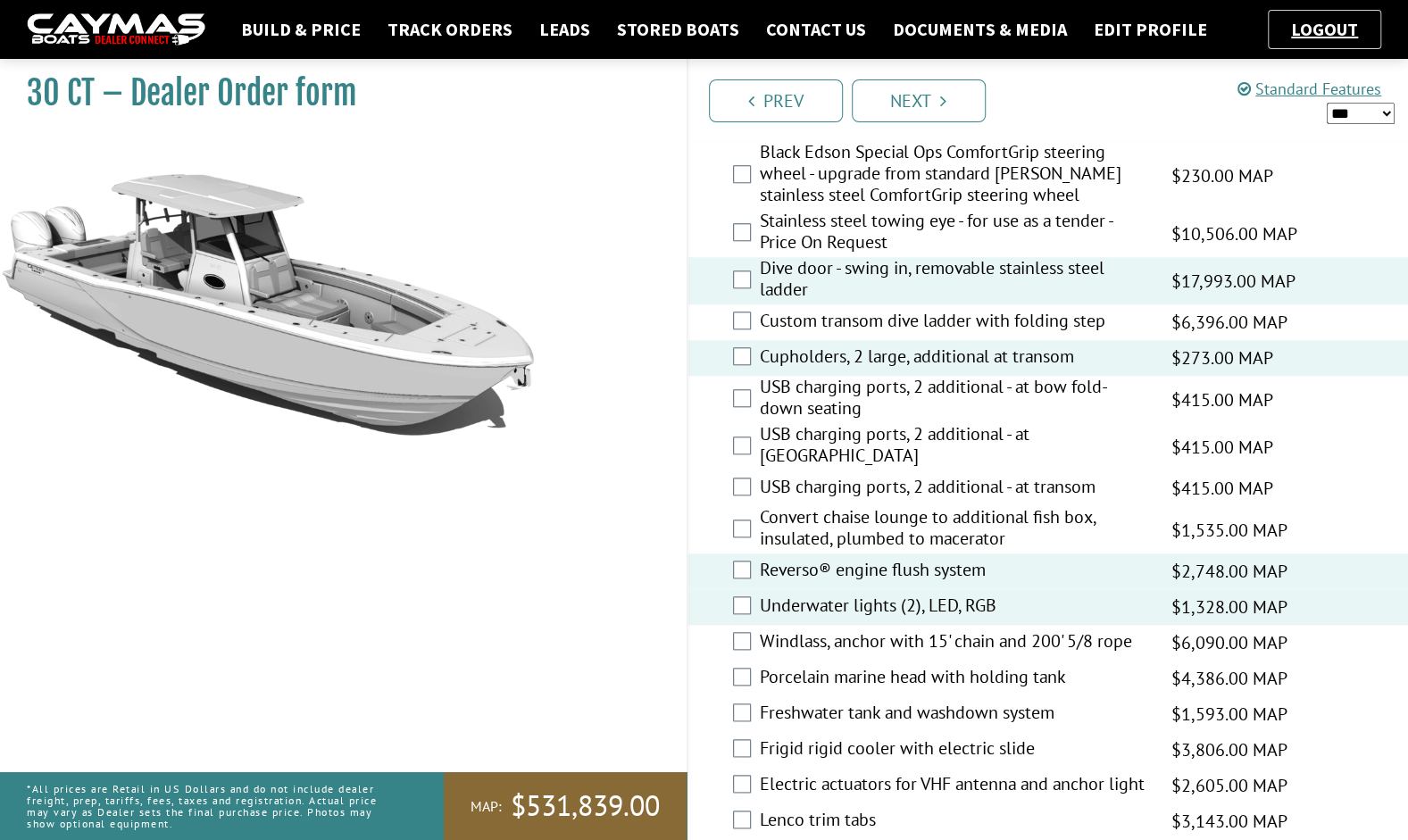
click at [888, 630] on label "Windlass, anchor with 15' chain and 200' 5/8 rope" at bounding box center [954, 643] width 389 height 26
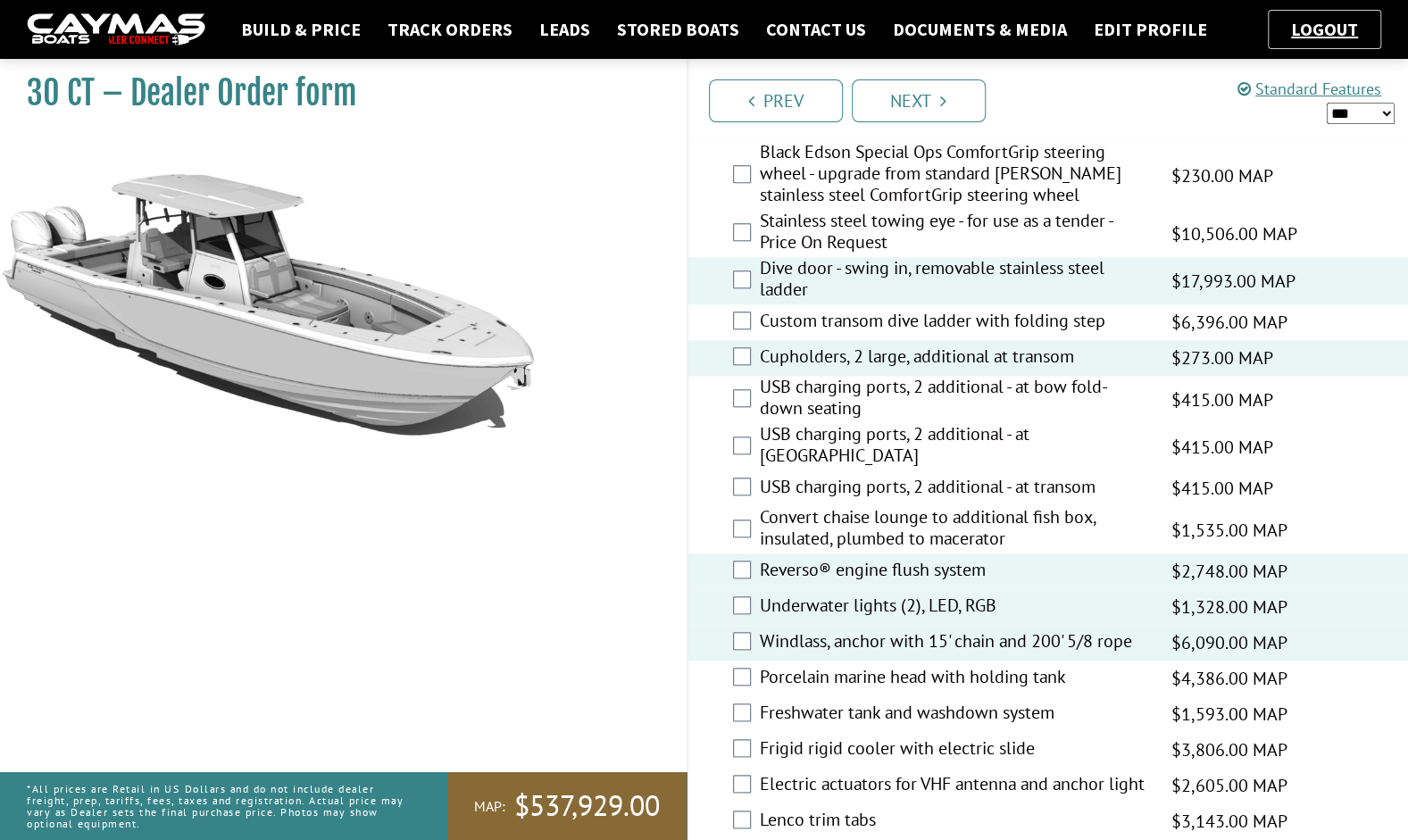
click at [877, 667] on label "Porcelain marine head with holding tank" at bounding box center [954, 679] width 389 height 26
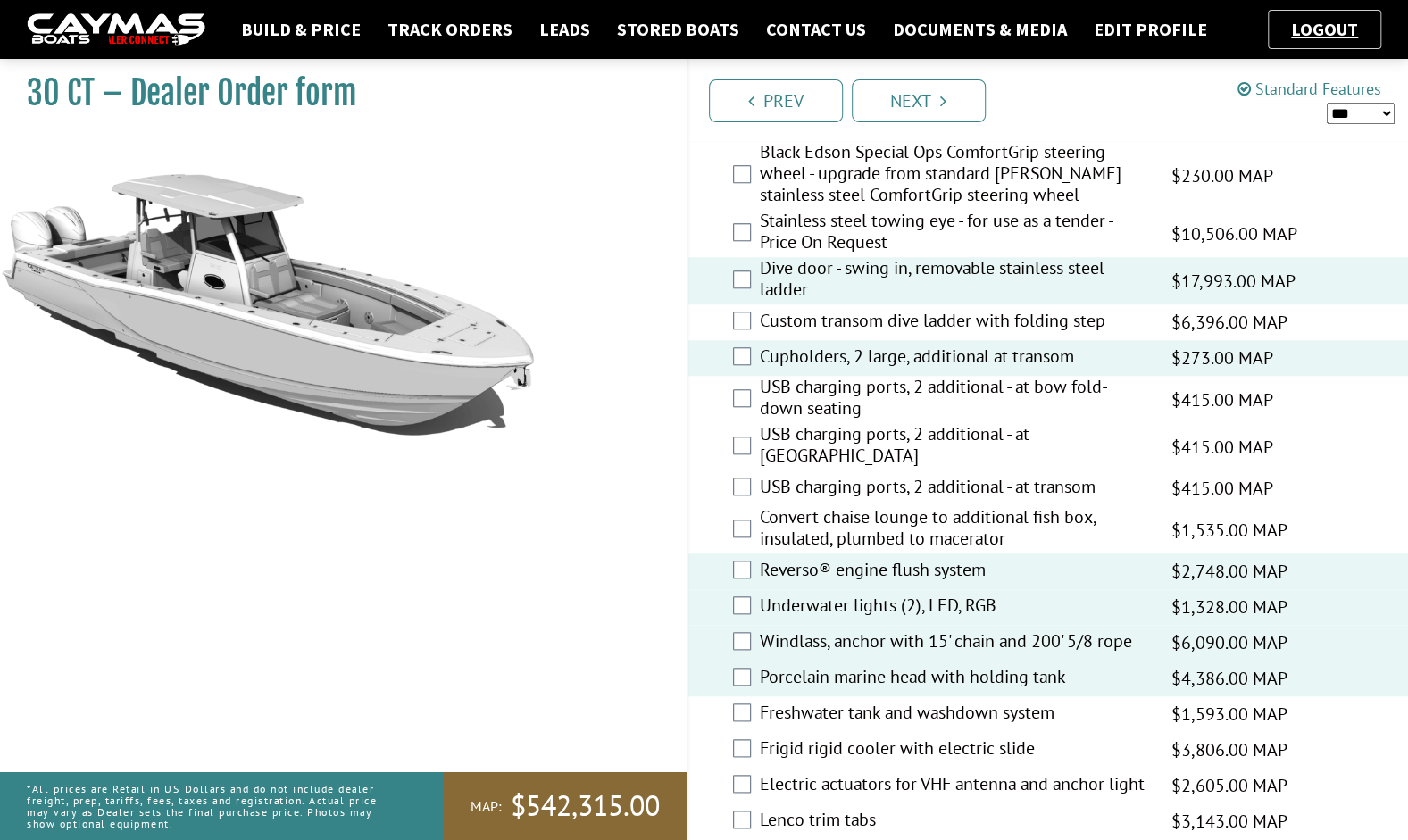
click at [917, 703] on label "Freshwater tank and washdown system" at bounding box center [954, 714] width 389 height 26
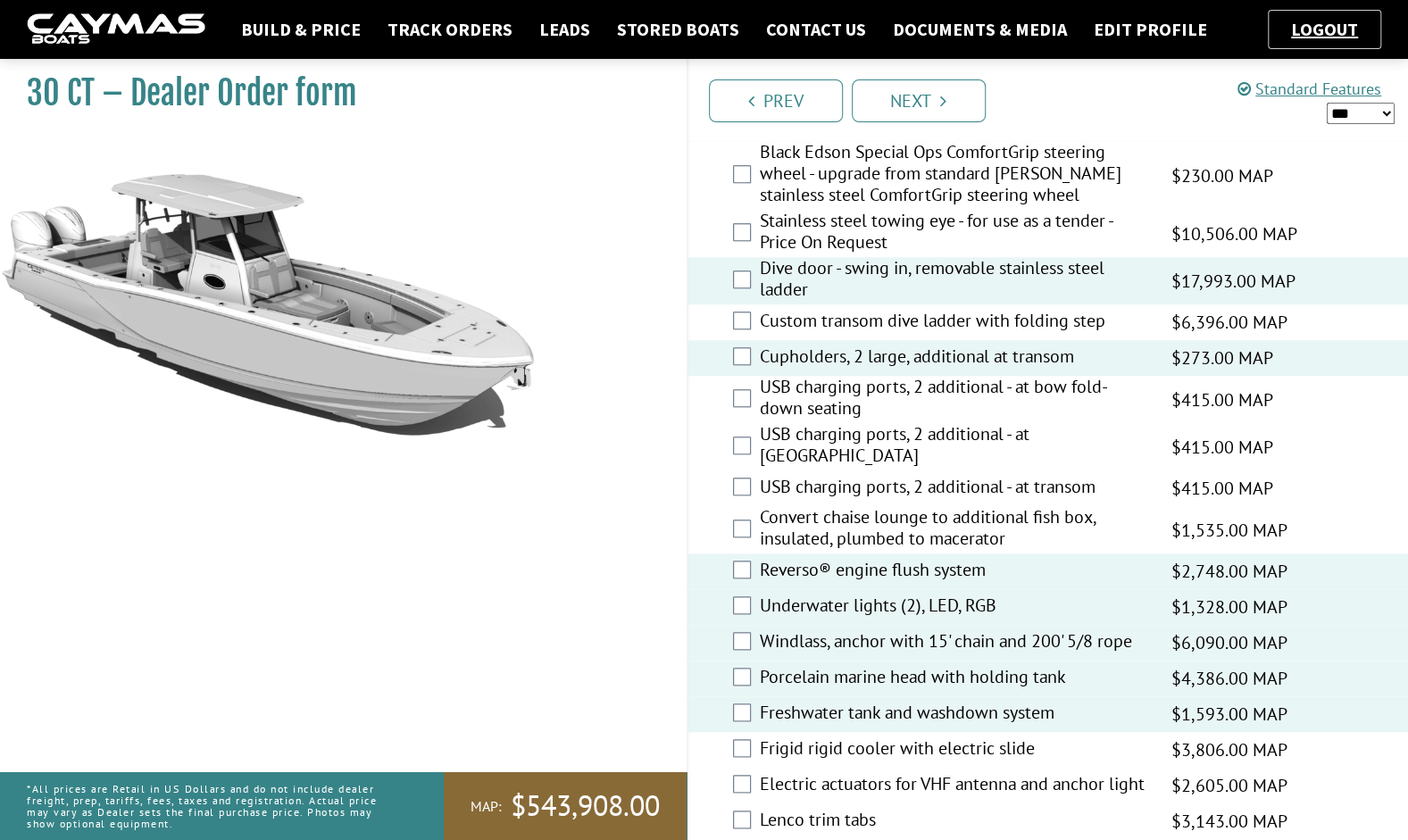
click at [970, 738] on label "Frigid rigid cooler with electric slide" at bounding box center [954, 750] width 389 height 26
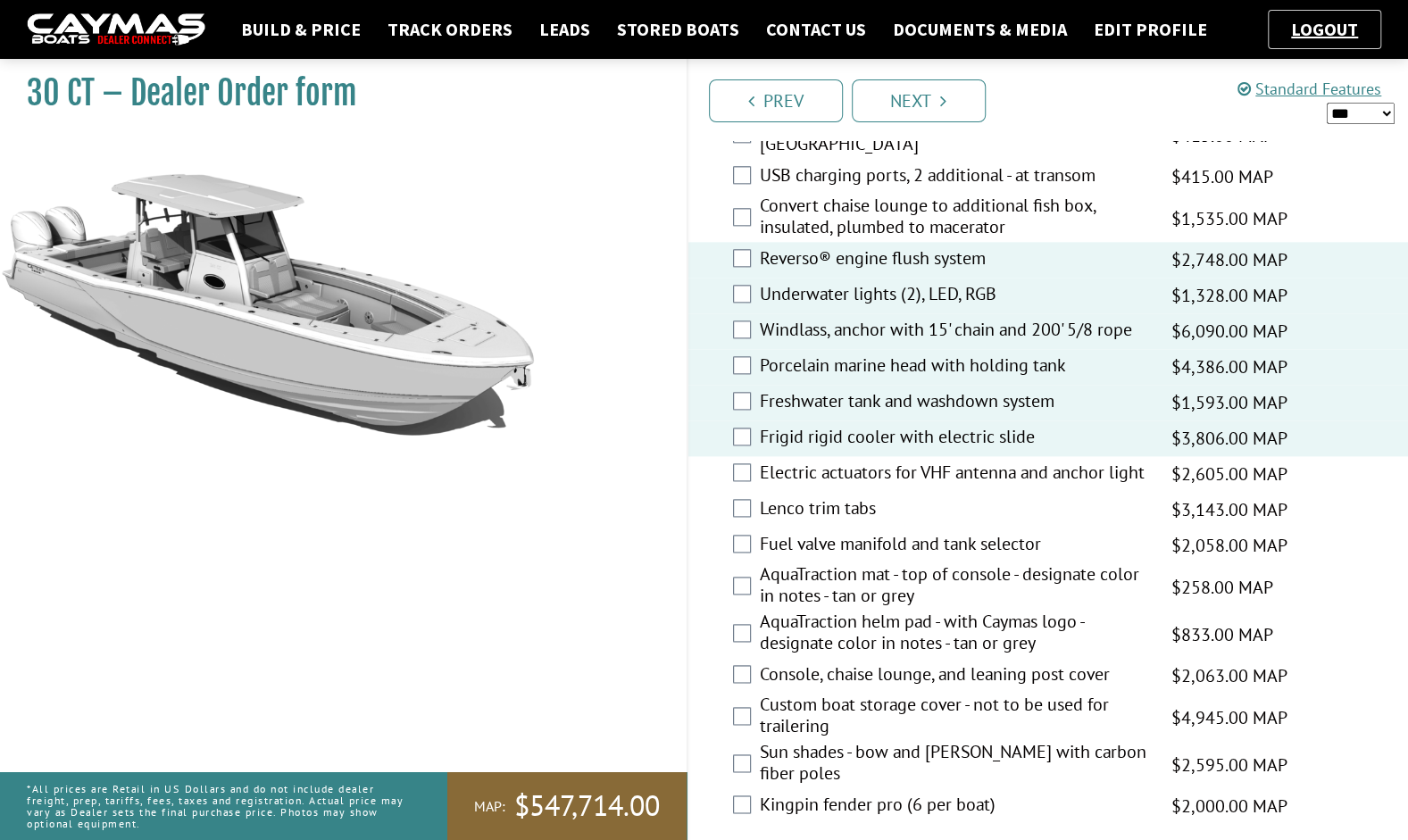
scroll to position [1190, 0]
click at [854, 507] on label "Lenco trim tabs" at bounding box center [954, 509] width 389 height 26
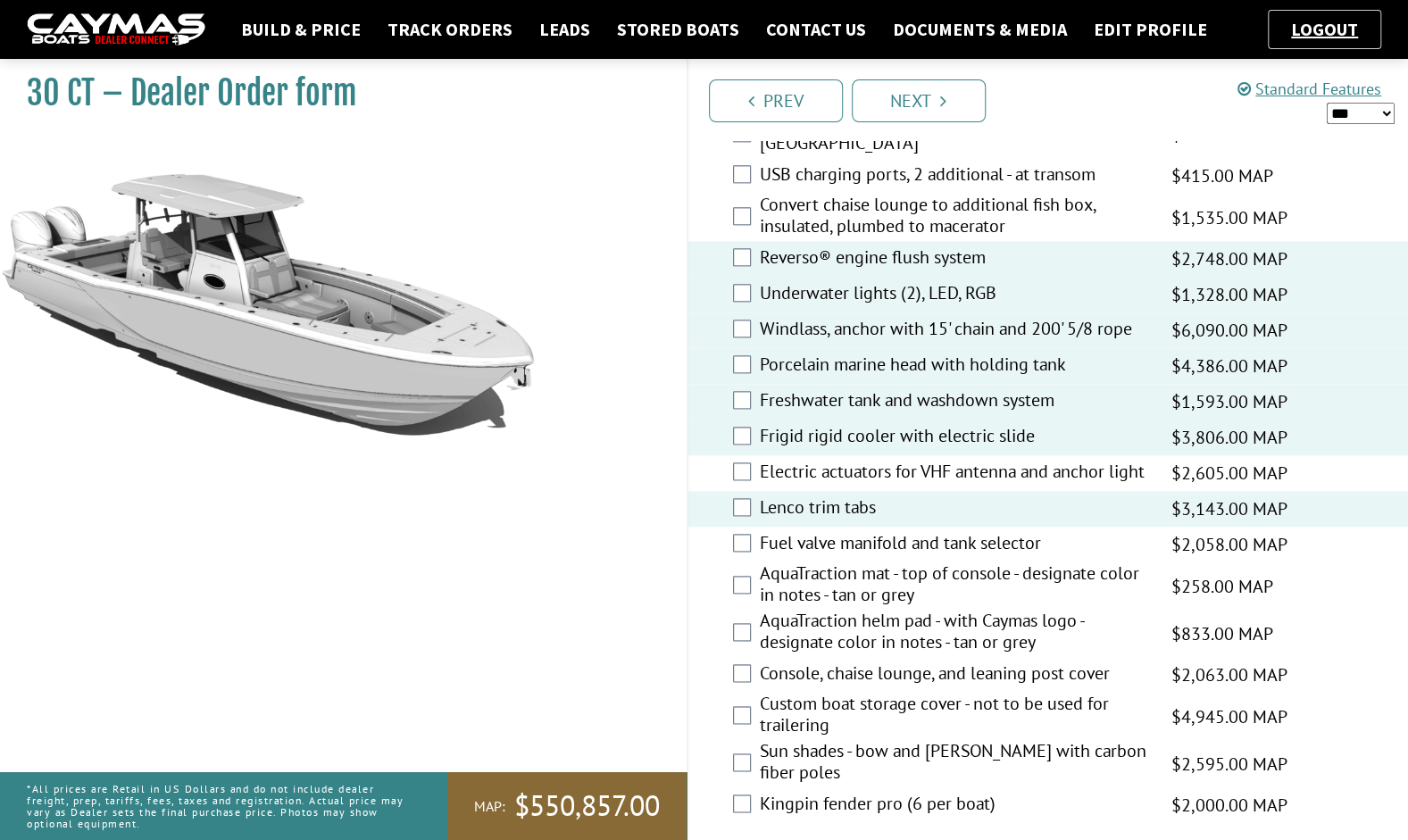
click at [860, 539] on label "Fuel valve manifold and tank selector" at bounding box center [954, 545] width 389 height 26
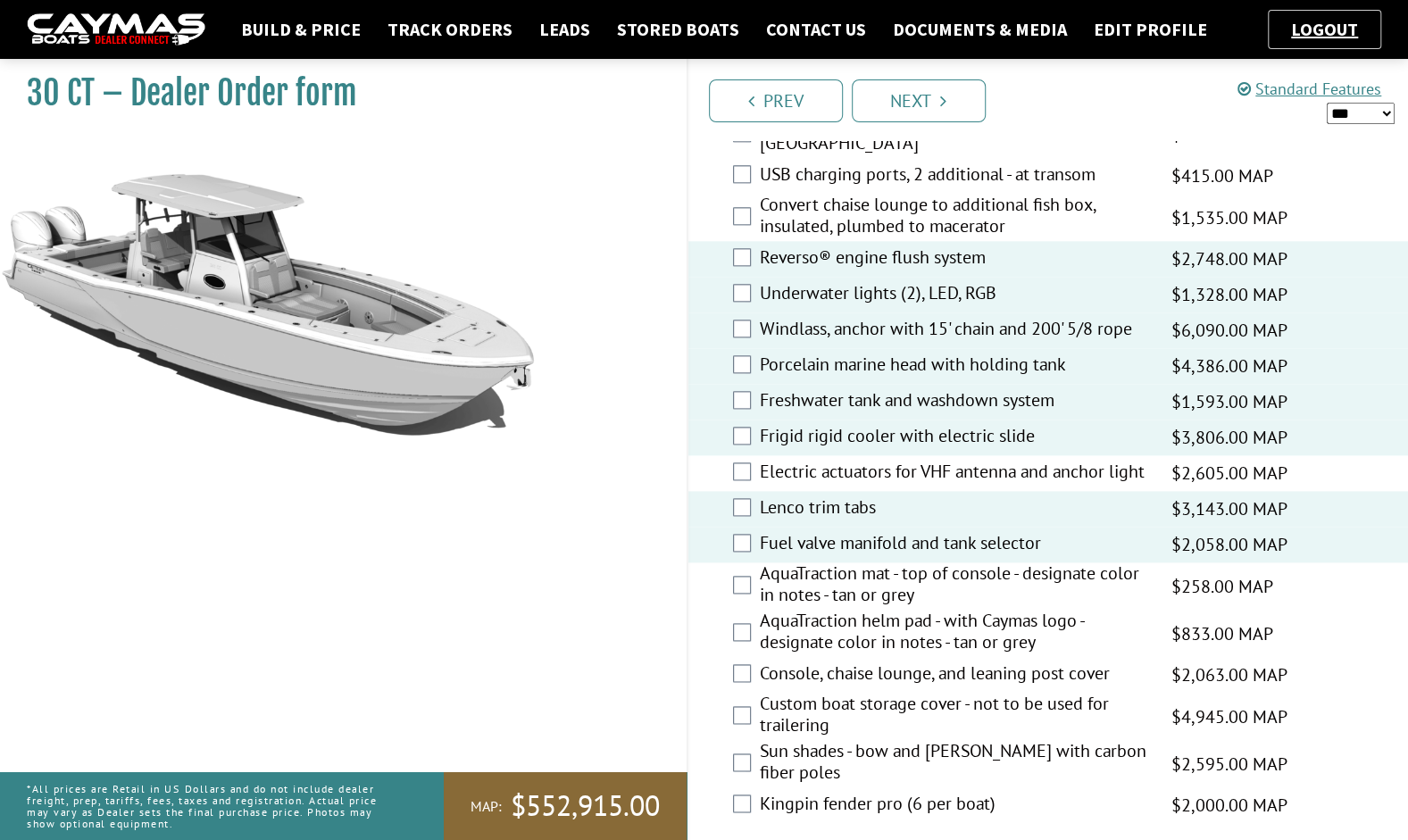
click at [1036, 575] on label "AquaTraction mat - top of console - designate color in notes - tan or grey" at bounding box center [954, 586] width 389 height 48
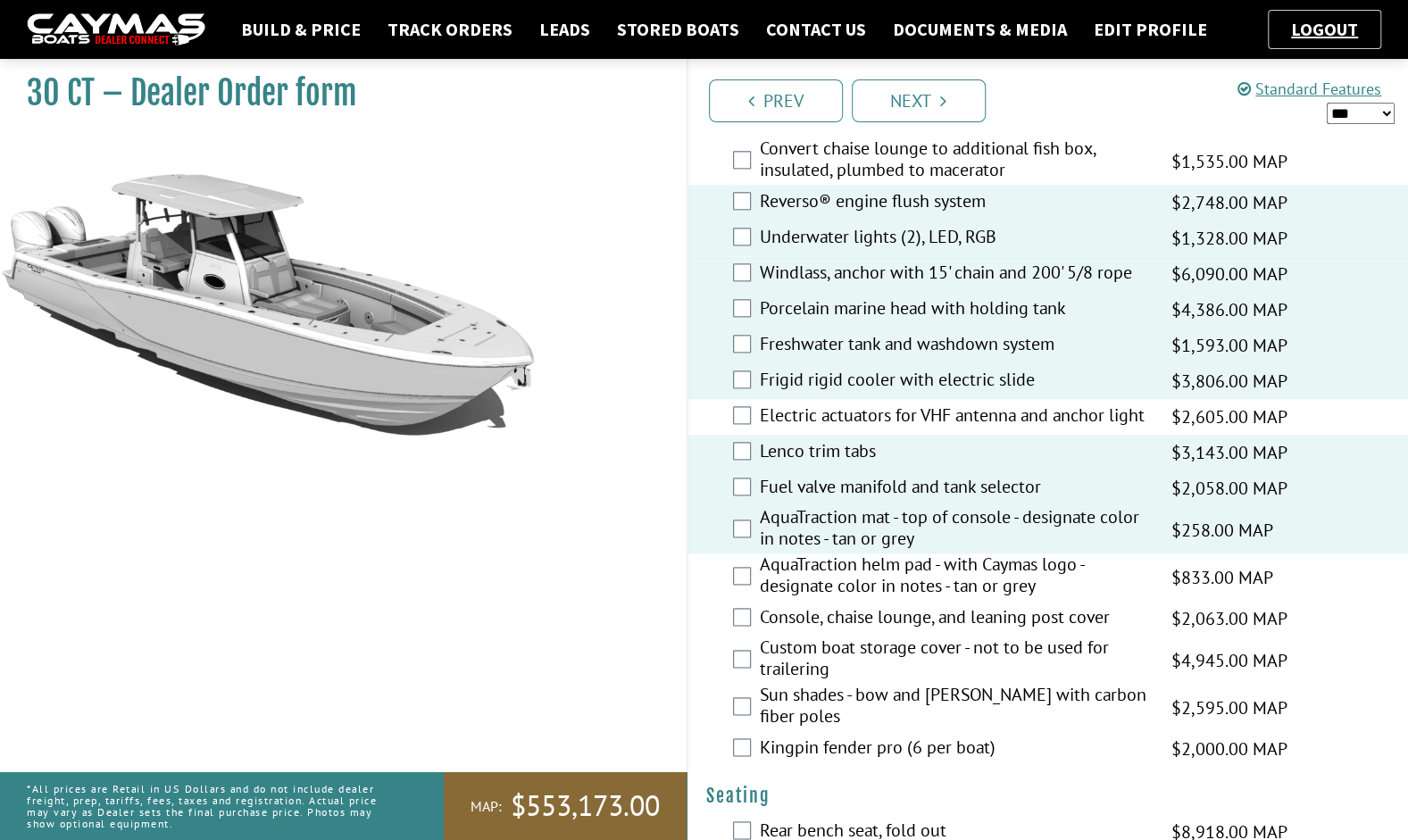
scroll to position [1247, 0]
click at [900, 95] on link "Next" at bounding box center [918, 101] width 133 height 43
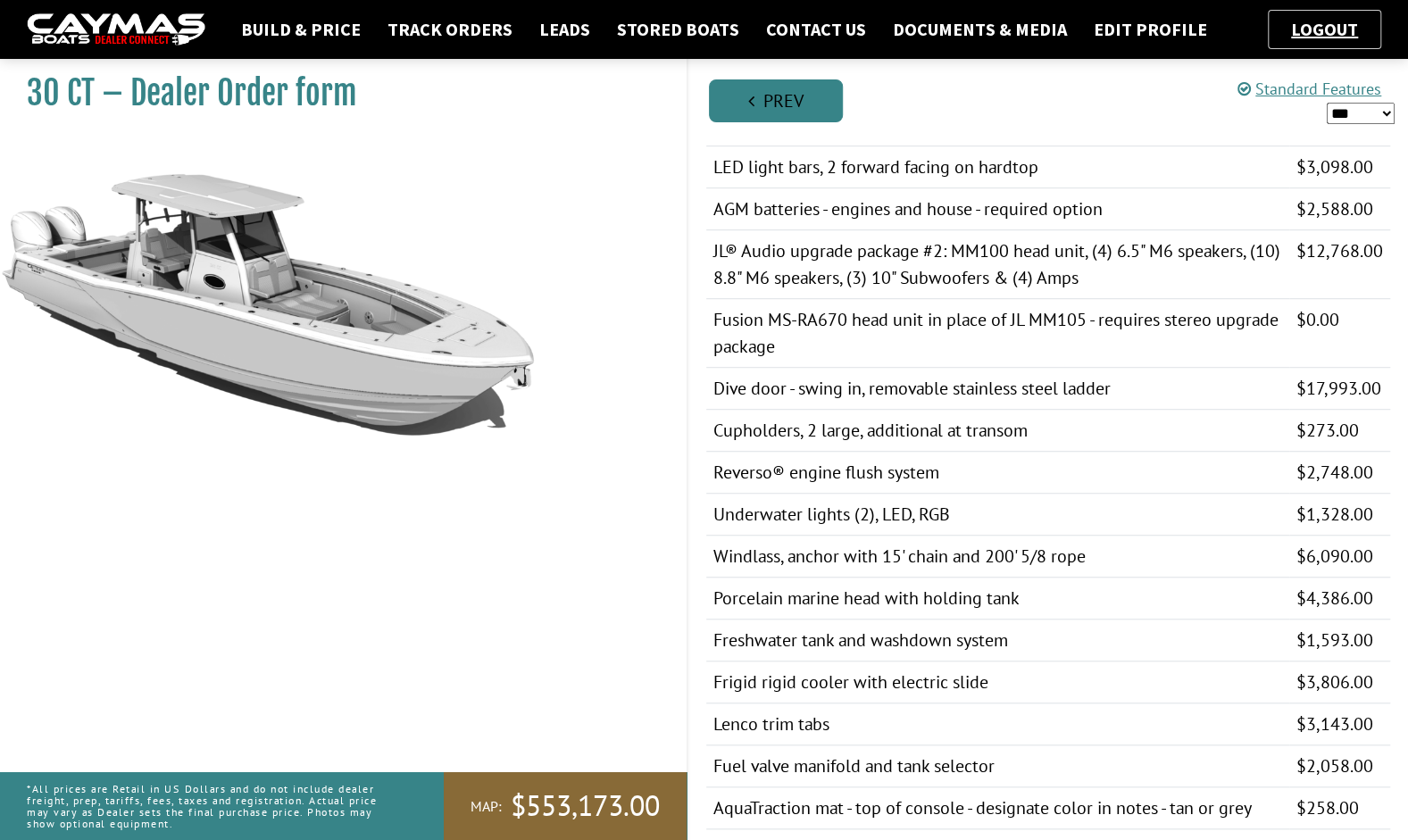
click at [758, 98] on link "Prev" at bounding box center [776, 101] width 133 height 43
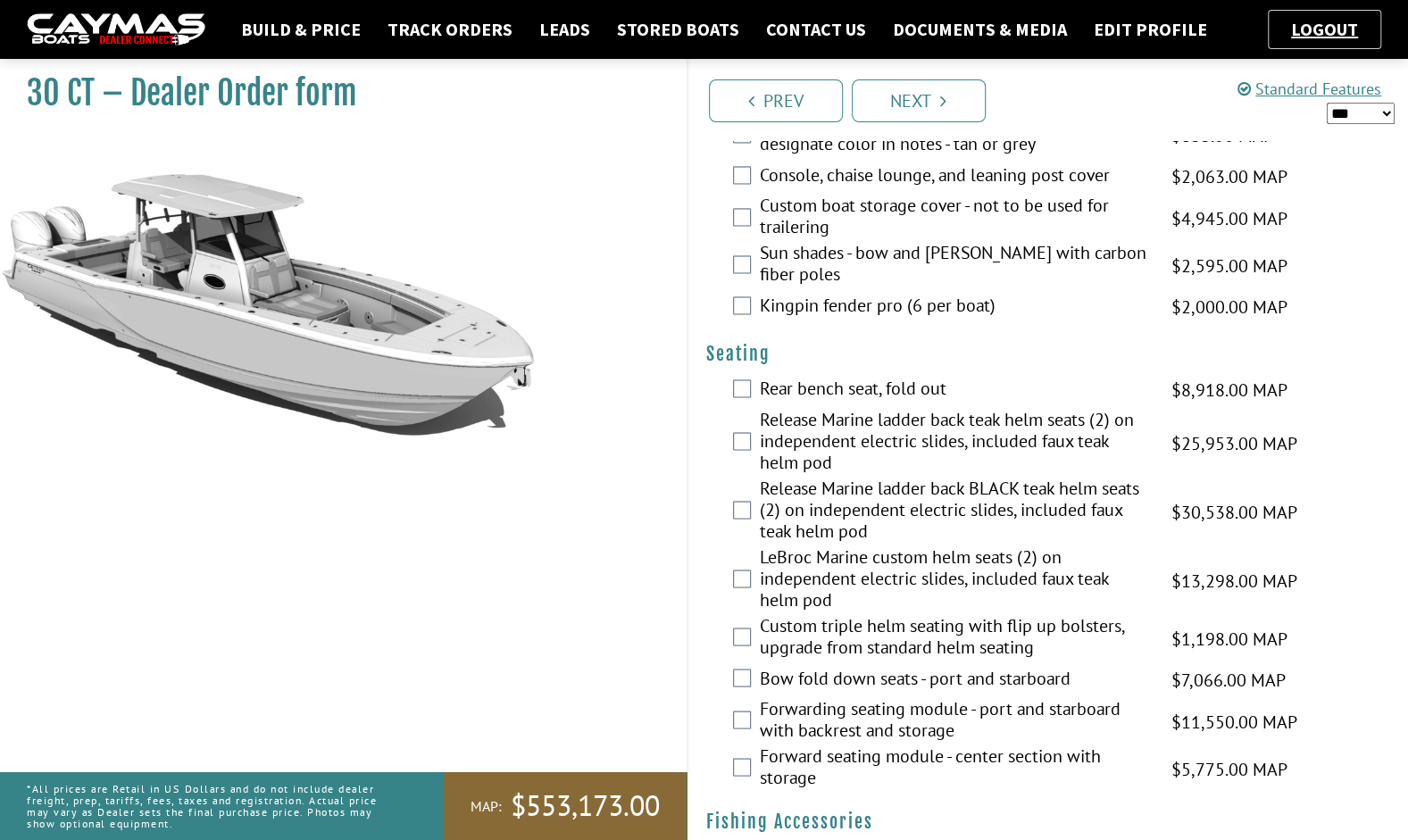
scroll to position [1675, 0]
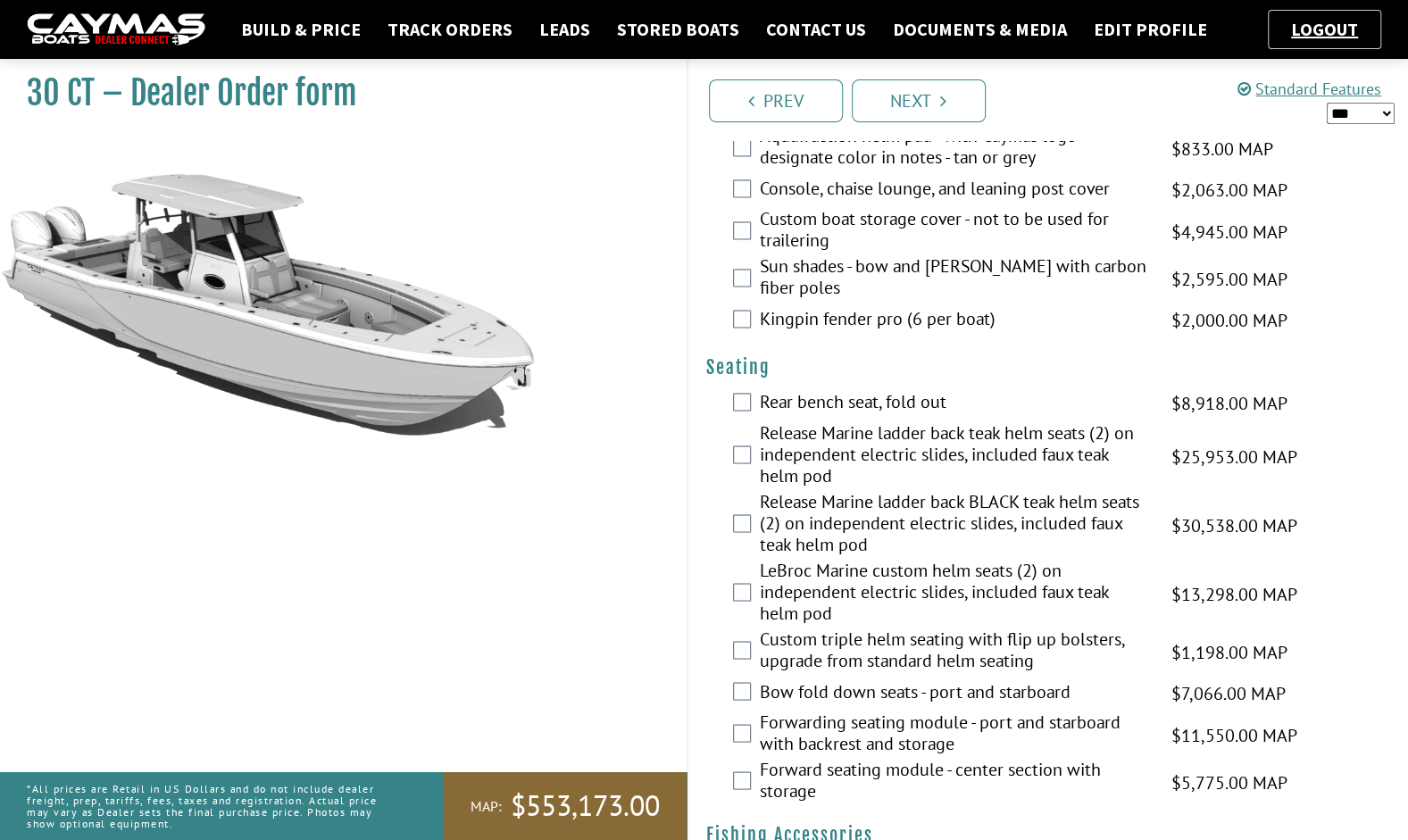
click at [969, 710] on label "Forwarding seating module - port and starboard with backrest and storage" at bounding box center [954, 734] width 389 height 48
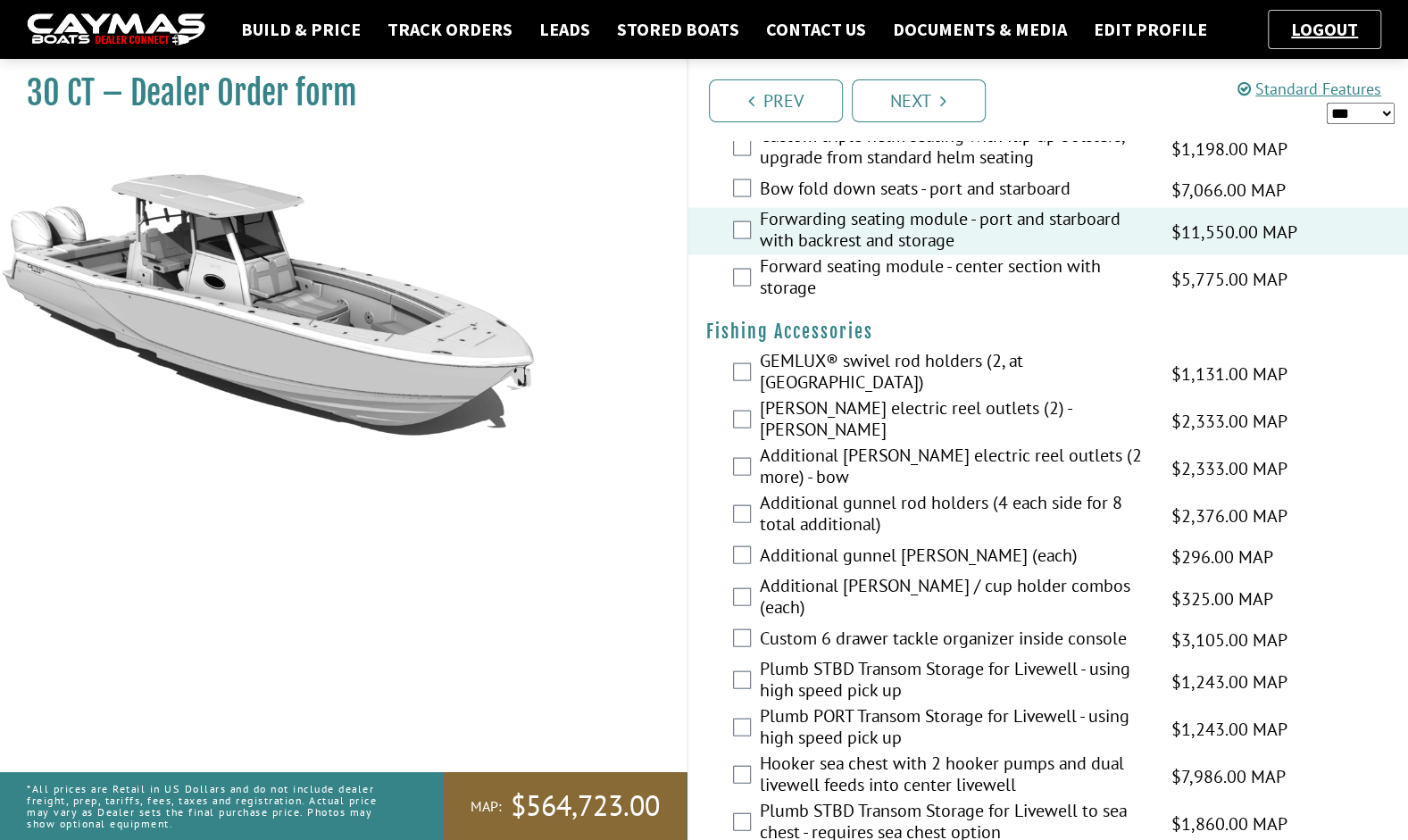
scroll to position [2184, 0]
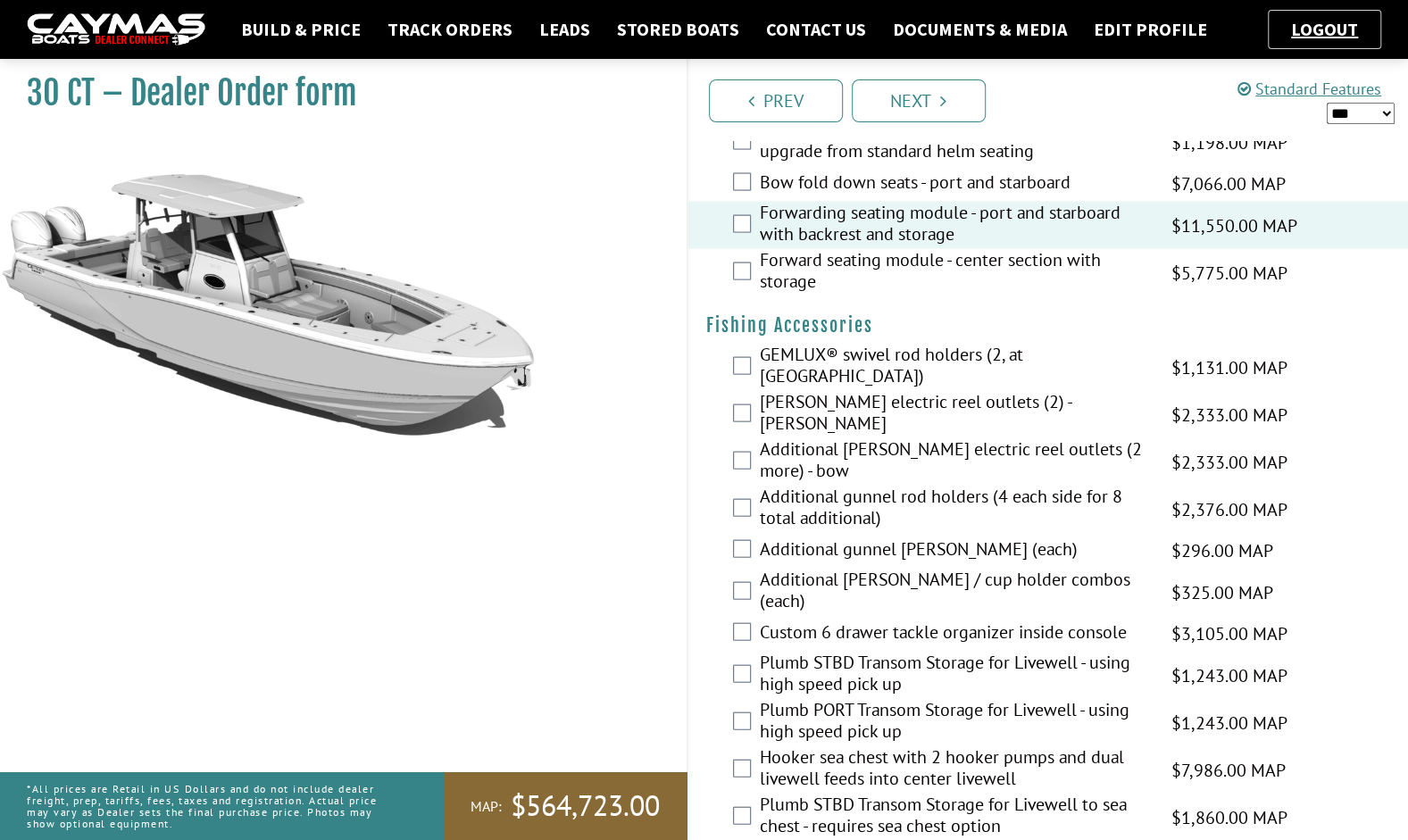
click at [880, 401] on label "[PERSON_NAME] electric reel outlets (2) - [PERSON_NAME]" at bounding box center [954, 414] width 389 height 48
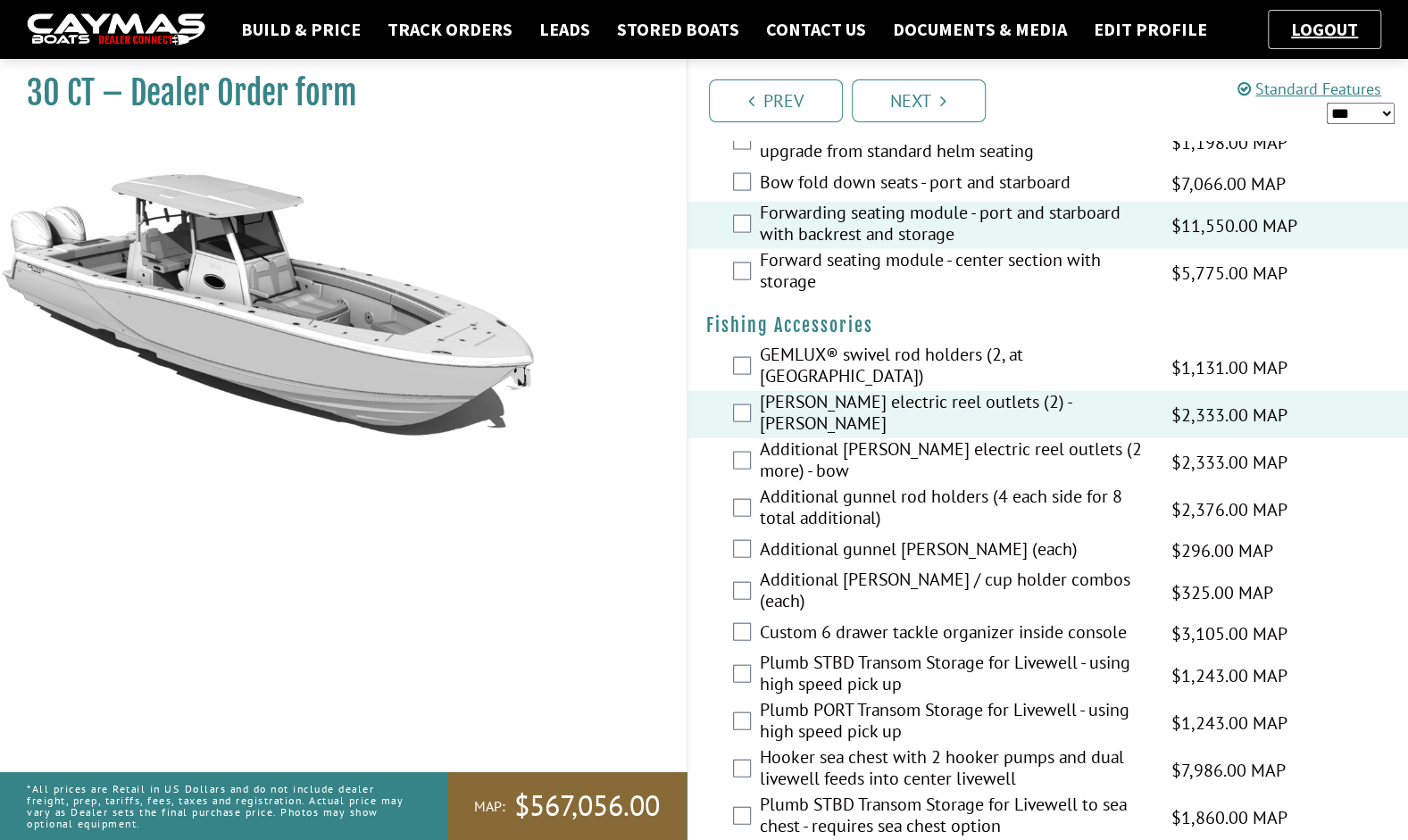
click at [871, 439] on label "Additional [PERSON_NAME] electric reel outlets (2 more) - bow" at bounding box center [954, 462] width 389 height 48
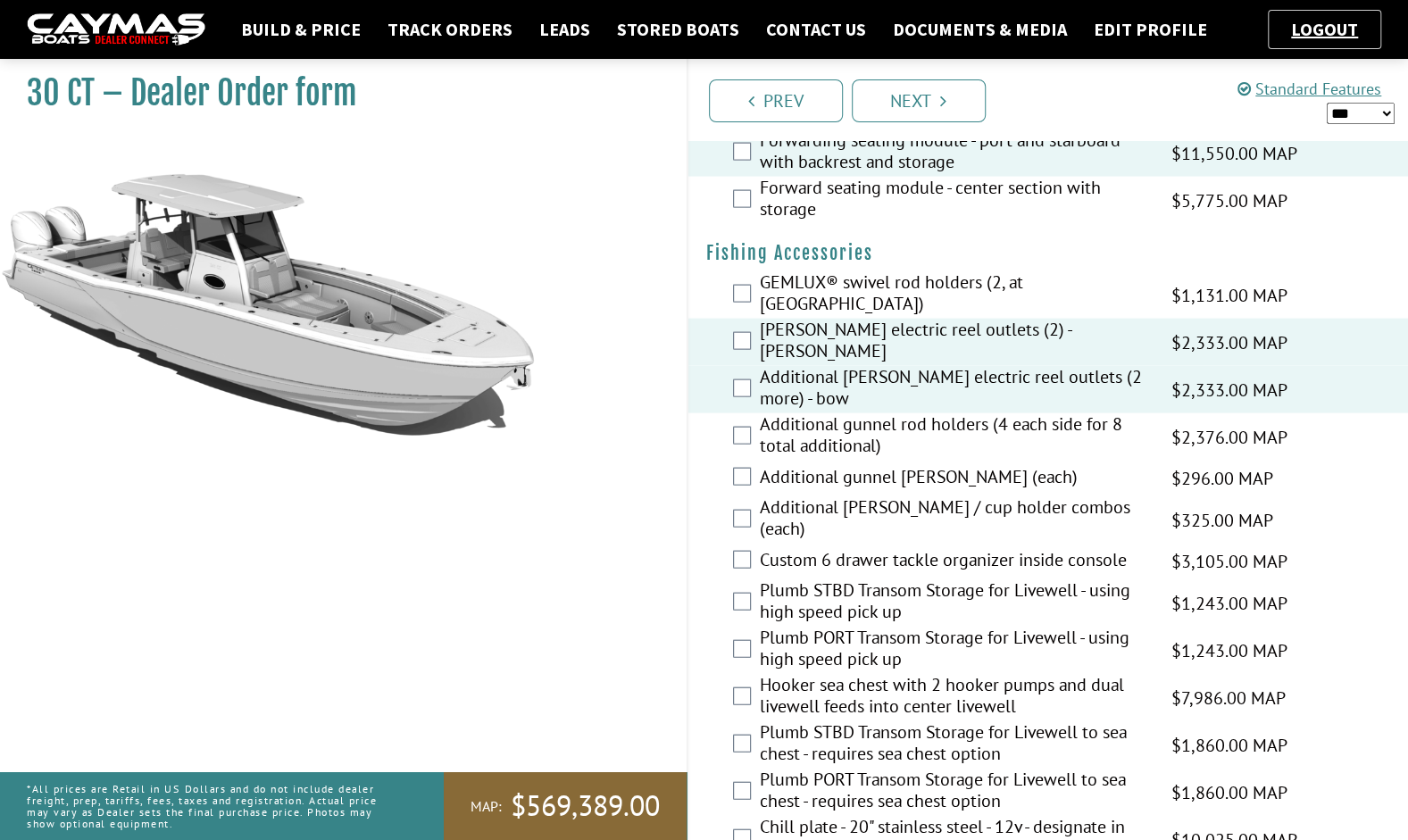
scroll to position [2258, 0]
click at [931, 548] on label "Custom 6 drawer tackle organizer inside console" at bounding box center [954, 560] width 389 height 26
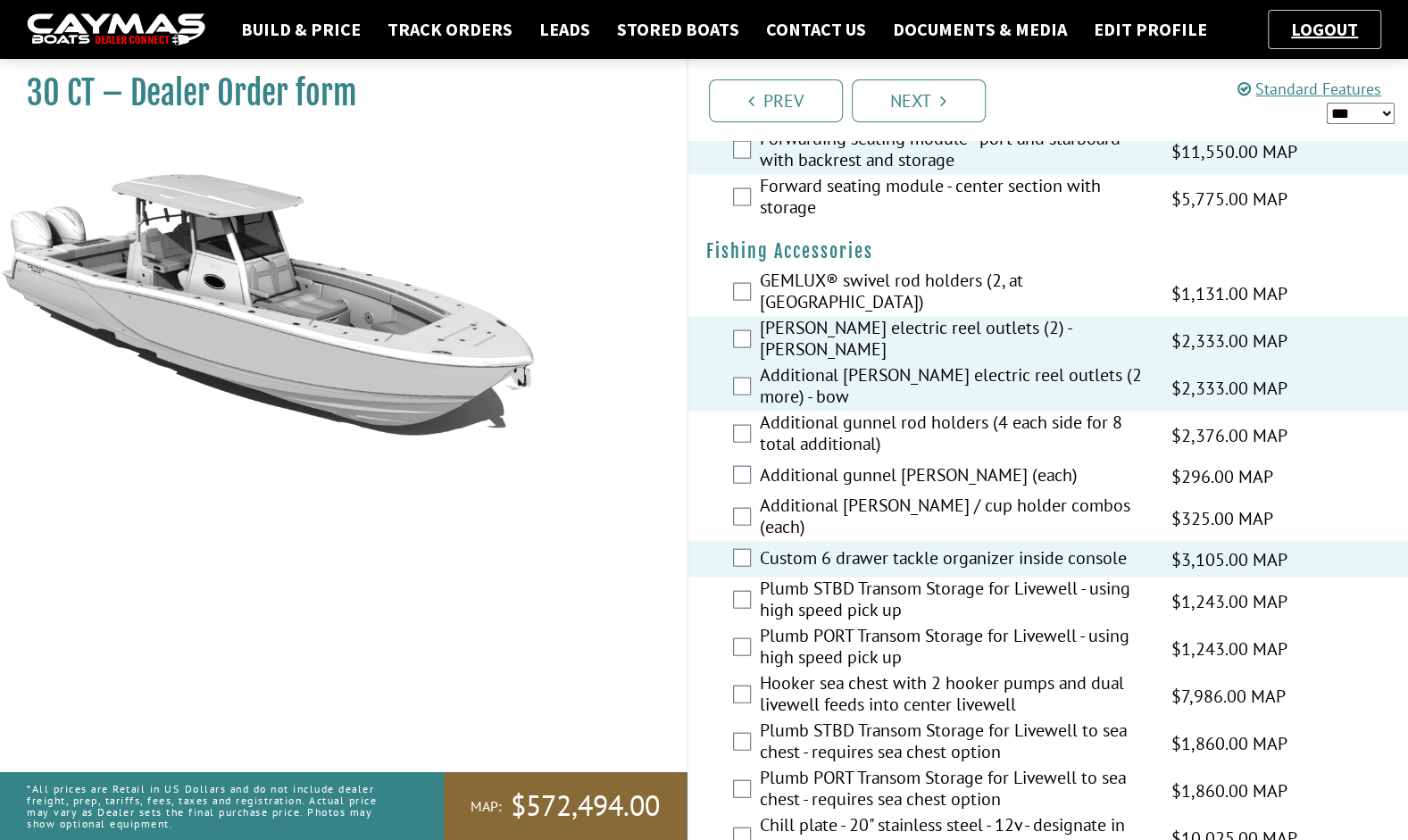
click at [916, 672] on label "Hooker sea chest with 2 hooker pumps and dual livewell feeds into center livewe…" at bounding box center [954, 696] width 389 height 48
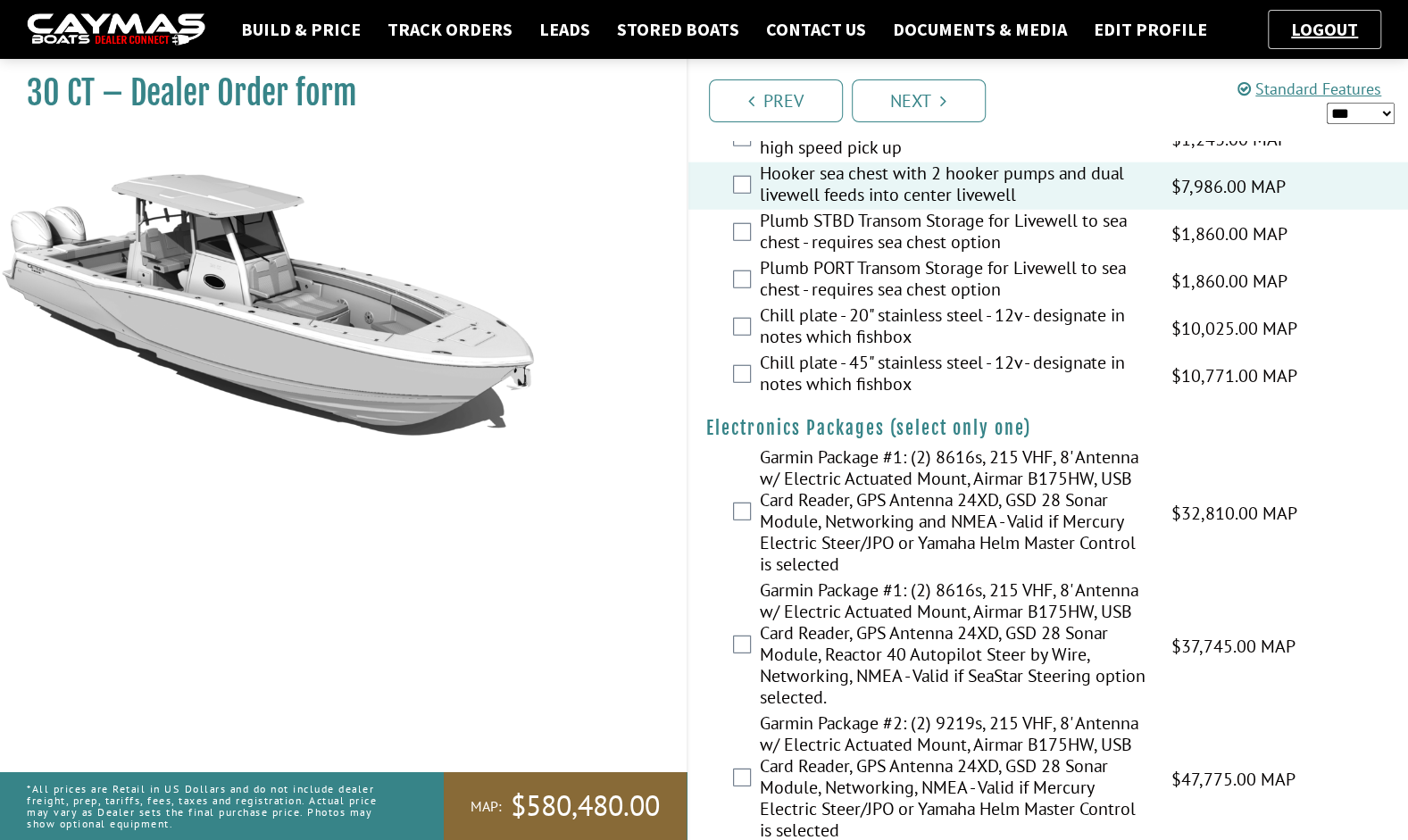
scroll to position [2781, 0]
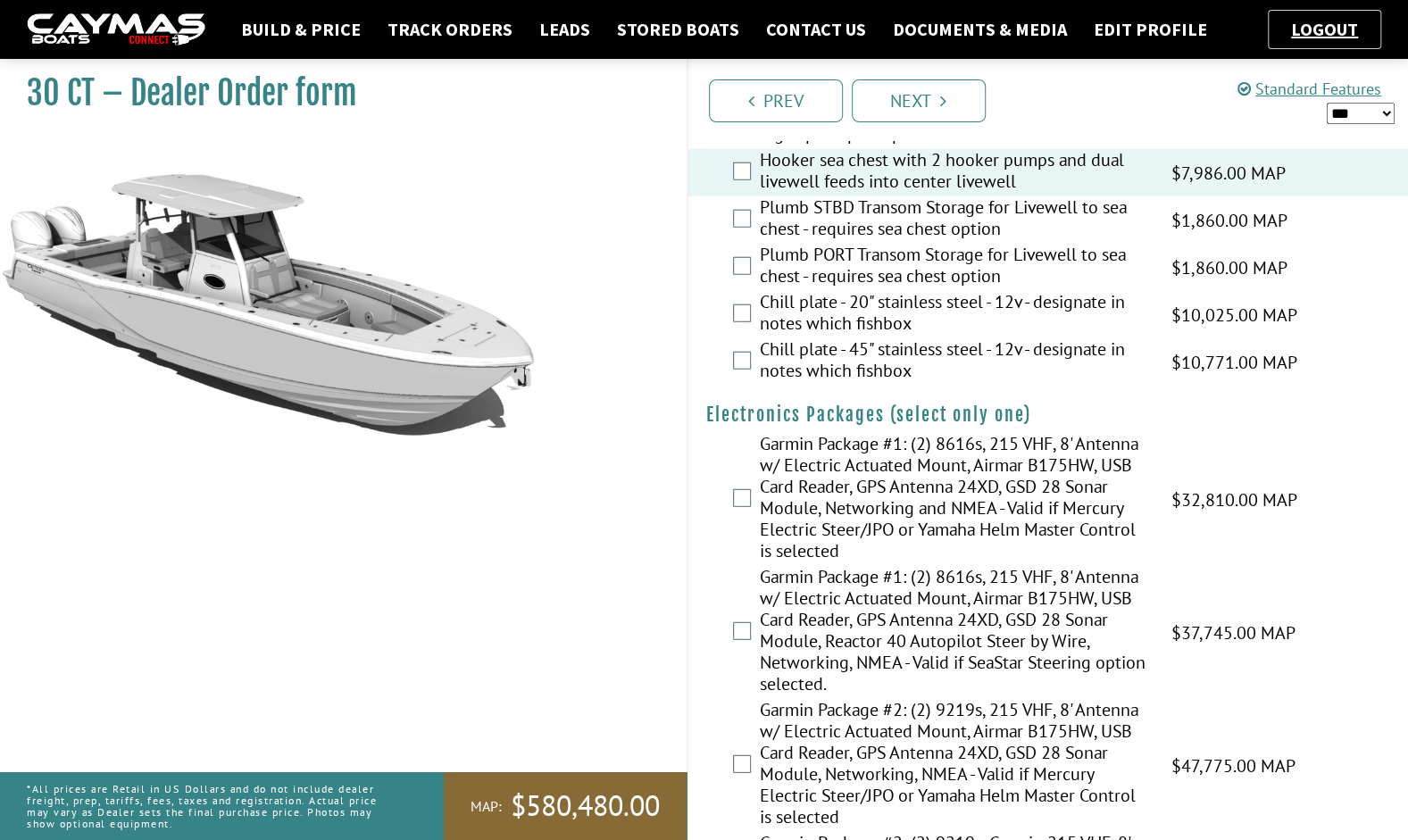
click at [995, 503] on label "Garmin Package #1: (2) 8616s, 215 VHF, 8' Antenna w/ Electric Actuated Mount, A…" at bounding box center [954, 499] width 389 height 134
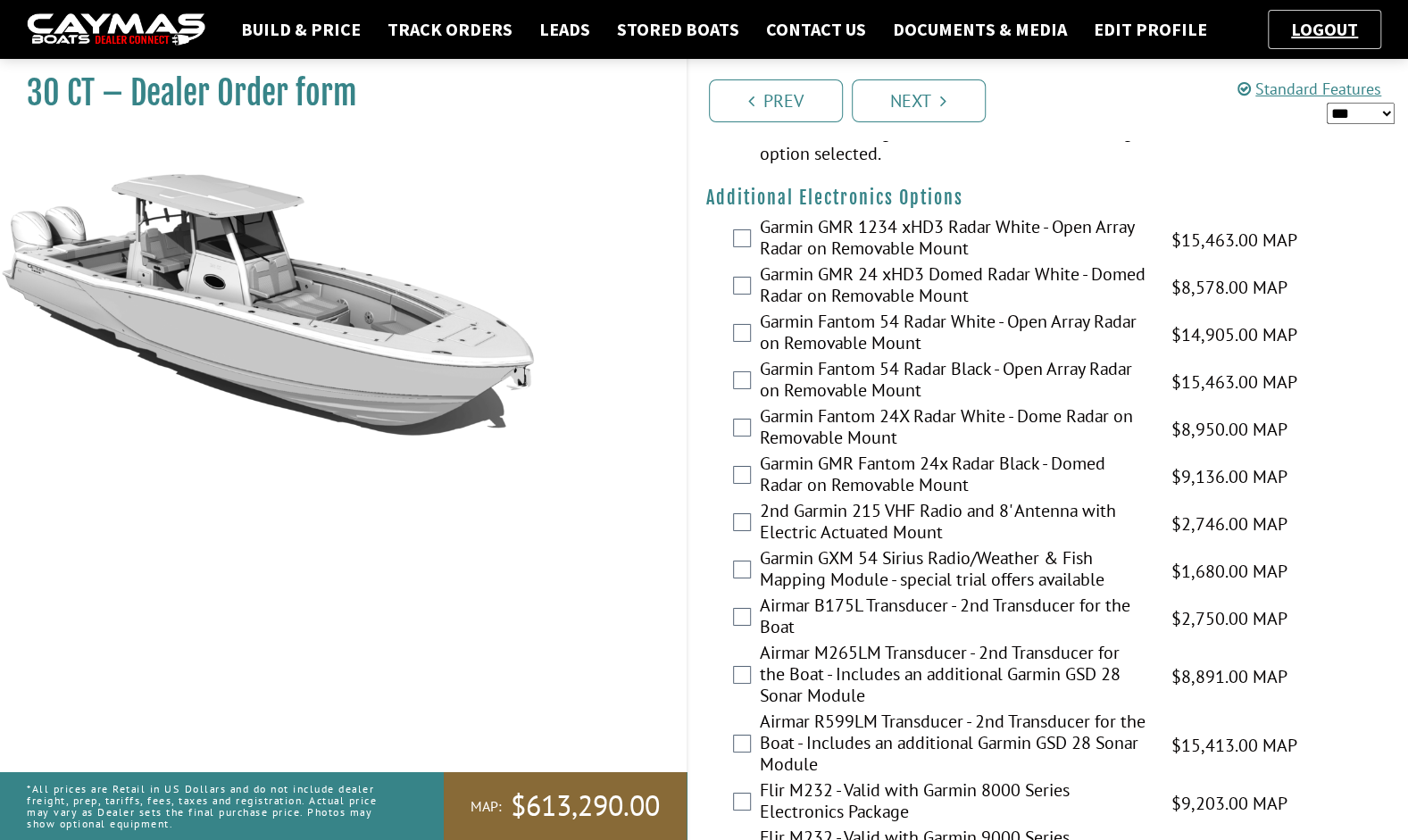
scroll to position [3434, 0]
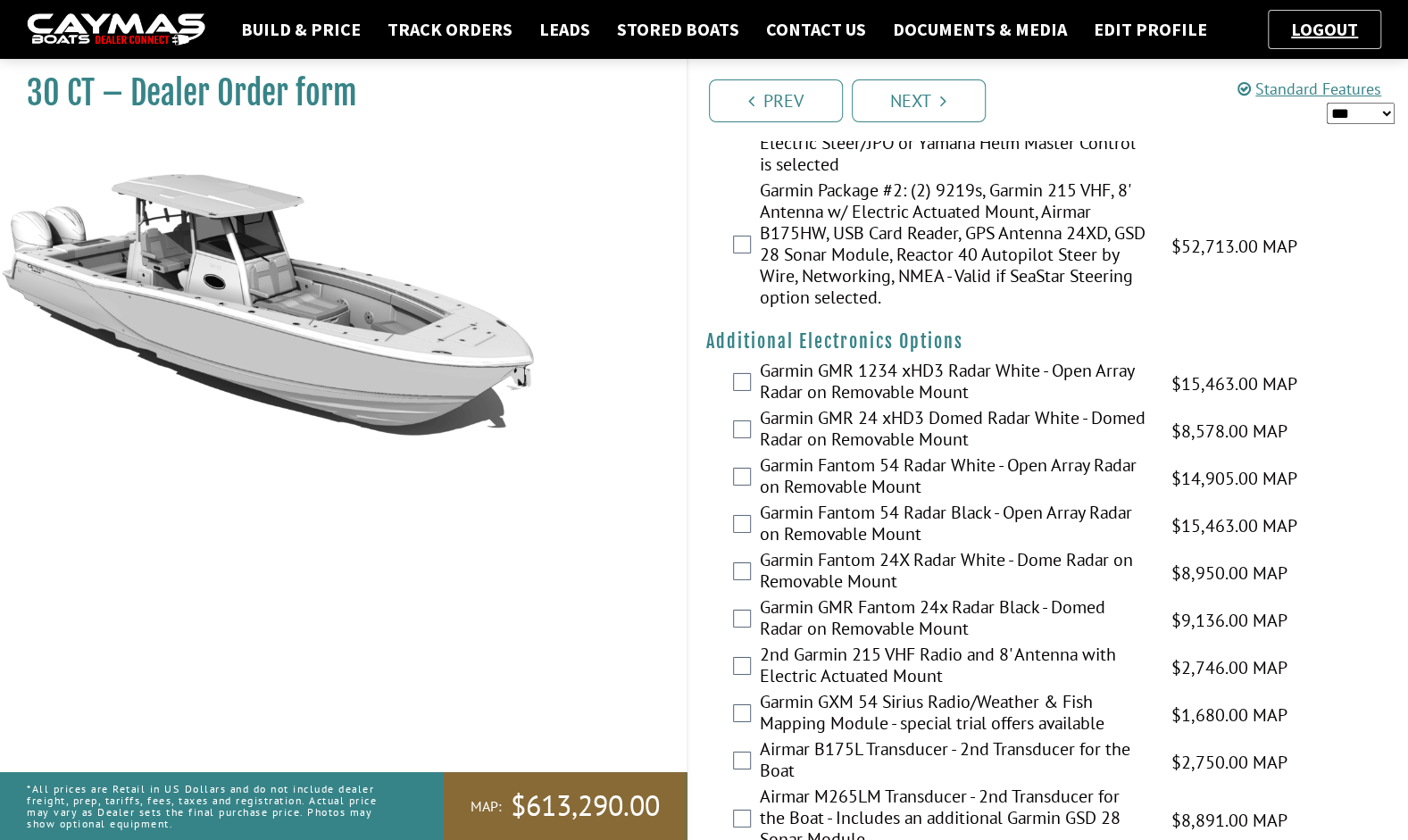
click at [1050, 360] on label "Garmin GMR 1234 xHD3 Radar White - Open Array Radar on Removable Mount" at bounding box center [954, 383] width 389 height 48
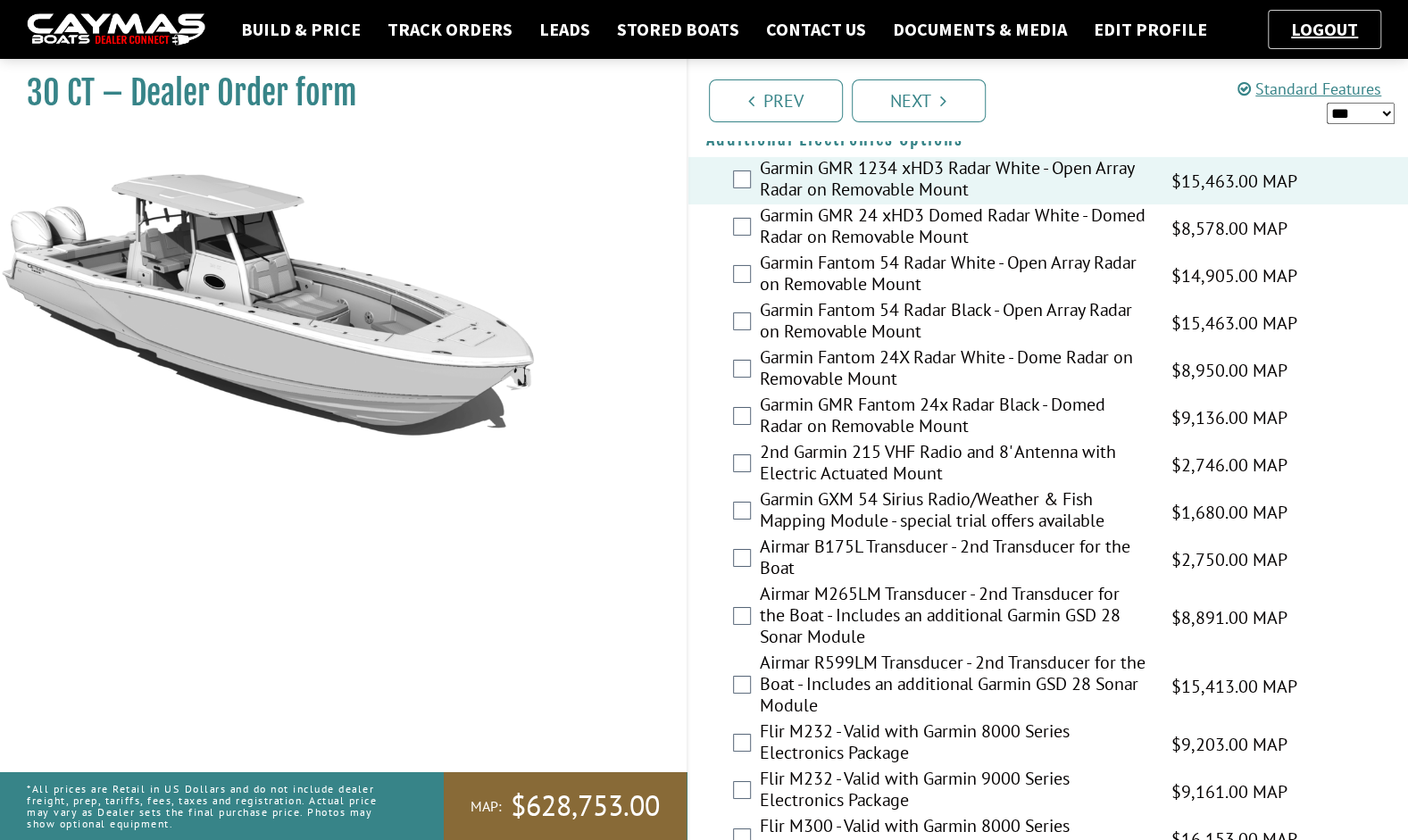
scroll to position [3645, 0]
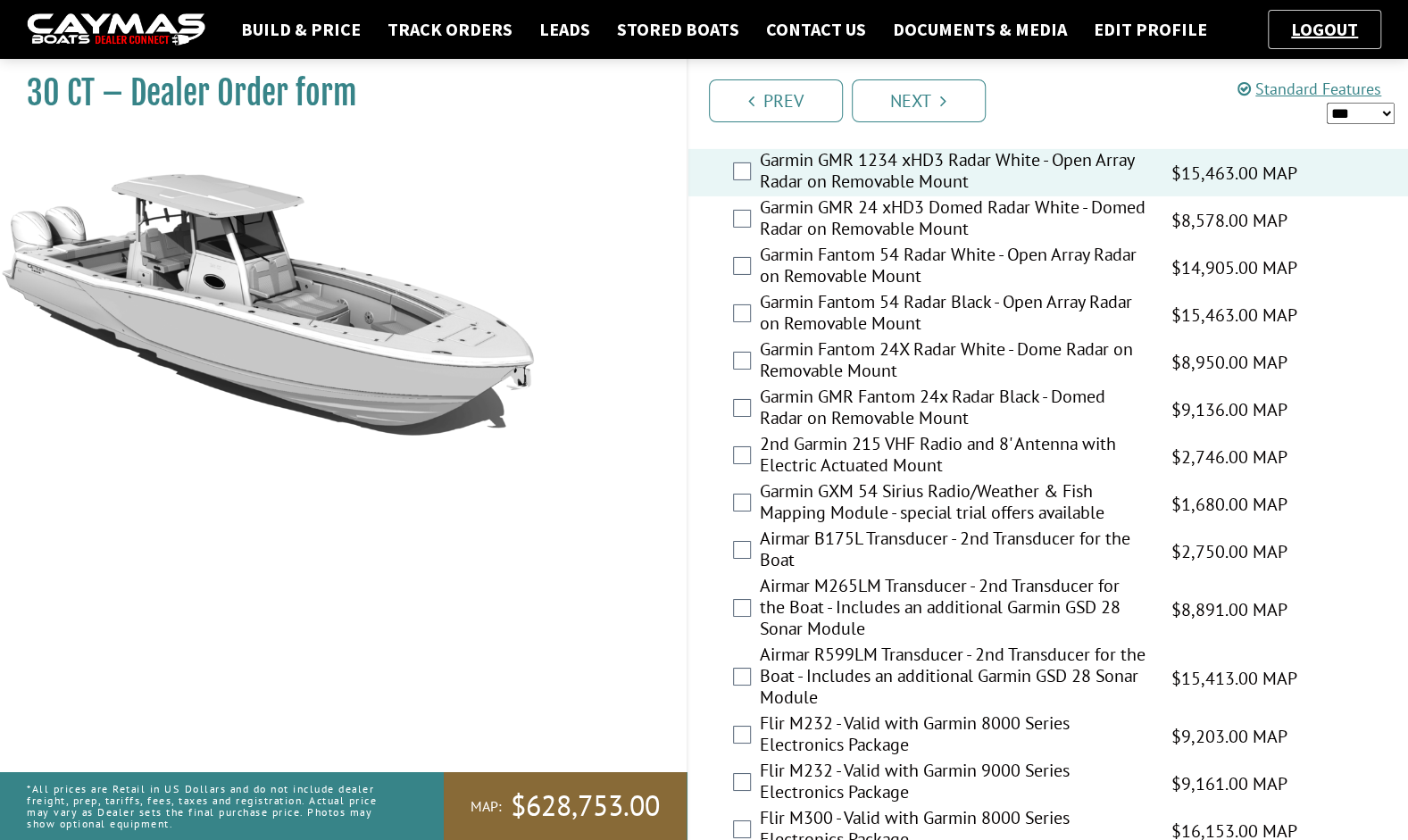
click at [894, 528] on label "Airmar B175L Transducer - 2nd Transducer for the Boat" at bounding box center [954, 552] width 389 height 48
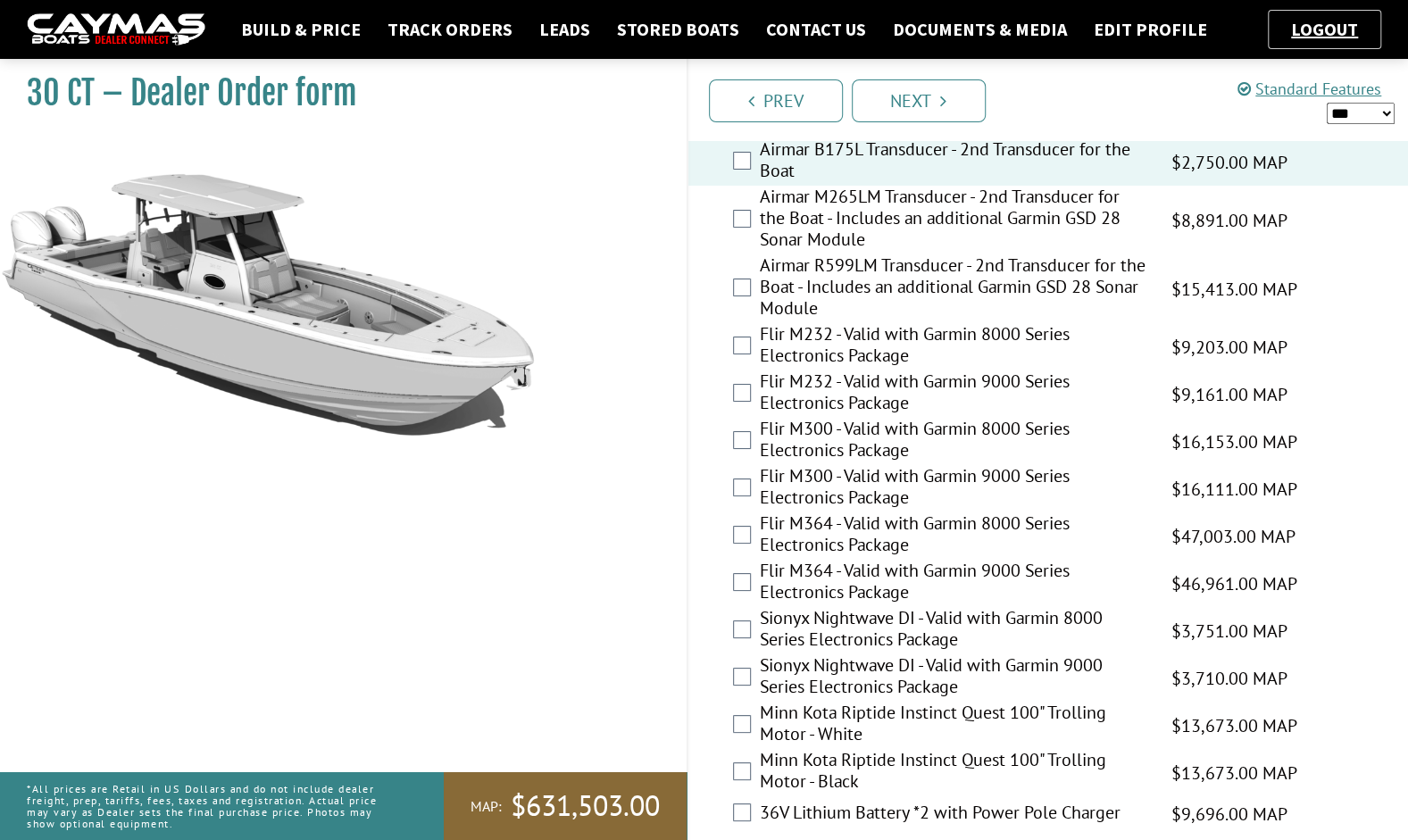
scroll to position [4105, 0]
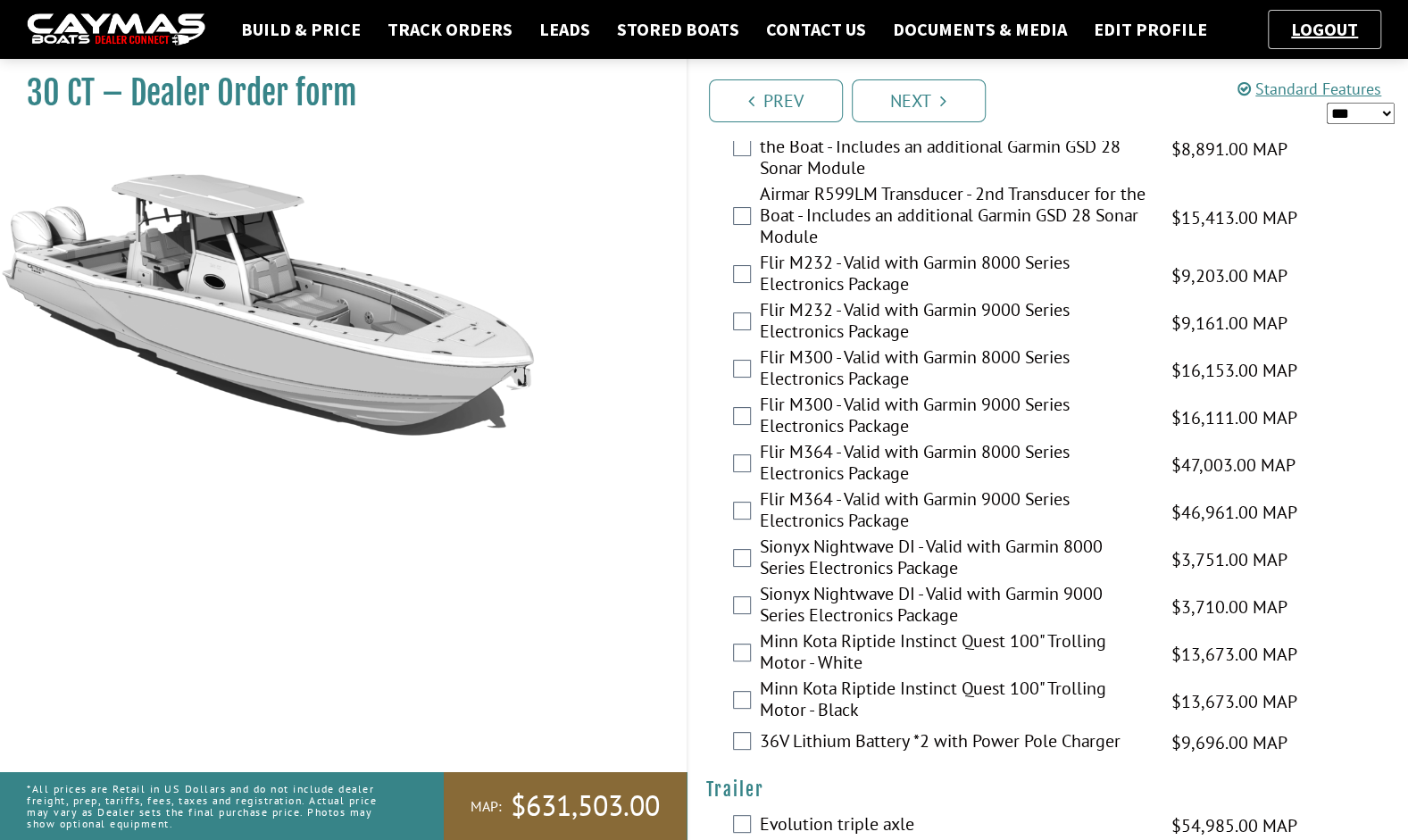
click at [1355, 112] on select "*** ****** ******" at bounding box center [1361, 113] width 68 height 22
click at [1327, 102] on select "*** ****** ******" at bounding box center [1361, 113] width 68 height 22
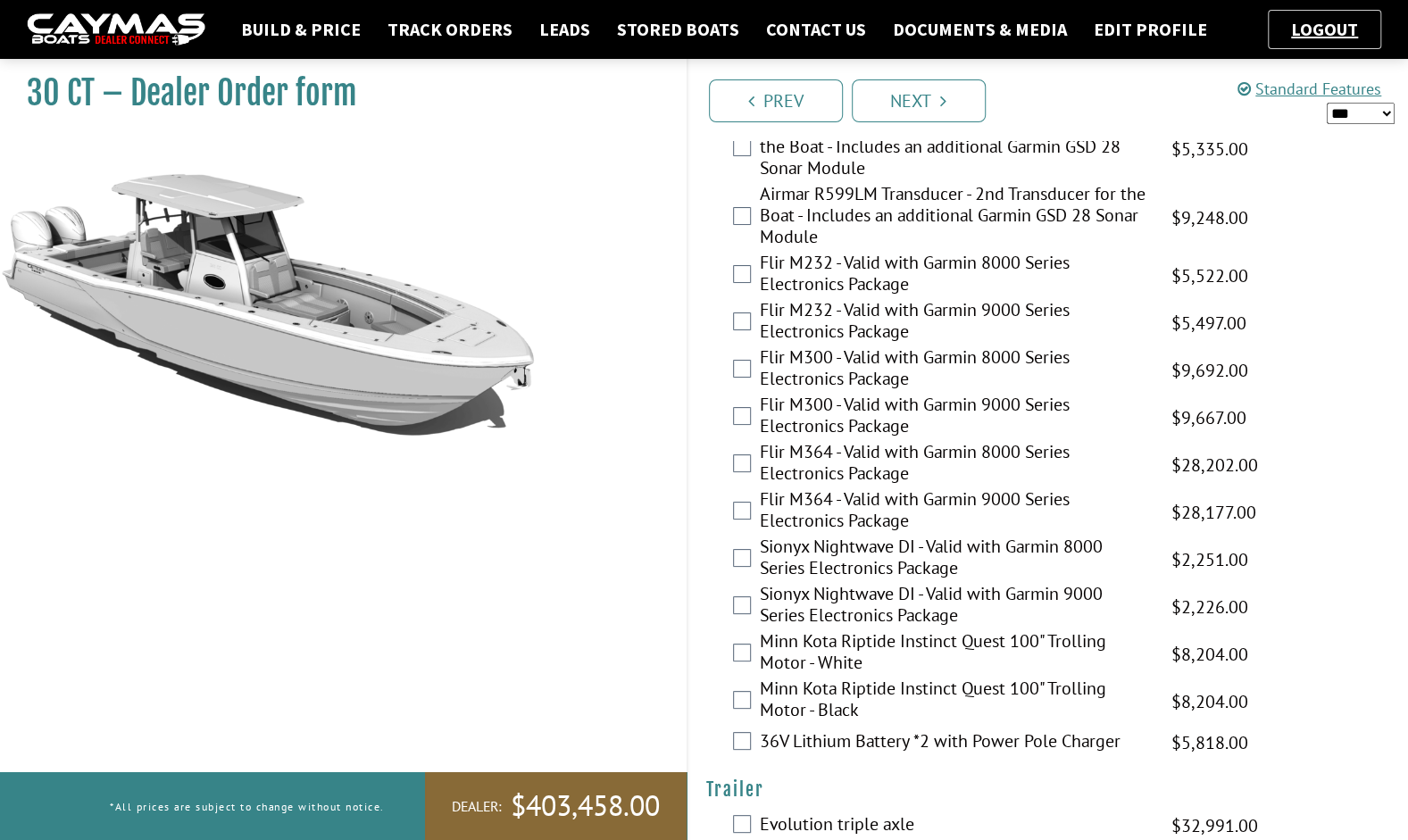
click at [1360, 105] on select "*** ****** ******" at bounding box center [1361, 113] width 68 height 22
select select "*"
click at [1327, 102] on select "*** ****** ******" at bounding box center [1361, 113] width 68 height 22
